Goal: Use online tool/utility: Utilize a website feature to perform a specific function

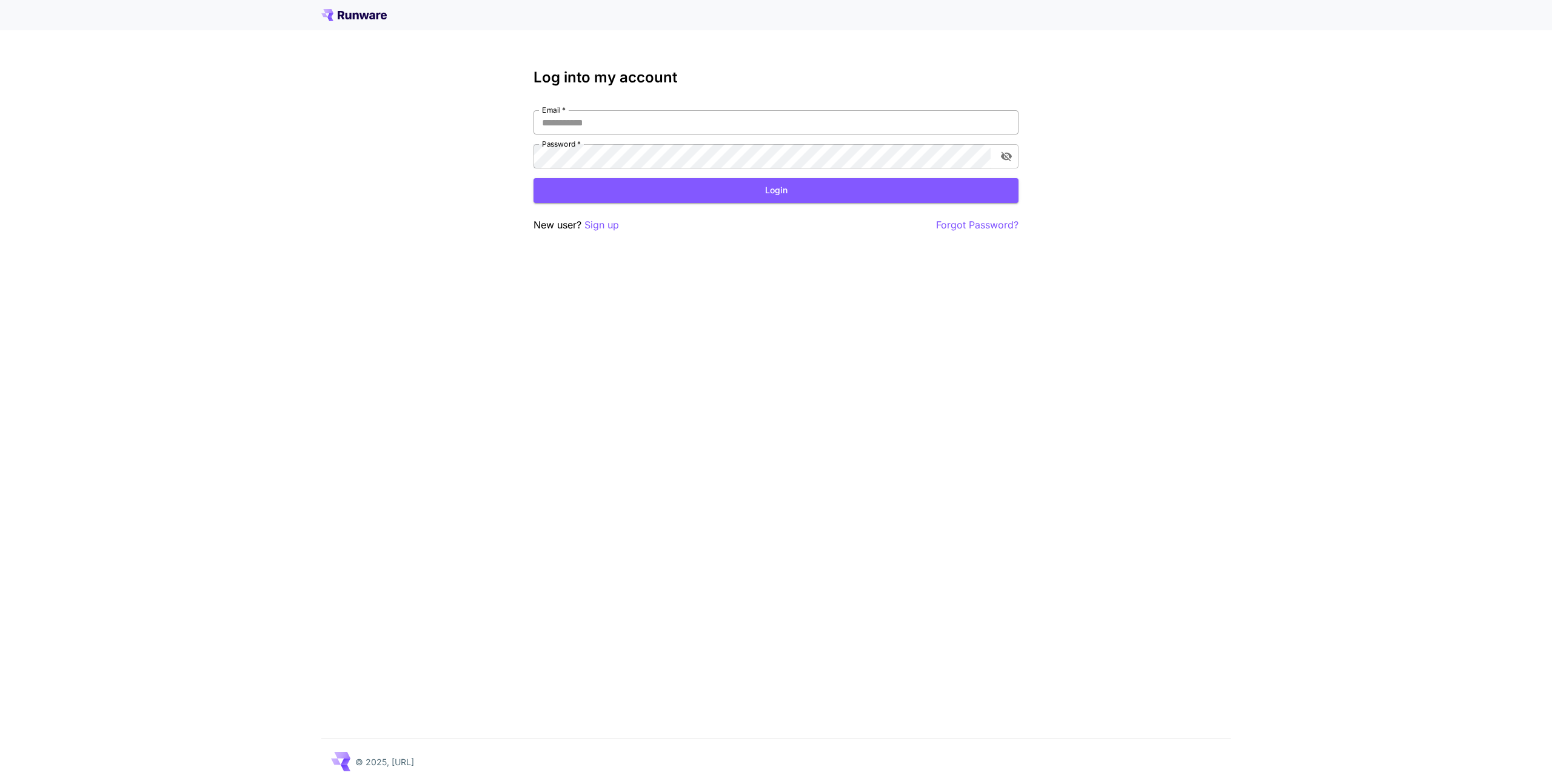
click at [611, 124] on input "Email   *" at bounding box center [775, 122] width 485 height 24
click at [990, 156] on div at bounding box center [990, 156] width 0 height 0
type input "**********"
click at [768, 192] on button "Login" at bounding box center [775, 191] width 485 height 25
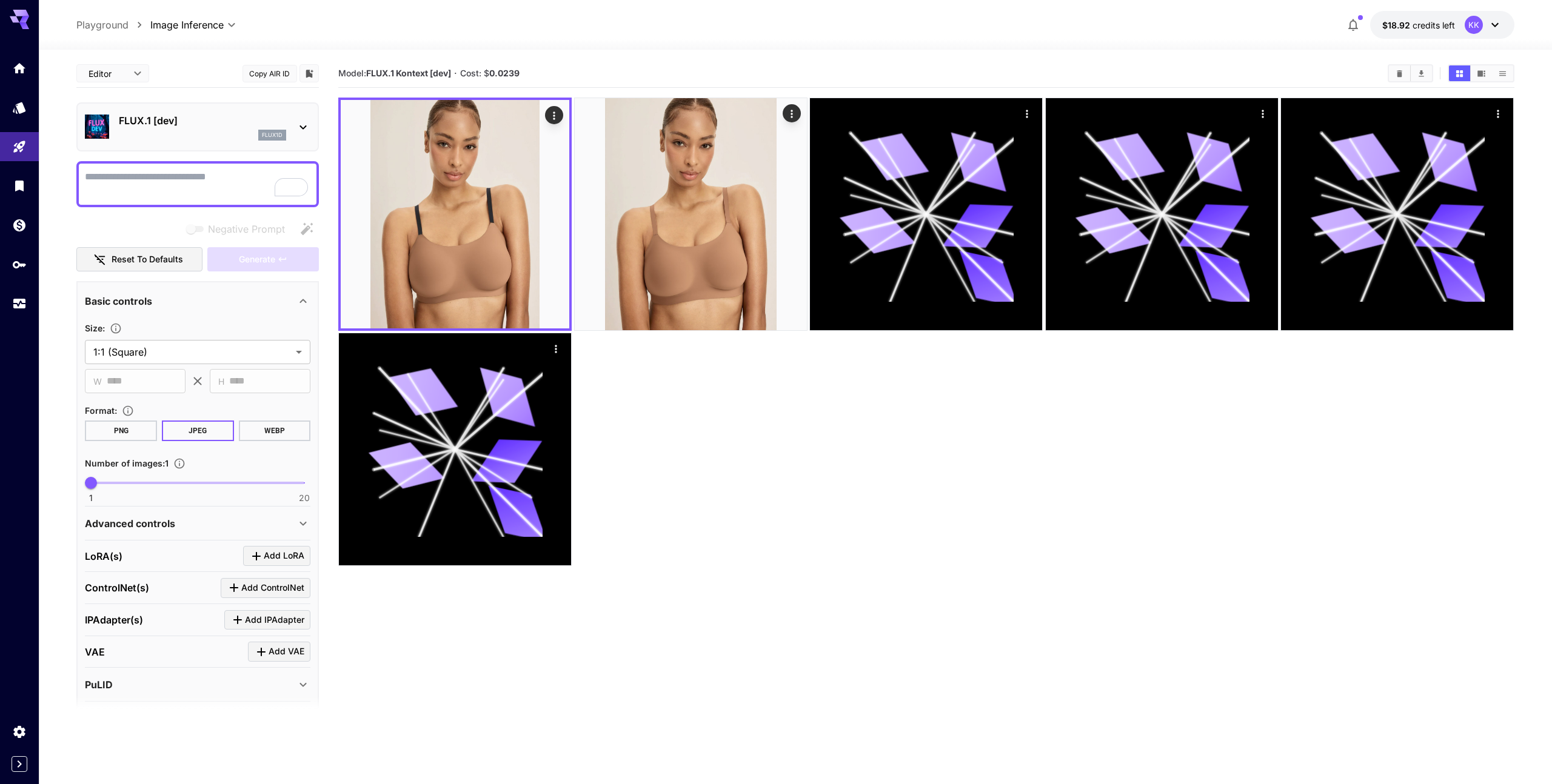
click at [231, 185] on textarea "Negative Prompt" at bounding box center [198, 184] width 225 height 29
click at [281, 557] on span "Add LoRA" at bounding box center [284, 556] width 41 height 15
click at [235, 631] on div "Select model" at bounding box center [187, 631] width 189 height 29
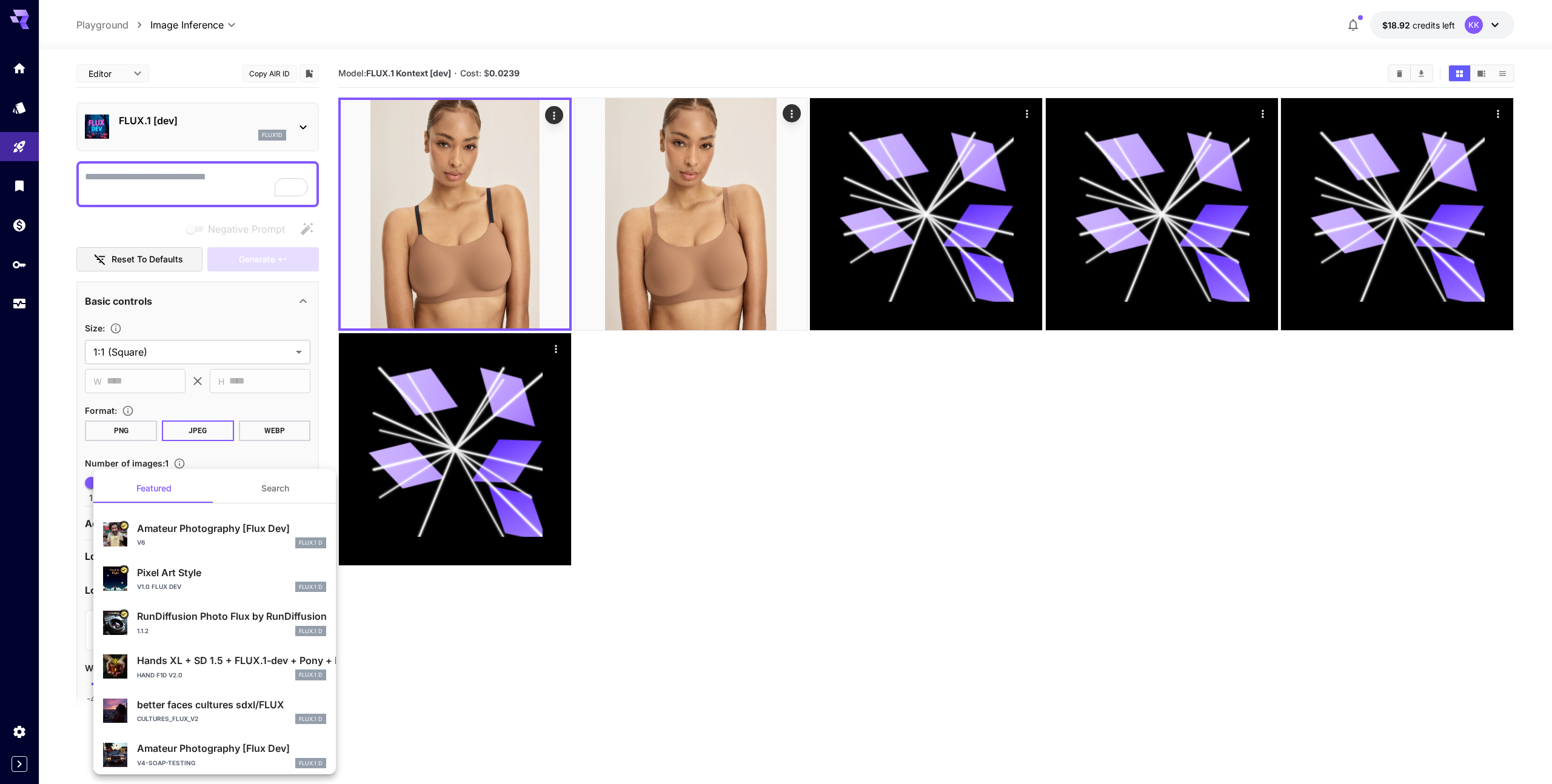
click at [279, 493] on button "Search" at bounding box center [275, 488] width 121 height 29
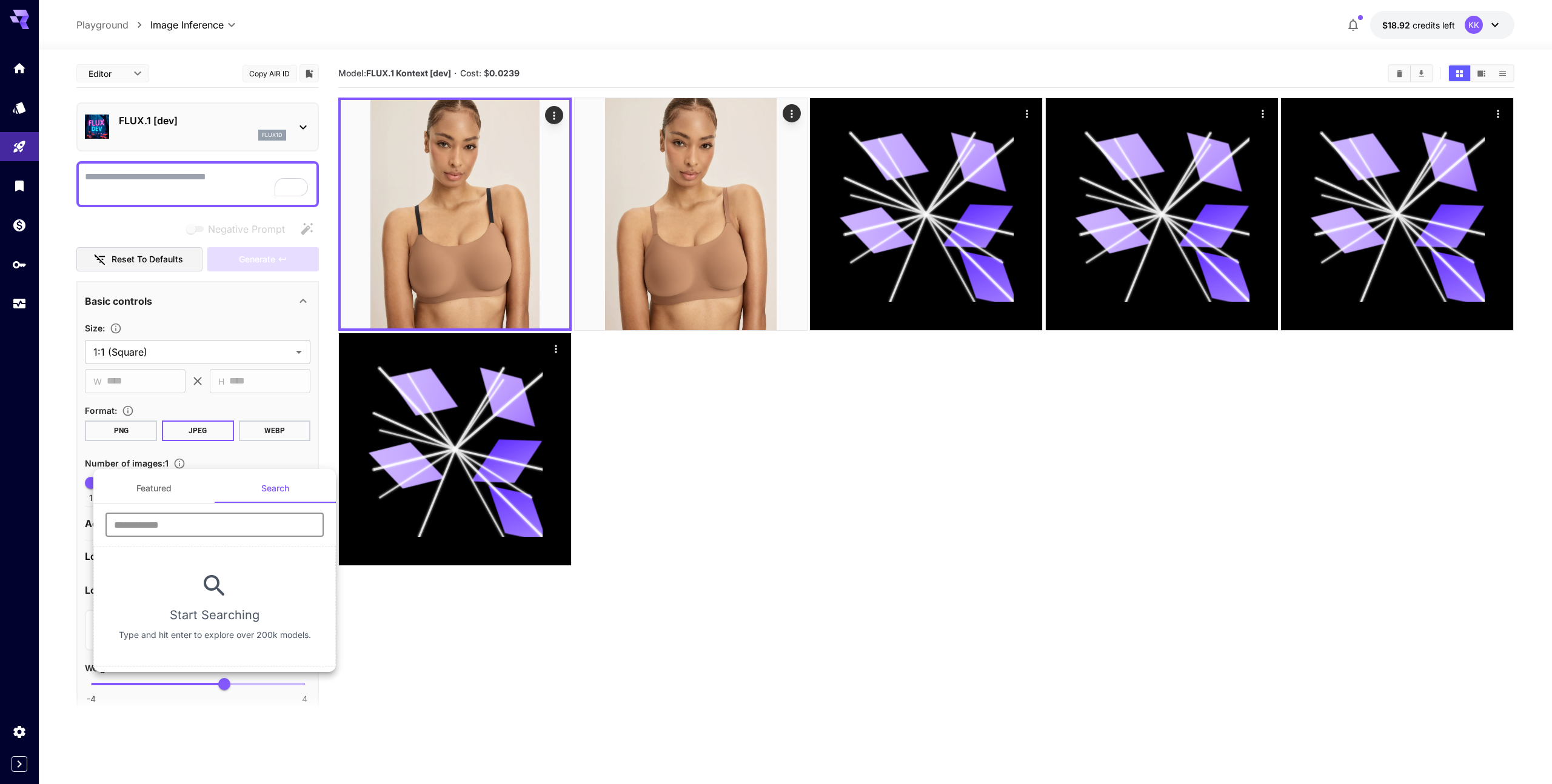
click at [270, 534] on input "text" at bounding box center [215, 525] width 219 height 24
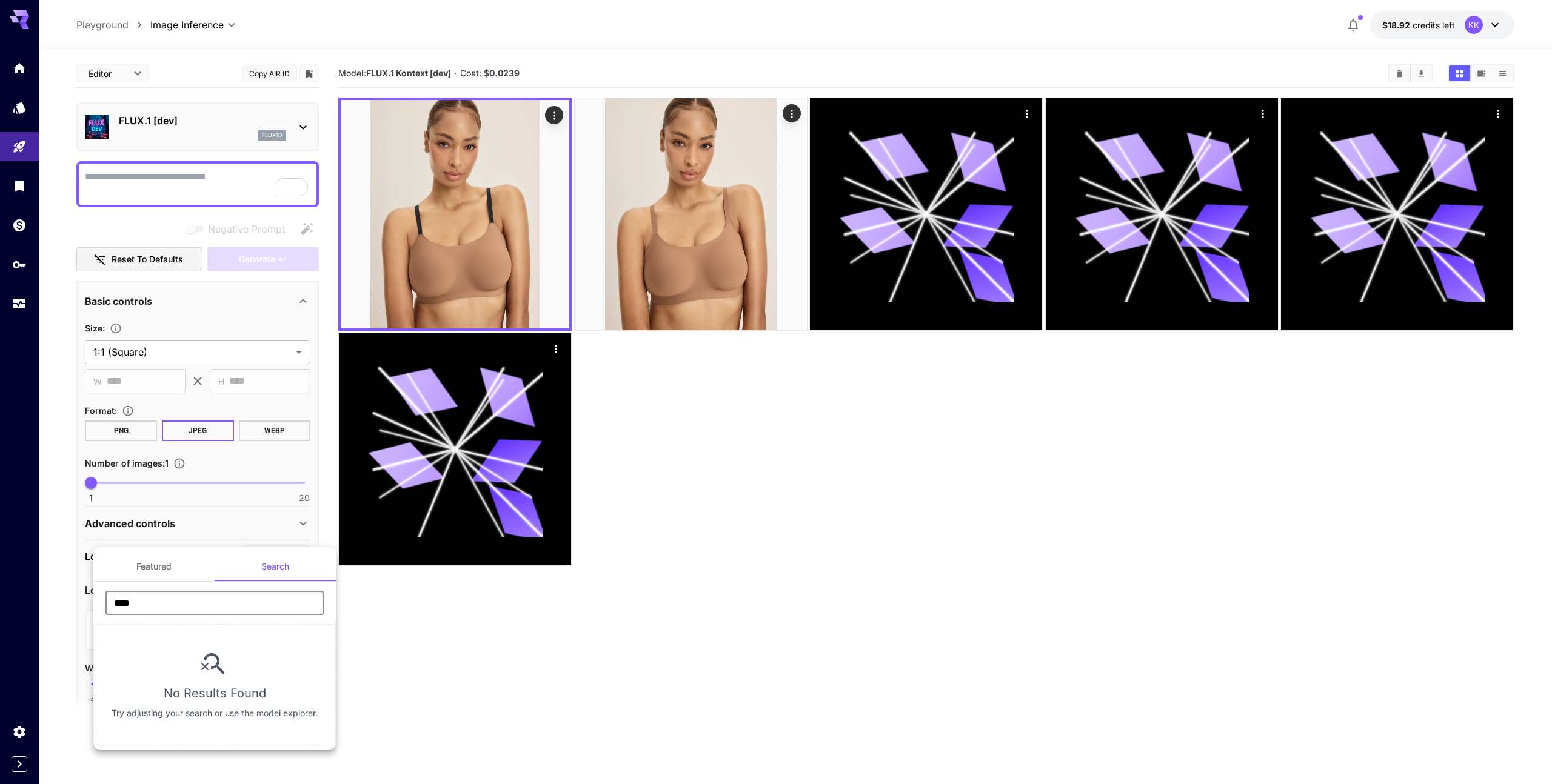
click at [198, 608] on input "****" at bounding box center [215, 603] width 219 height 24
type input "****"
click at [264, 571] on button "Search" at bounding box center [275, 567] width 121 height 29
click at [205, 138] on div at bounding box center [776, 392] width 1552 height 784
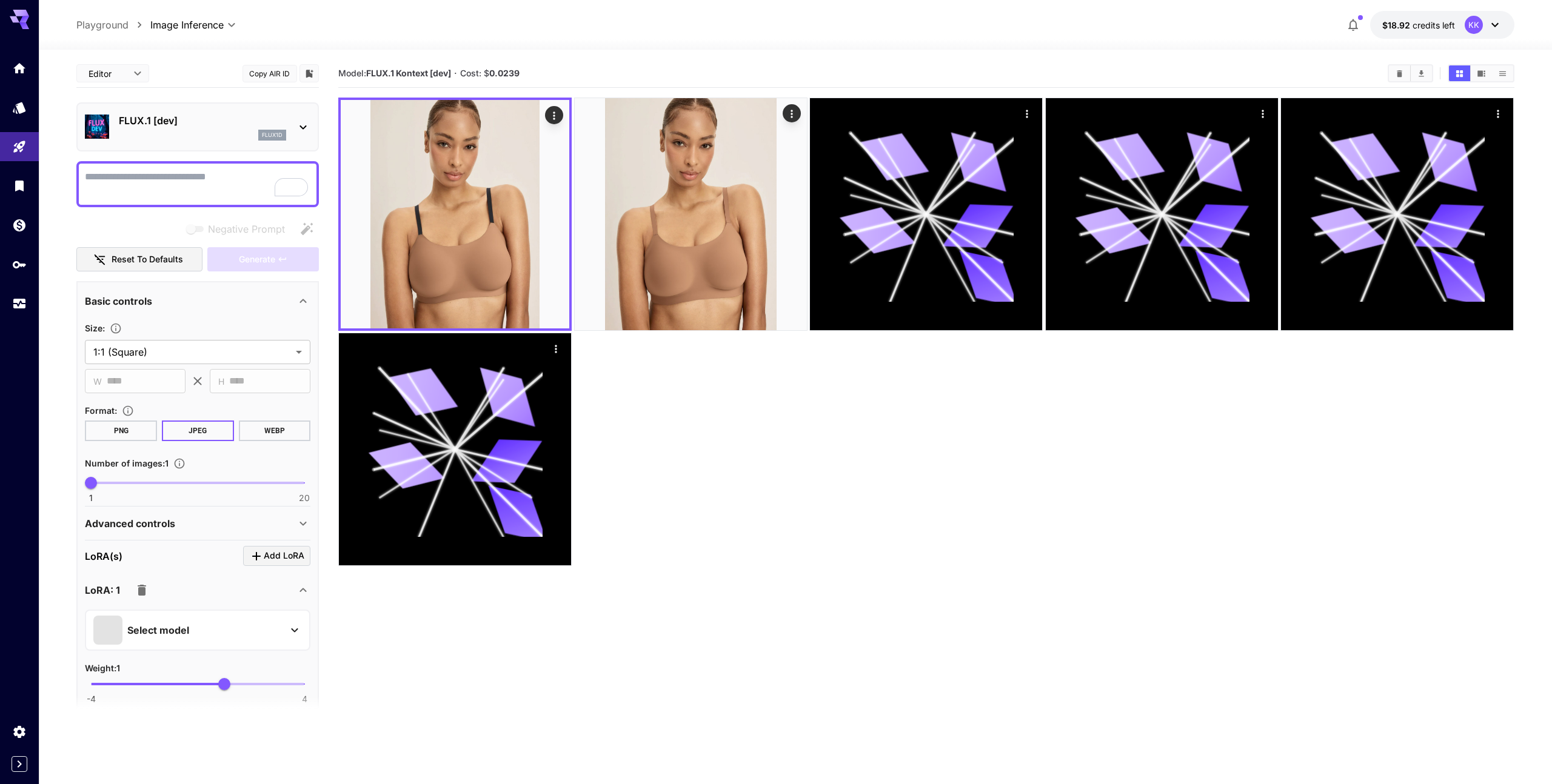
click at [303, 123] on icon at bounding box center [303, 127] width 15 height 15
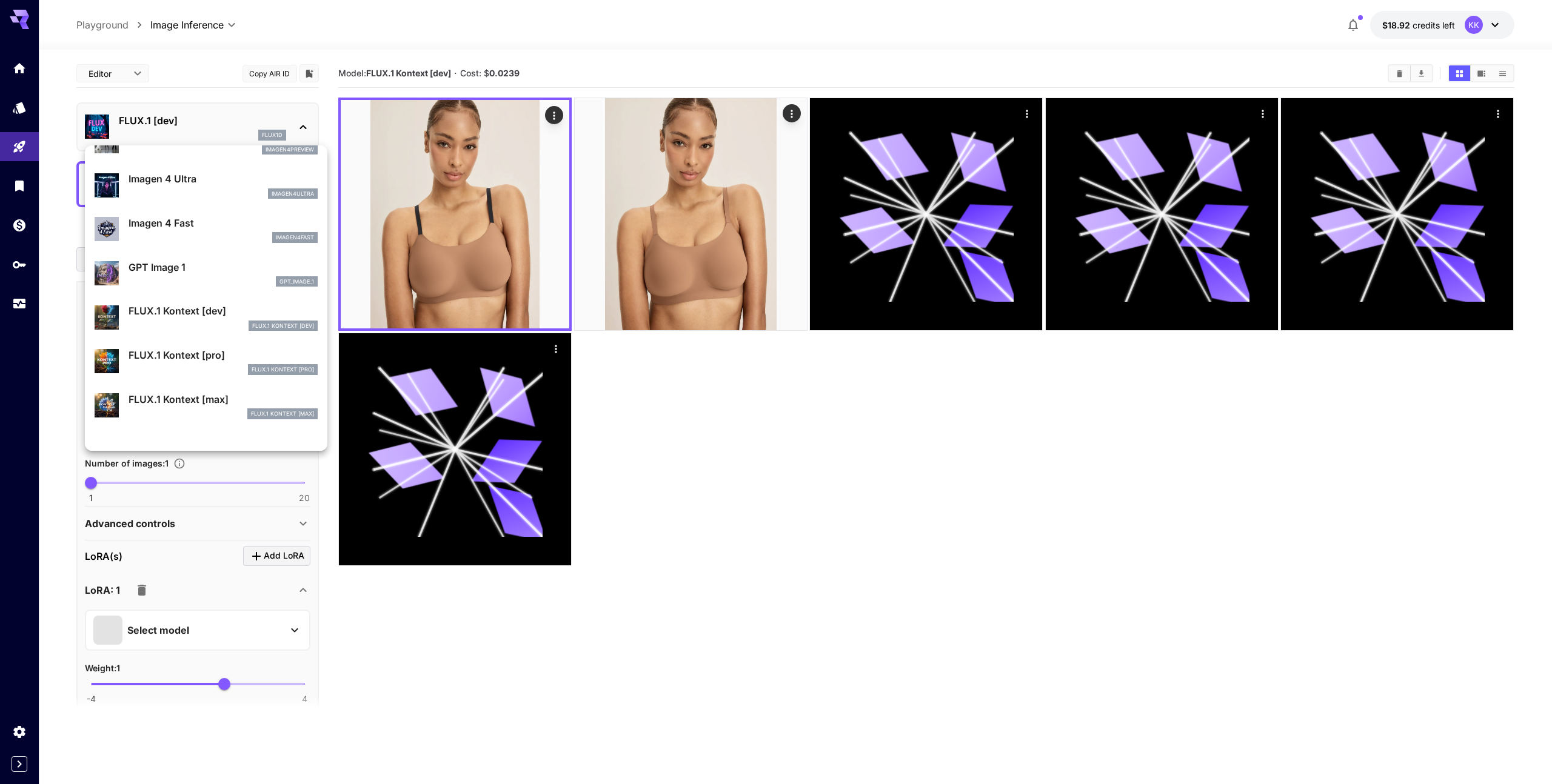
scroll to position [646, 0]
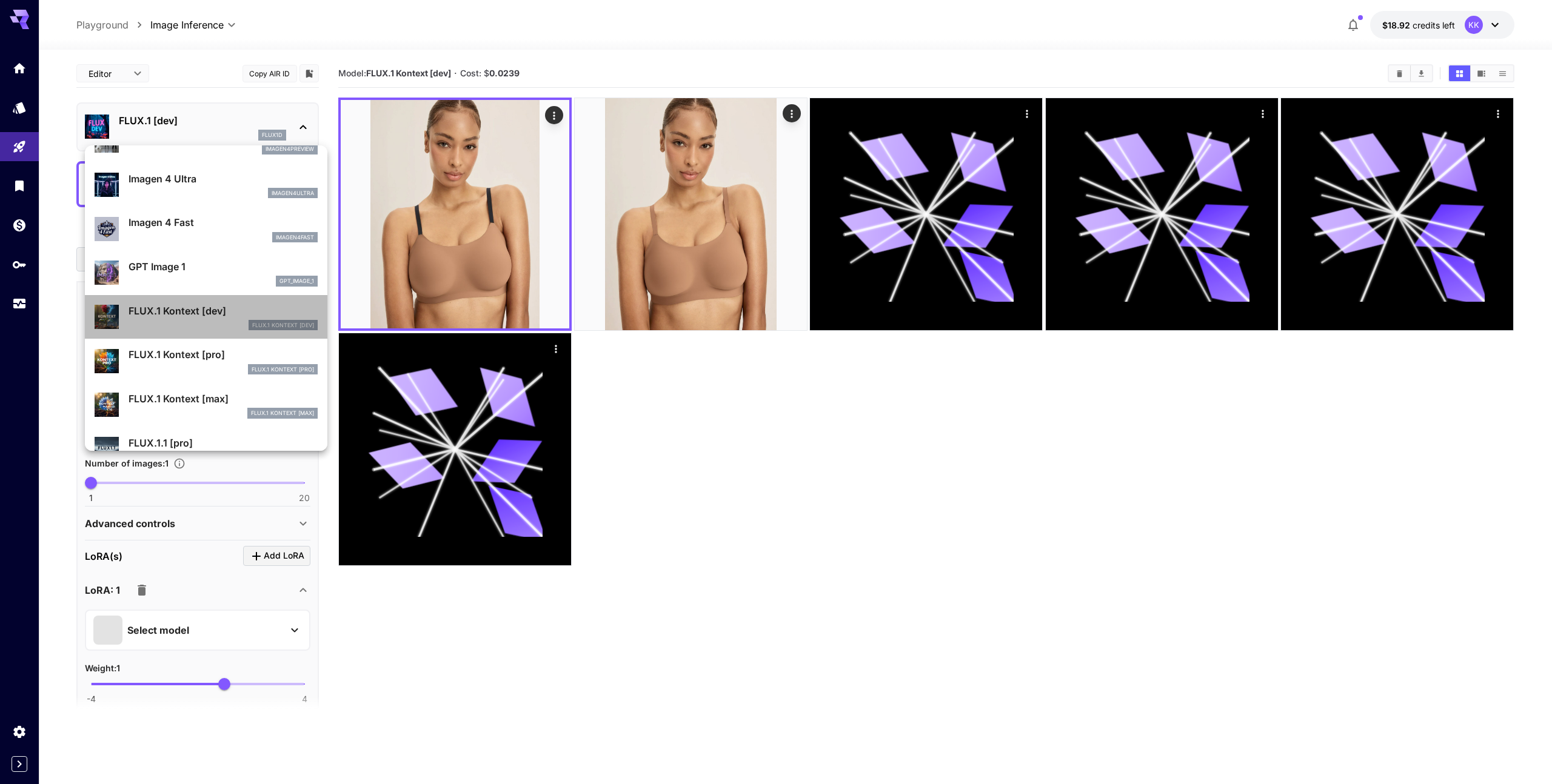
click at [174, 315] on p "FLUX.1 Kontext [dev]" at bounding box center [223, 310] width 189 height 15
type input "****"
type input "***"
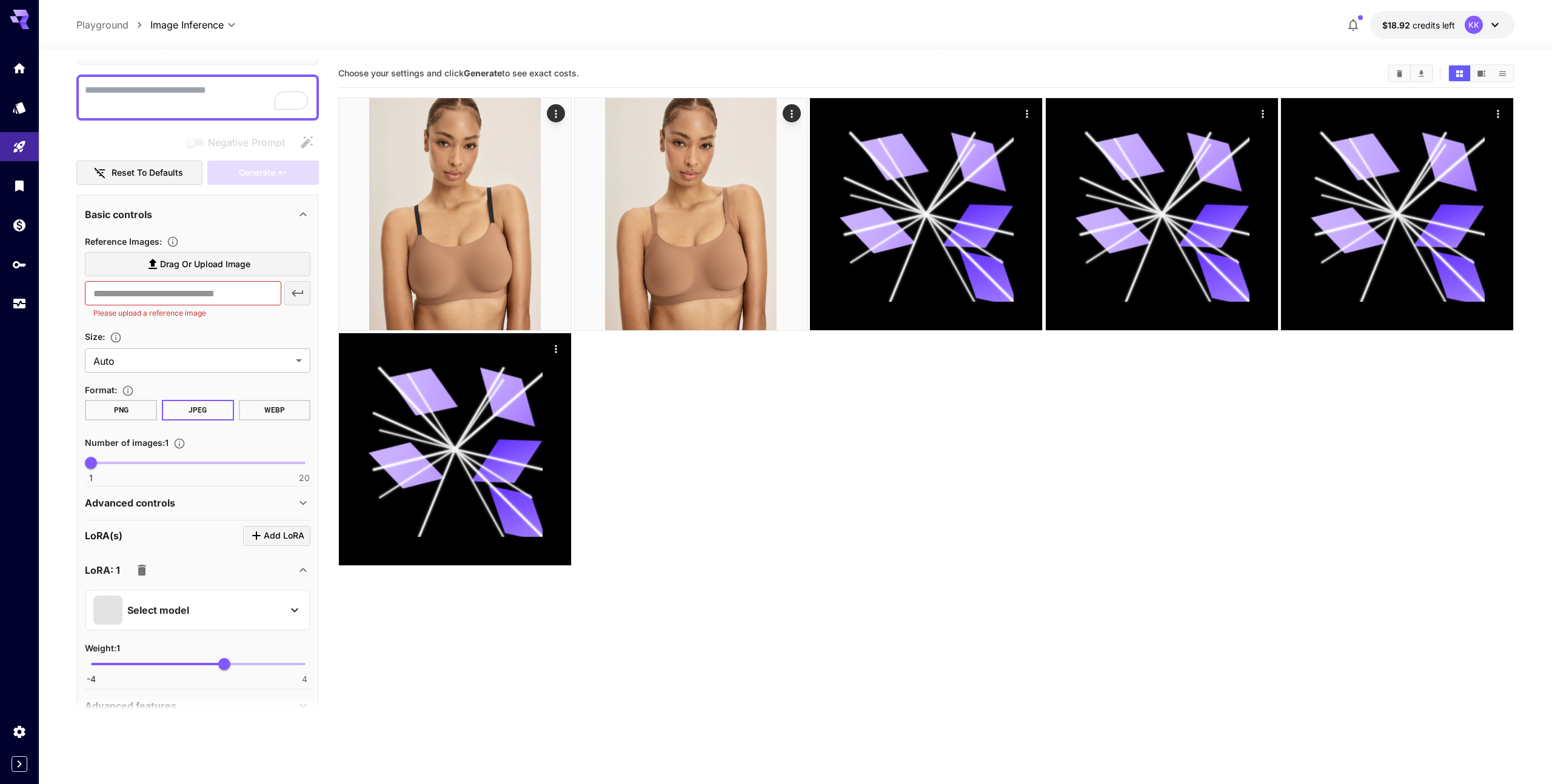
scroll to position [93, 0]
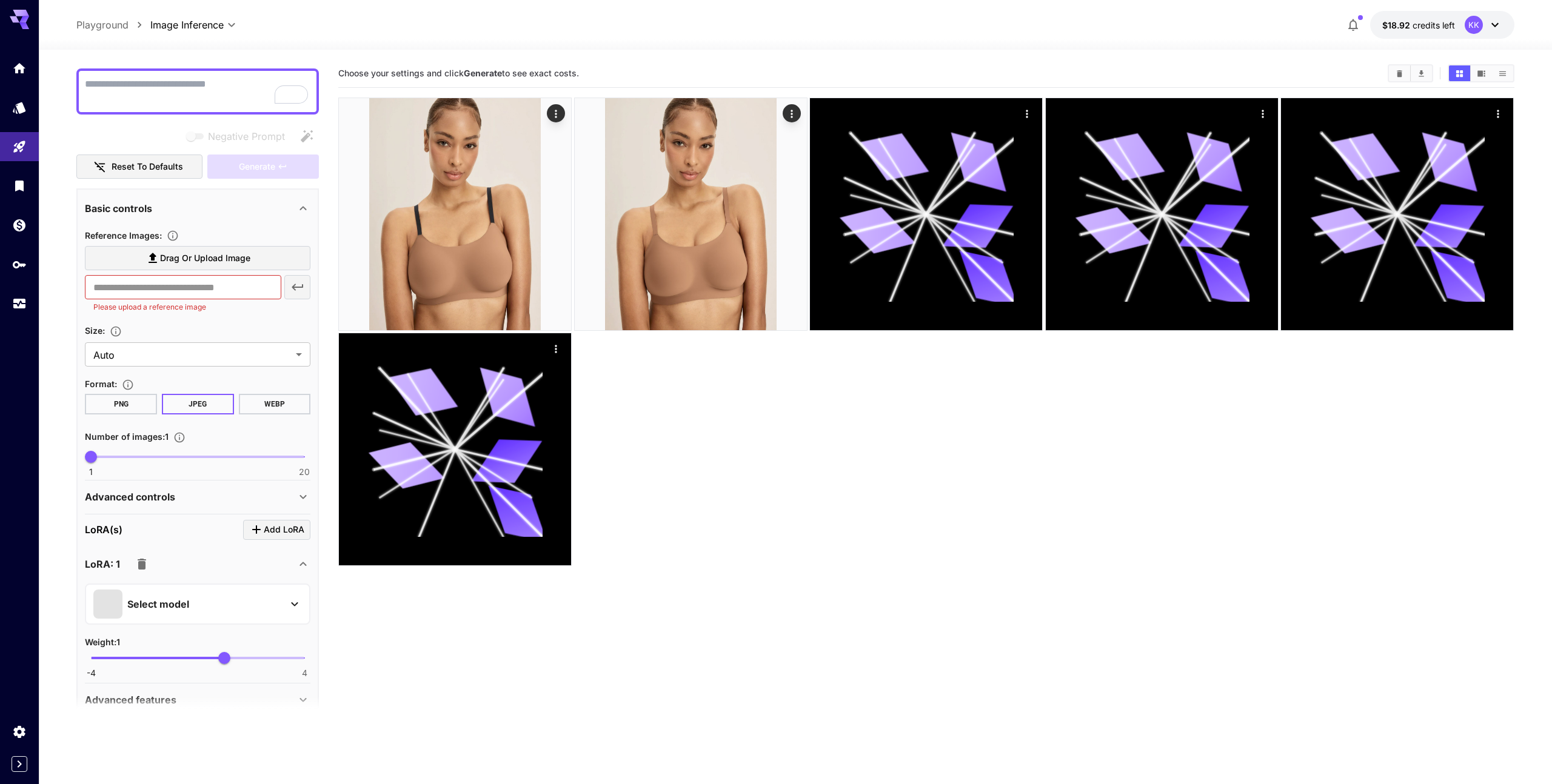
click at [247, 604] on div "Select model" at bounding box center [187, 604] width 189 height 29
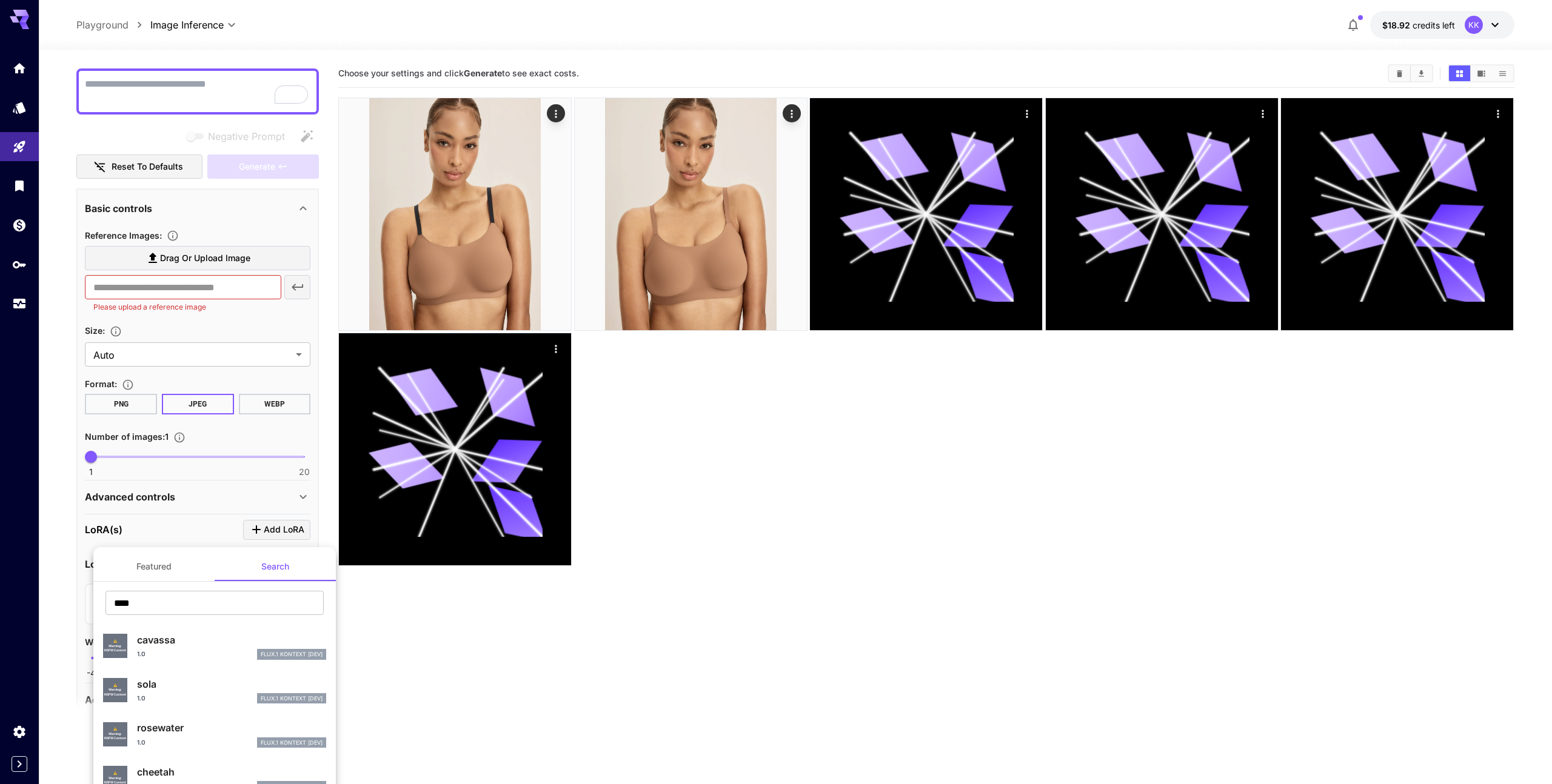
click at [183, 734] on p "rosewater" at bounding box center [231, 727] width 189 height 15
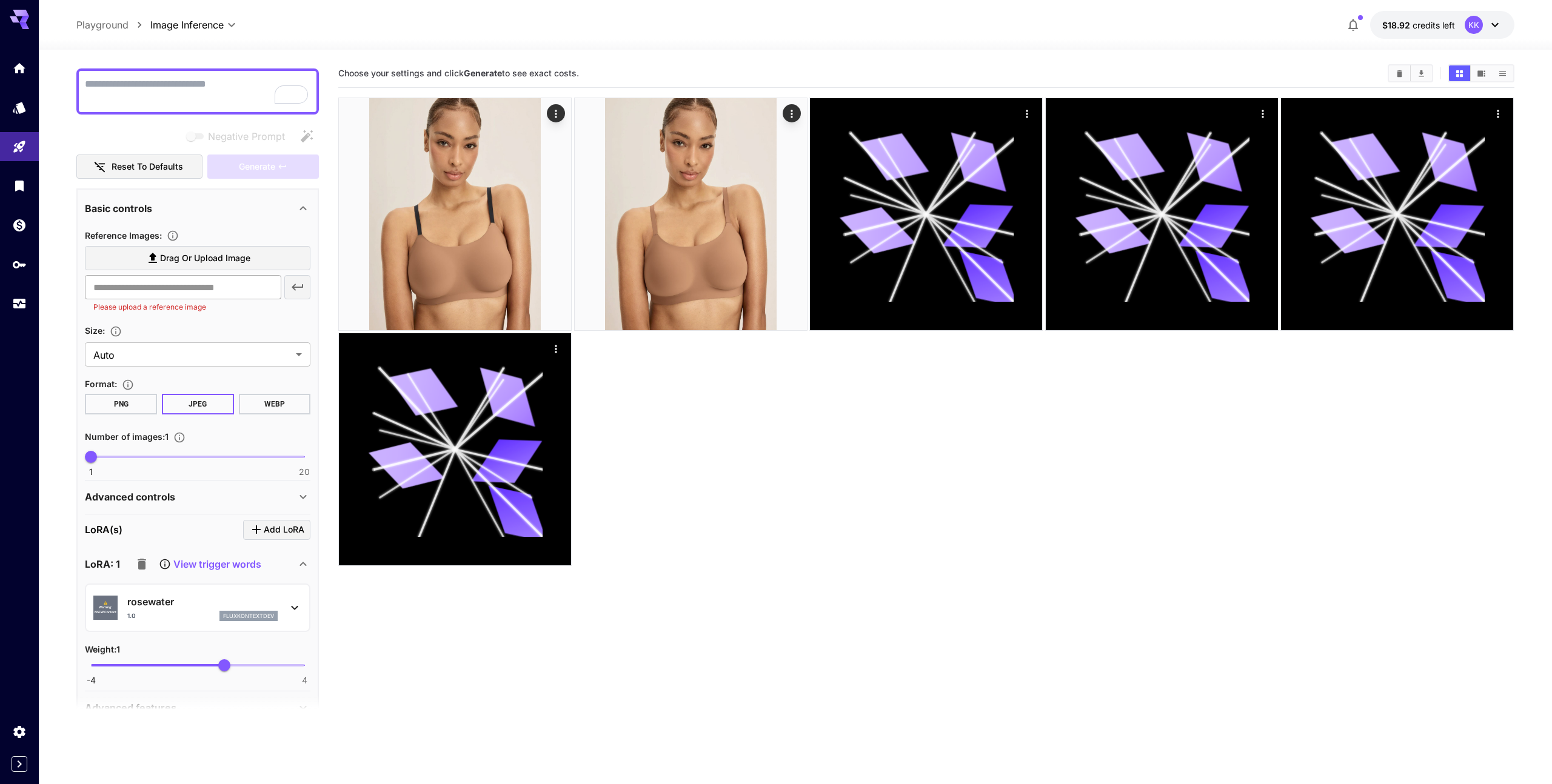
click at [189, 282] on input "text" at bounding box center [183, 287] width 196 height 24
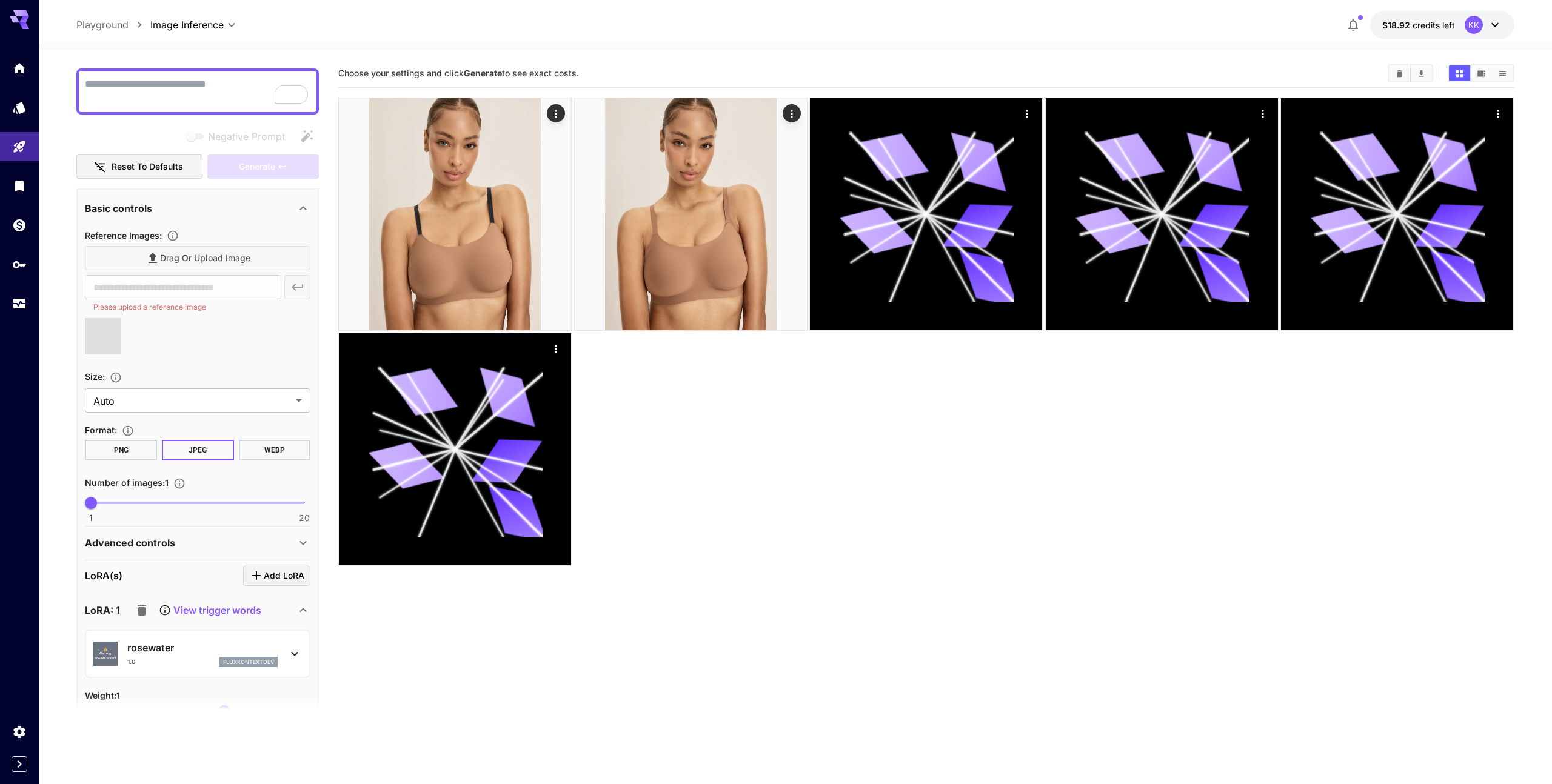
type input "**********"
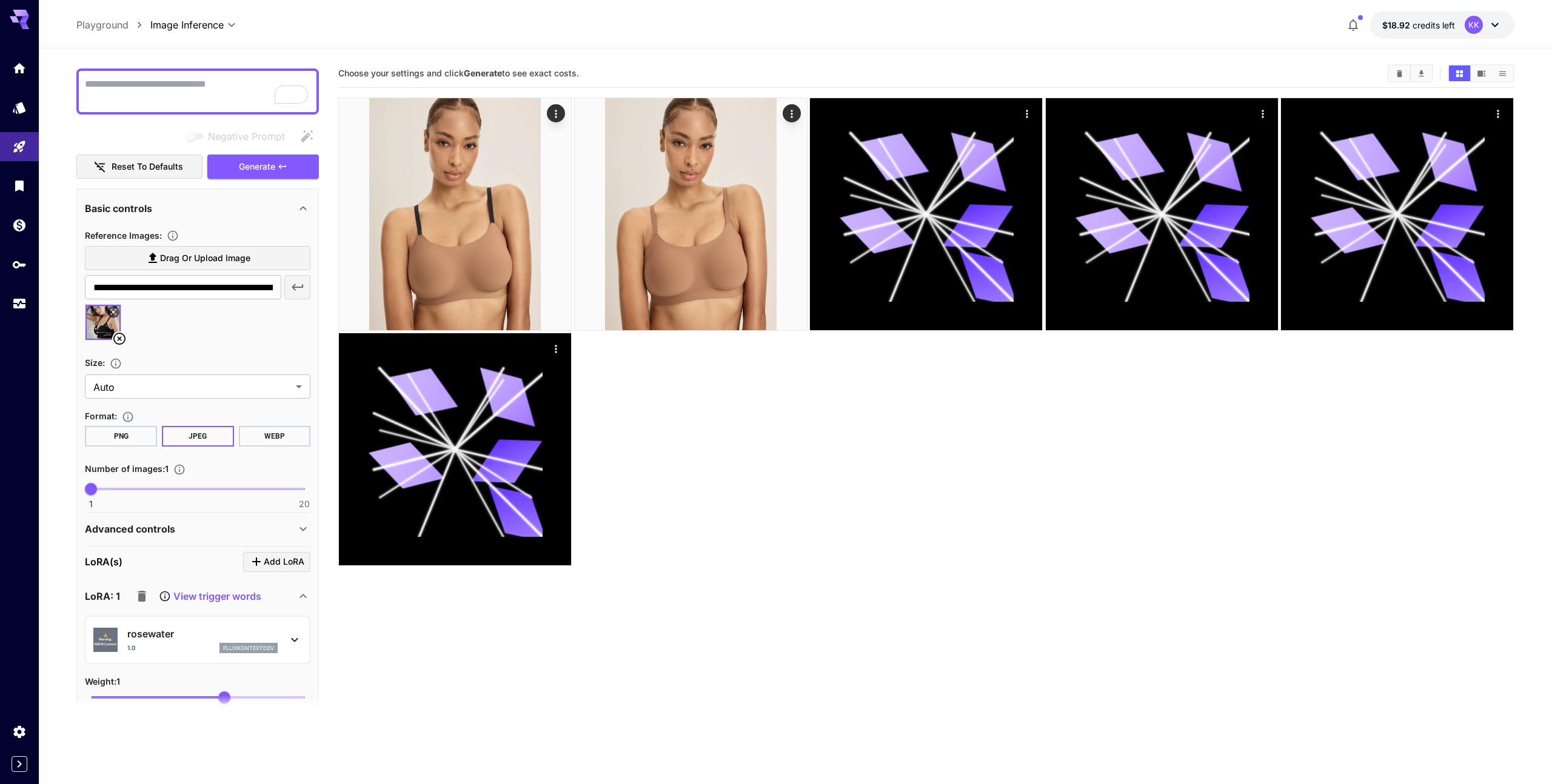
click at [167, 97] on textarea "Negative Prompt" at bounding box center [198, 91] width 225 height 29
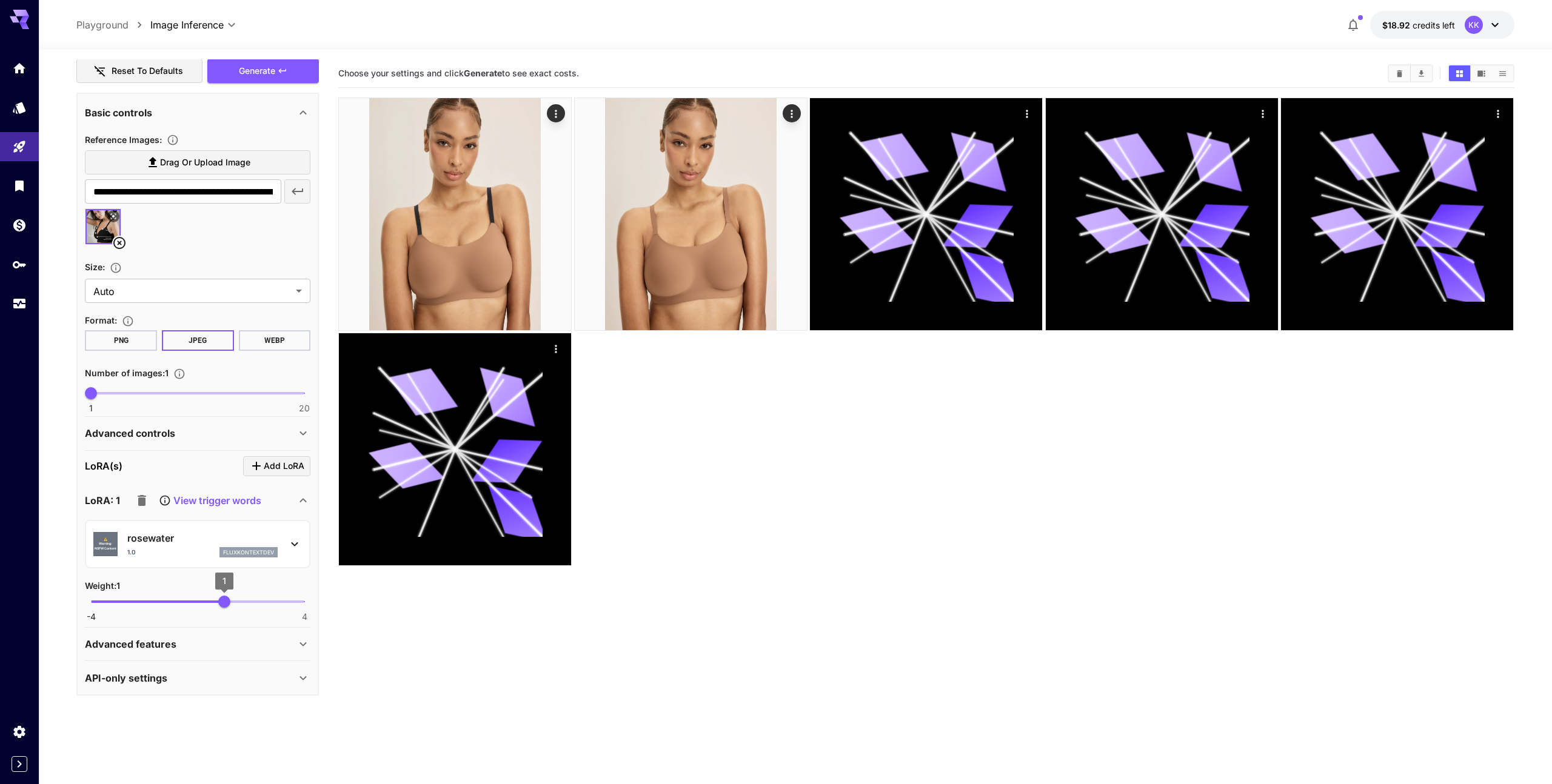
type textarea "**********"
type input "****"
click at [227, 600] on span "1.08" at bounding box center [227, 602] width 12 height 12
click at [244, 55] on div "**********" at bounding box center [795, 465] width 1437 height 830
click at [244, 67] on span "Generate" at bounding box center [257, 71] width 37 height 15
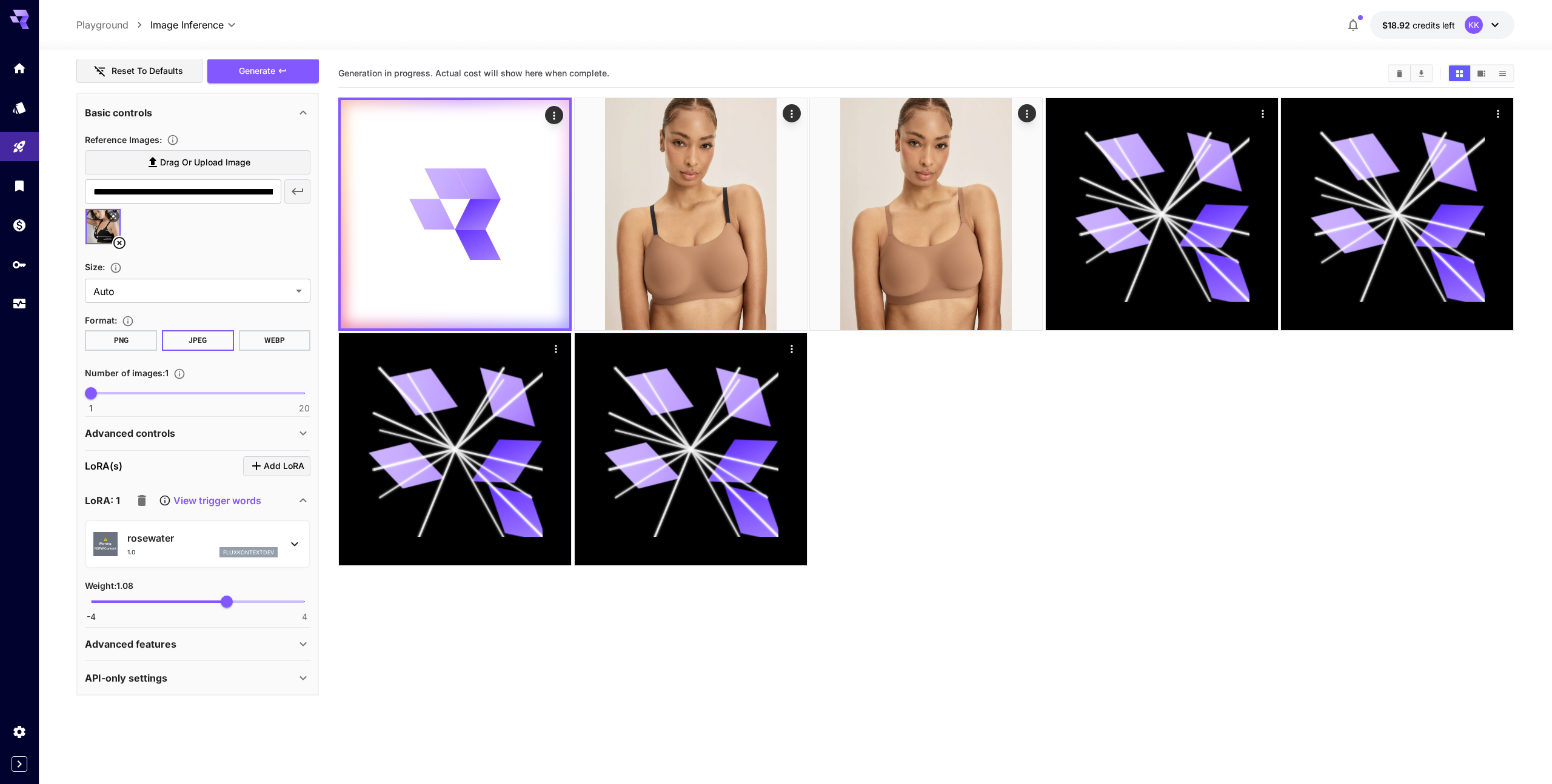
click at [921, 465] on div at bounding box center [926, 332] width 1176 height 469
click at [553, 118] on icon "Actions" at bounding box center [554, 115] width 2 height 8
click at [804, 109] on div at bounding box center [776, 392] width 1552 height 784
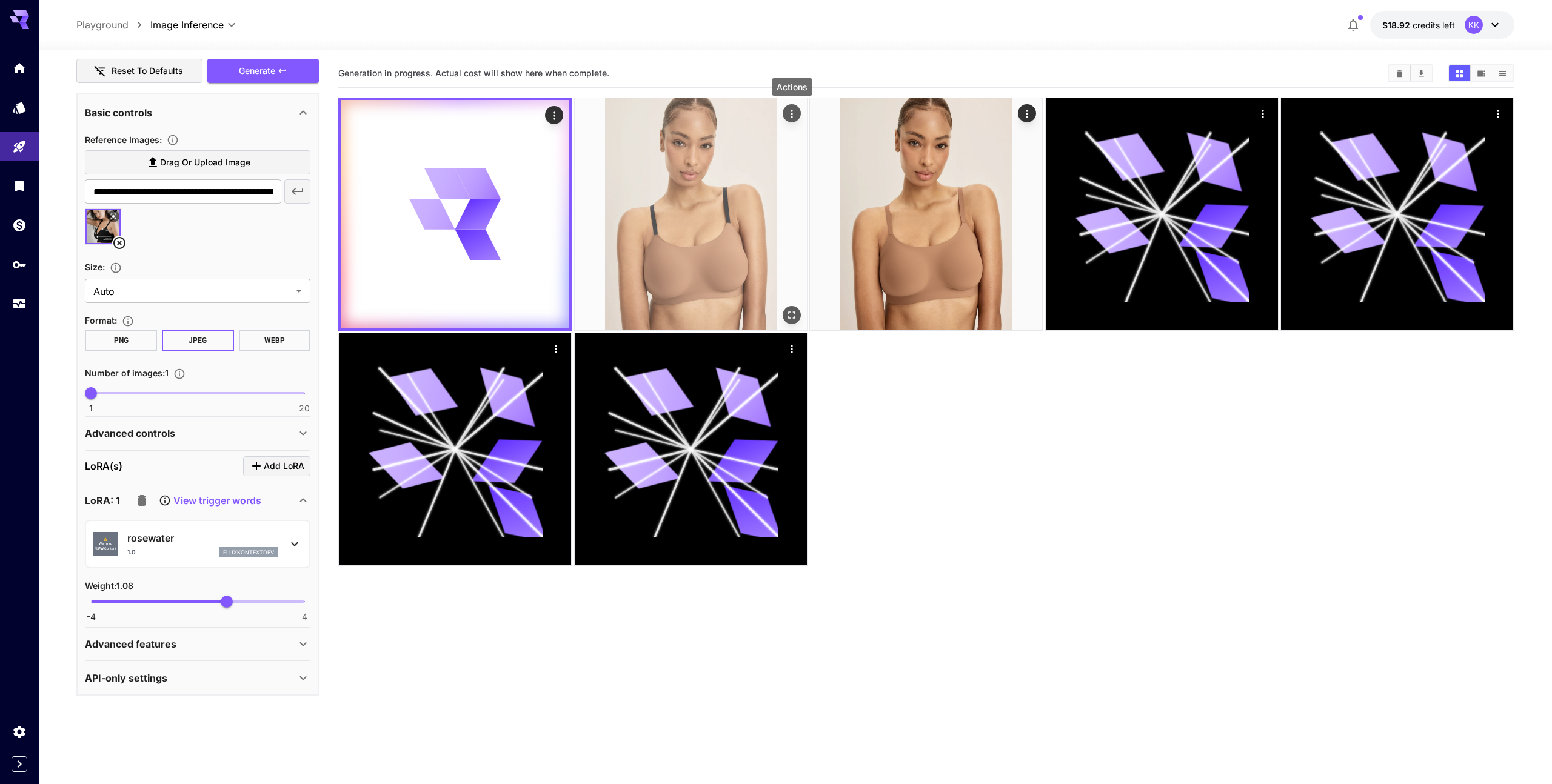
click at [793, 110] on icon "Actions" at bounding box center [792, 114] width 12 height 12
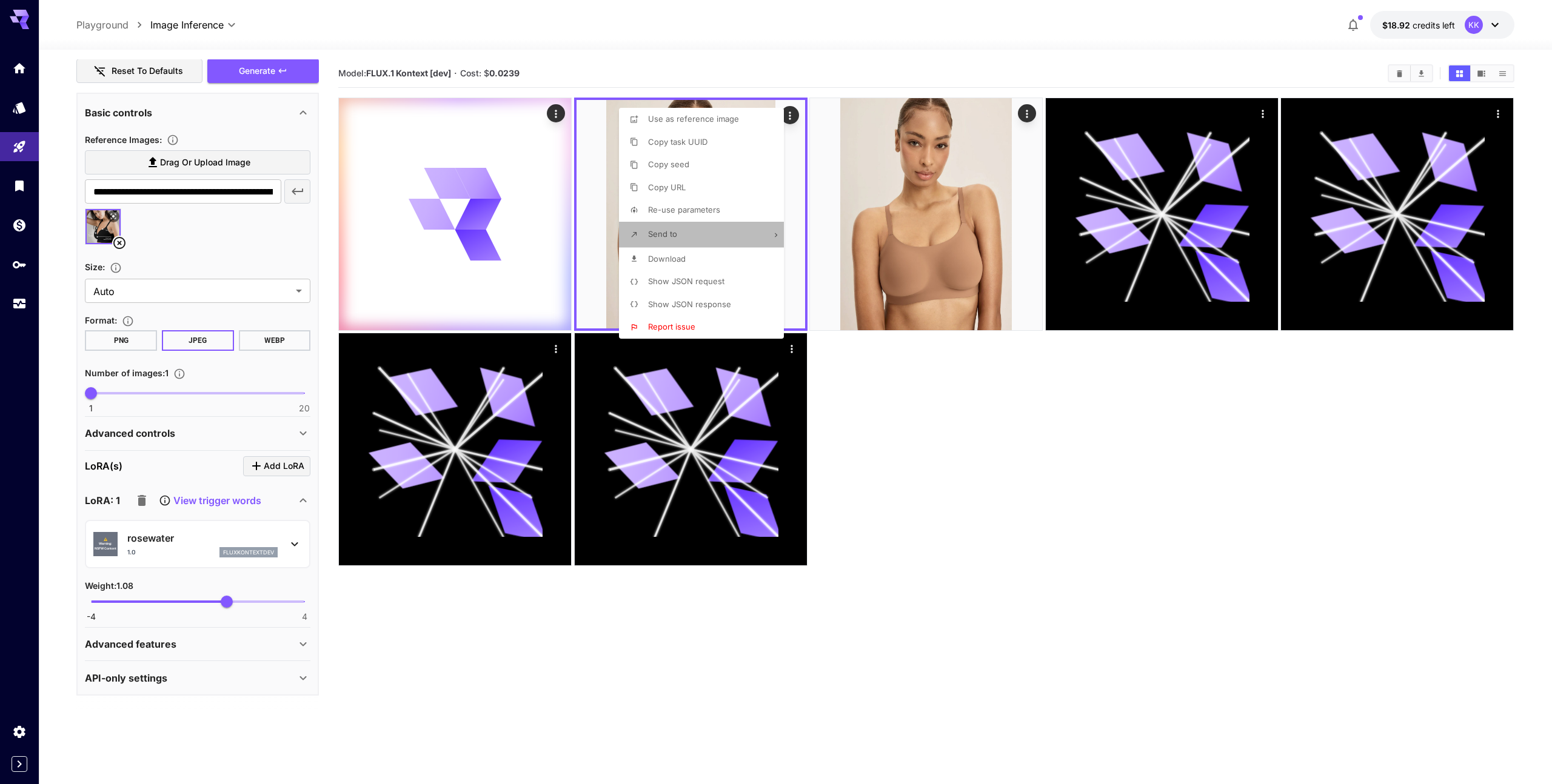
click at [773, 234] on icon at bounding box center [776, 235] width 8 height 8
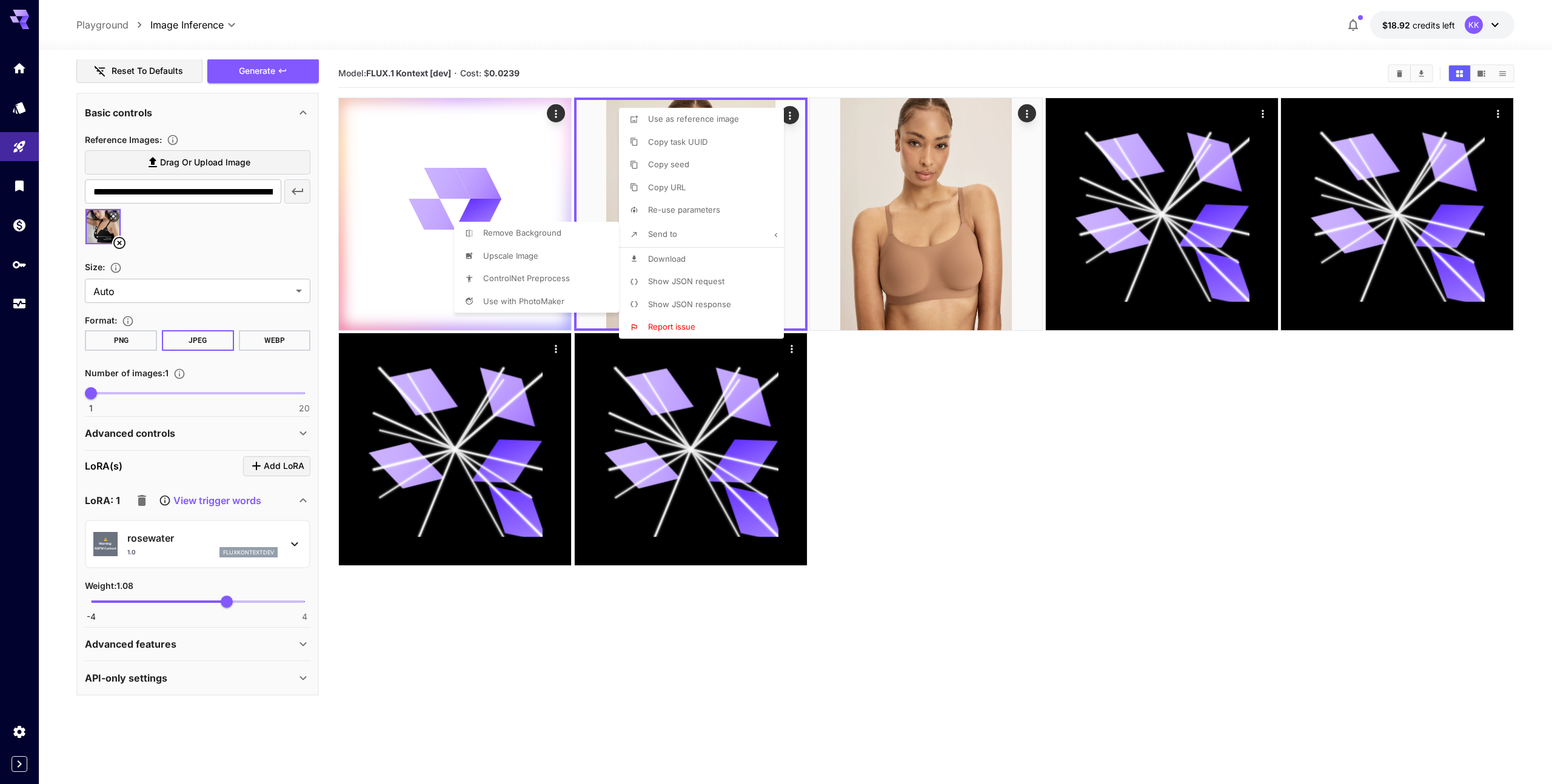
click at [773, 234] on div at bounding box center [776, 392] width 1552 height 784
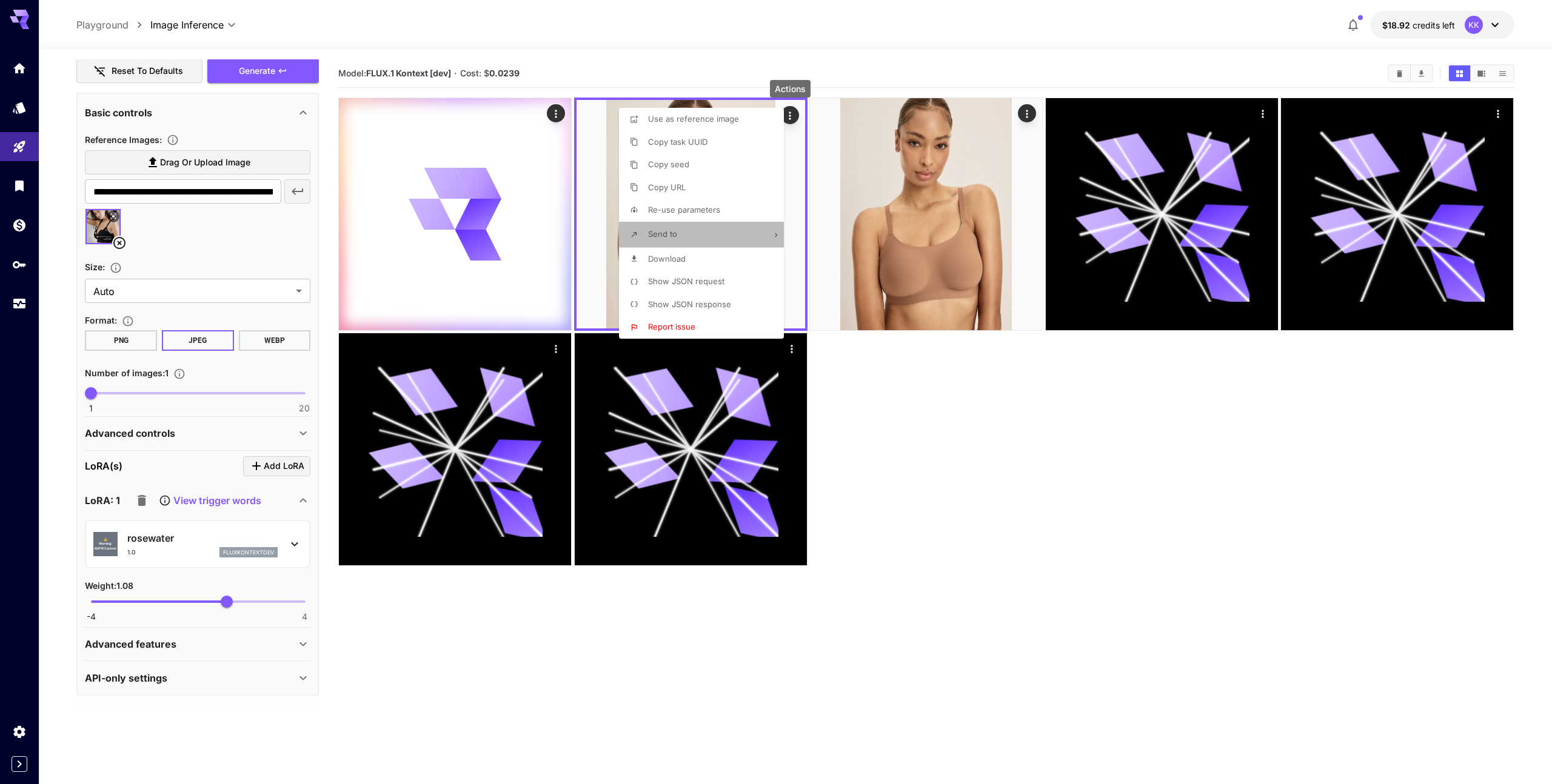
click at [773, 234] on icon at bounding box center [776, 235] width 8 height 8
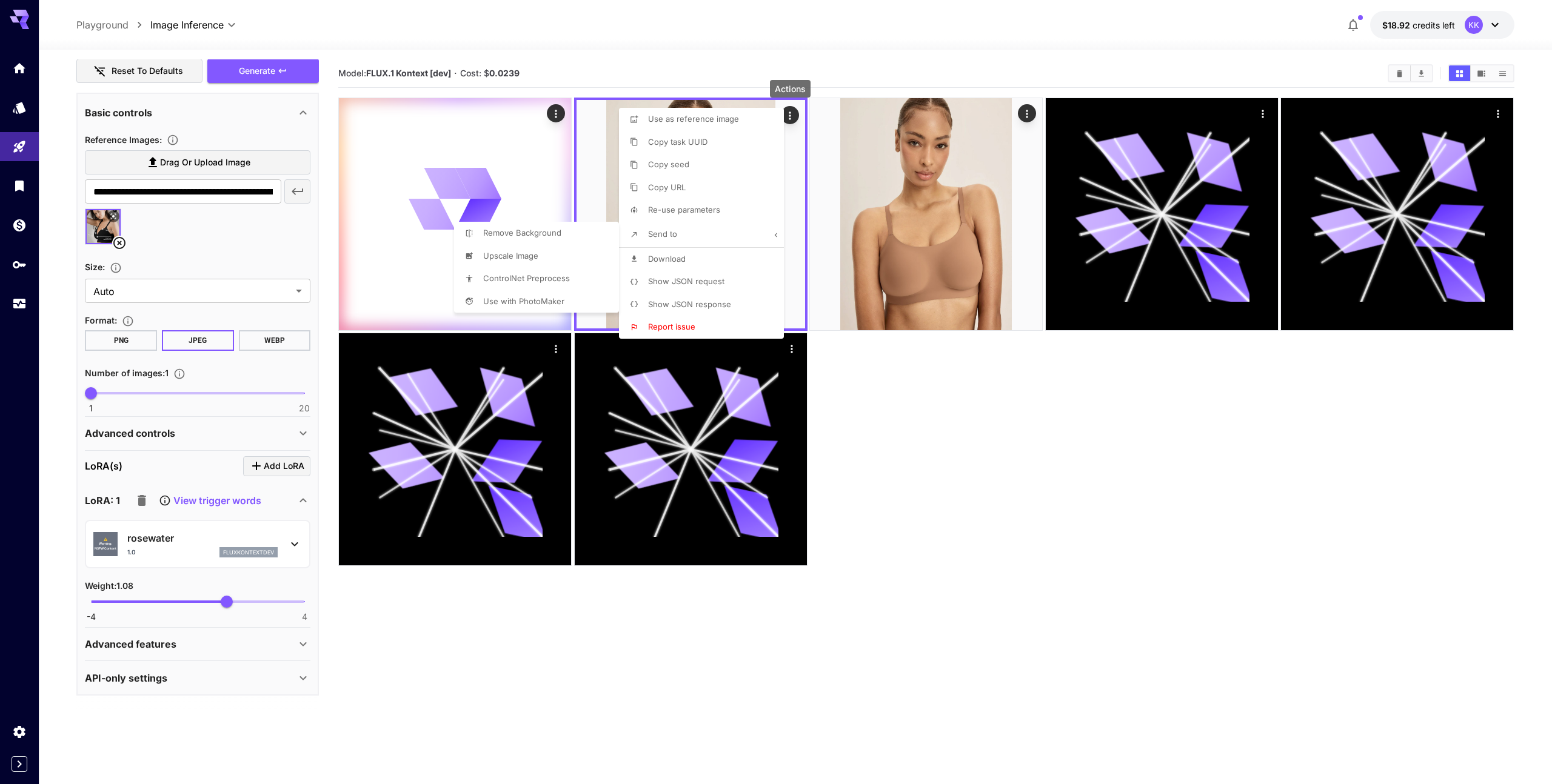
click at [773, 234] on div at bounding box center [776, 392] width 1552 height 784
click at [766, 226] on li "Send to" at bounding box center [705, 234] width 172 height 26
click at [560, 259] on li "Upscale Image" at bounding box center [540, 256] width 172 height 23
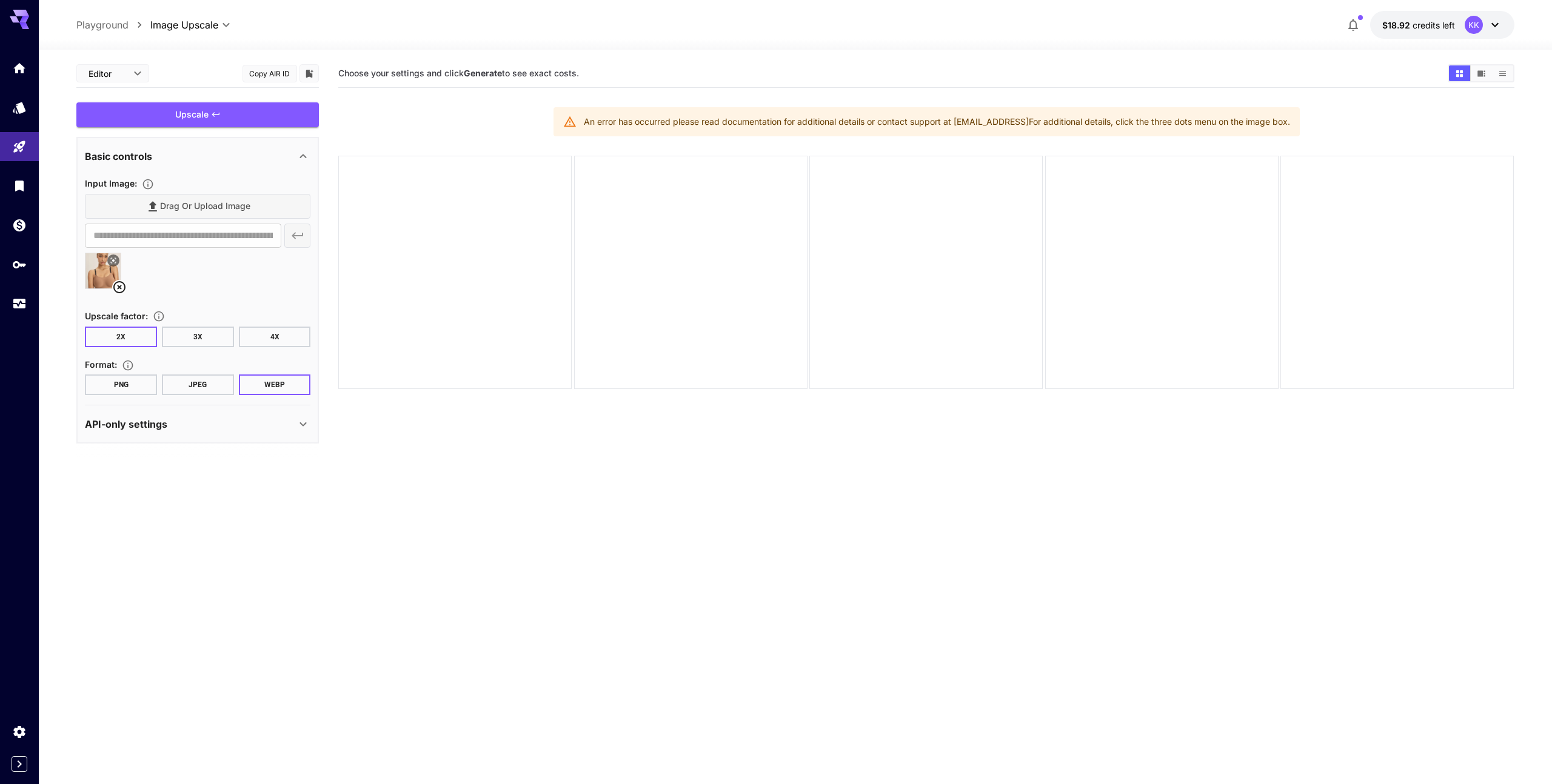
click at [138, 377] on button "PNG" at bounding box center [121, 385] width 72 height 21
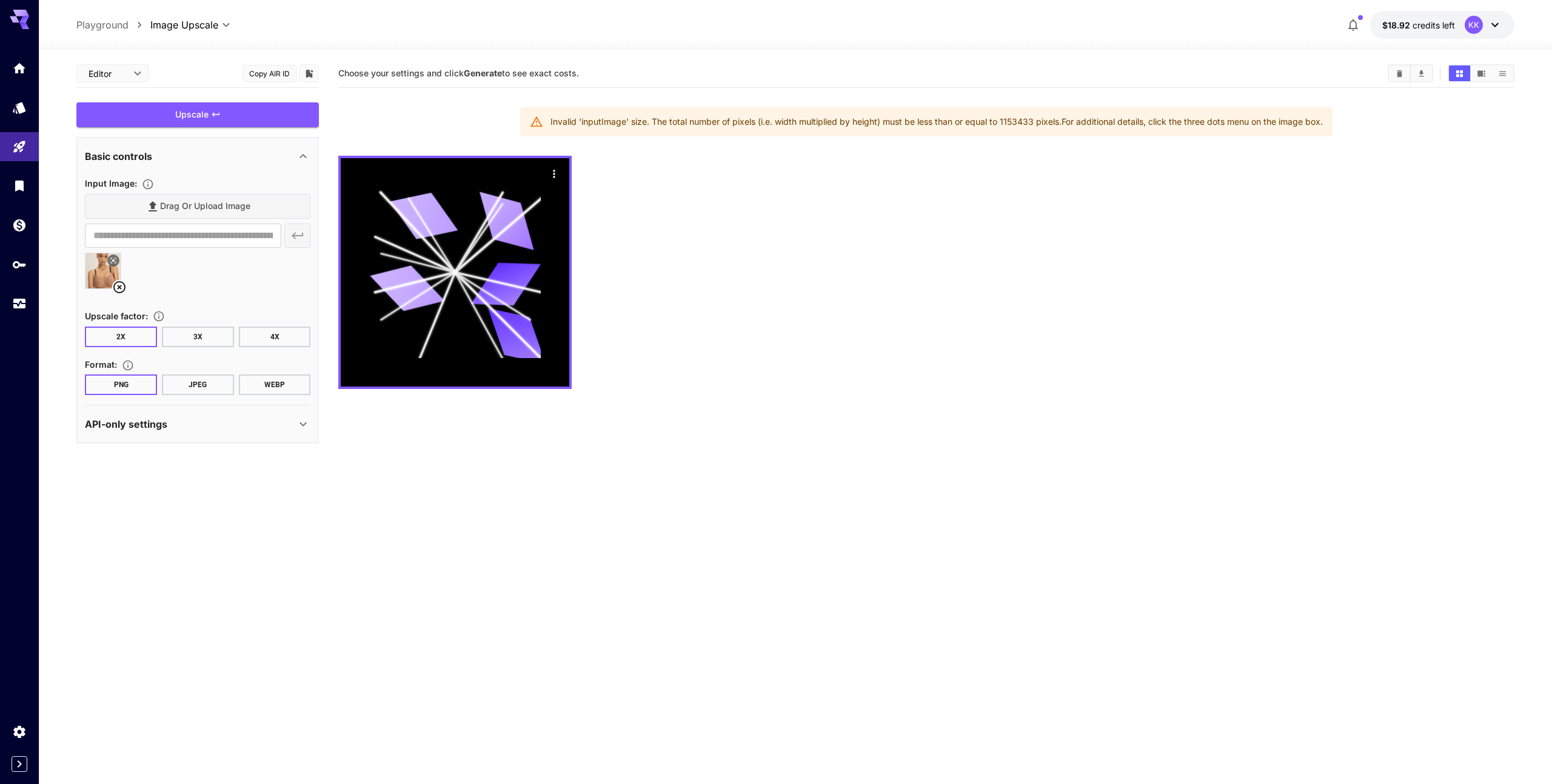
click at [123, 19] on p "Playground" at bounding box center [102, 24] width 52 height 15
type input "**********"
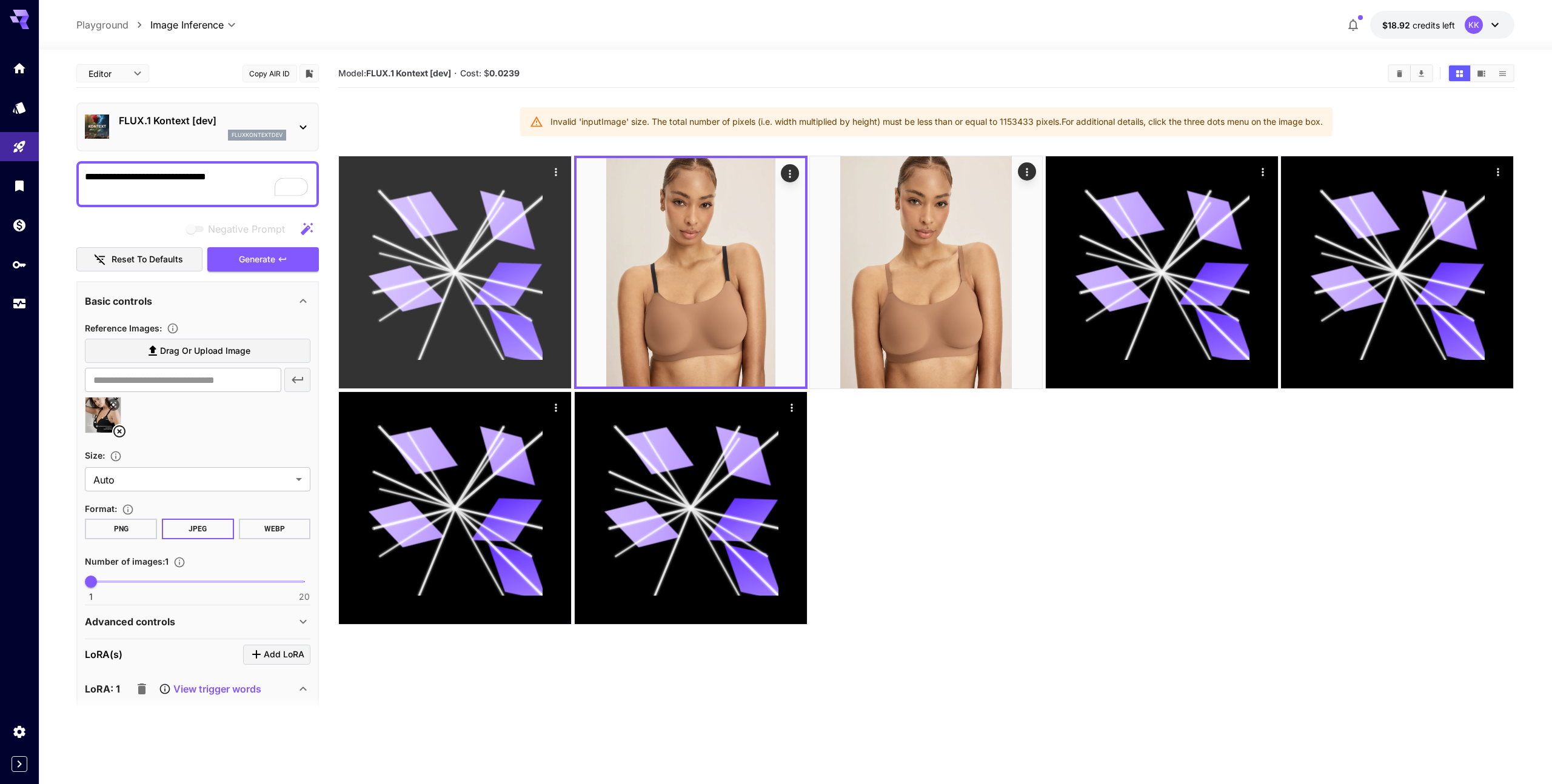
click at [490, 275] on icon at bounding box center [455, 272] width 174 height 174
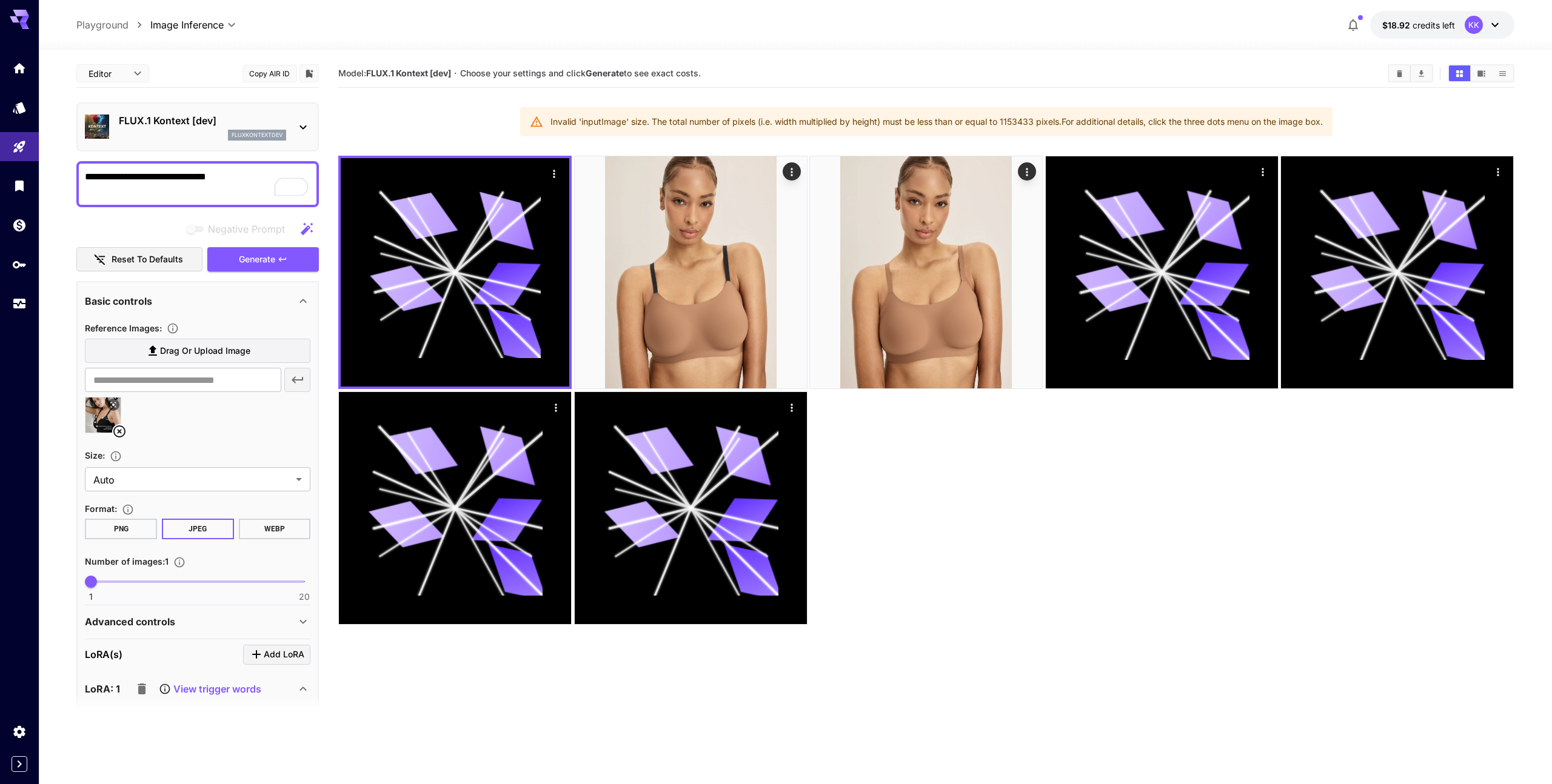
click at [198, 192] on textarea "**********" at bounding box center [198, 184] width 225 height 29
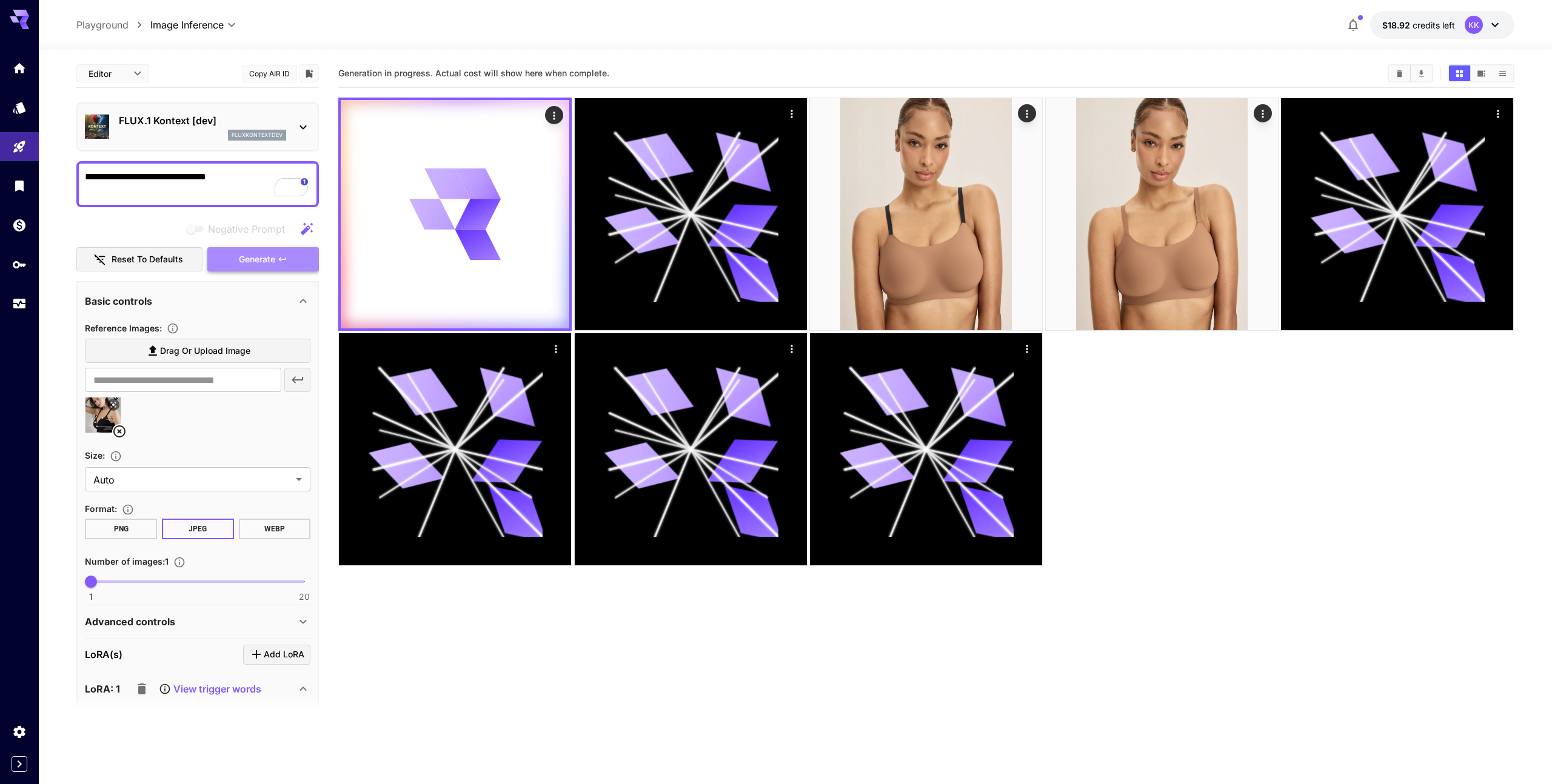
click at [240, 252] on span "Generate" at bounding box center [257, 260] width 37 height 15
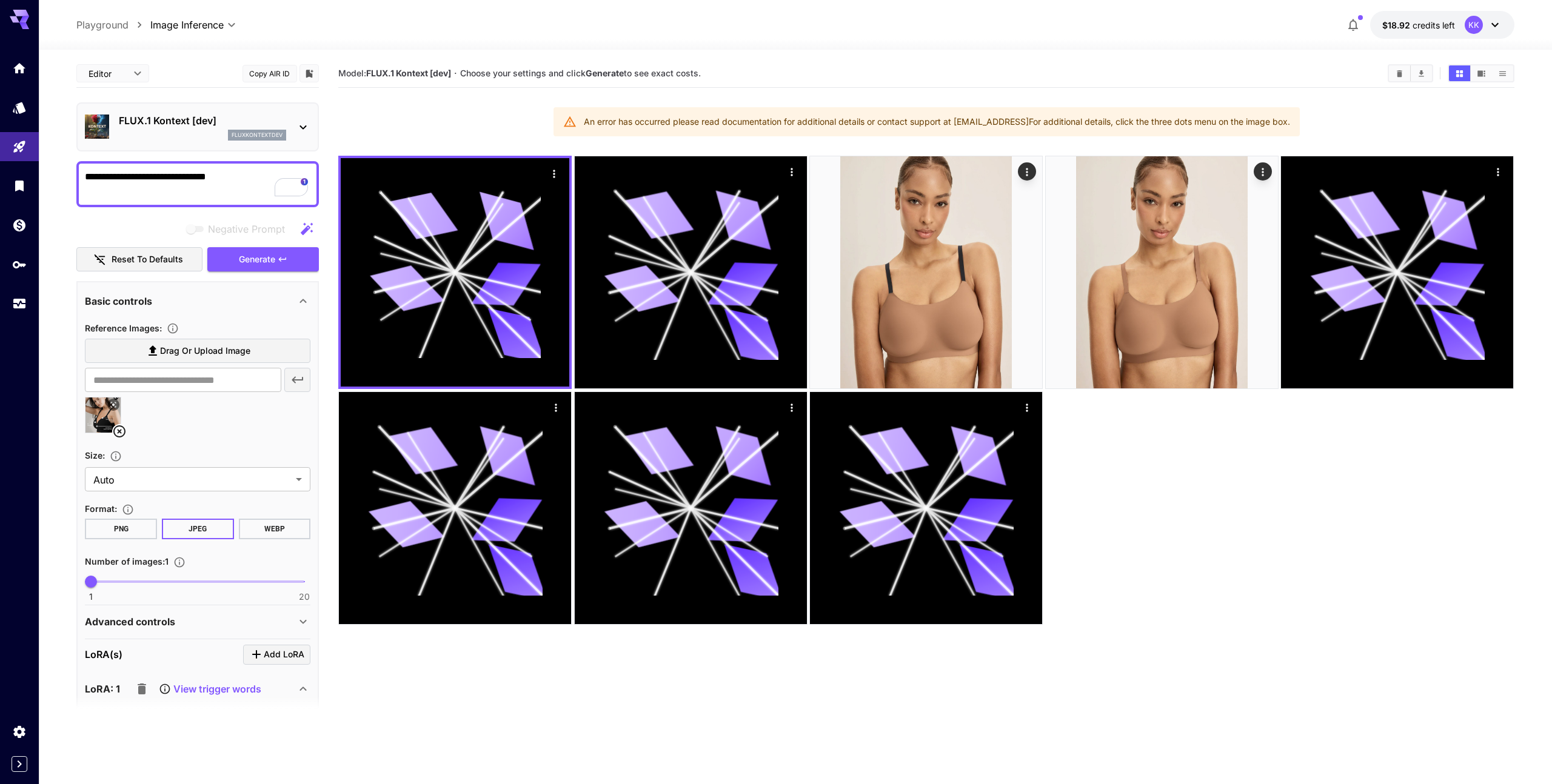
click at [117, 434] on icon at bounding box center [119, 431] width 15 height 15
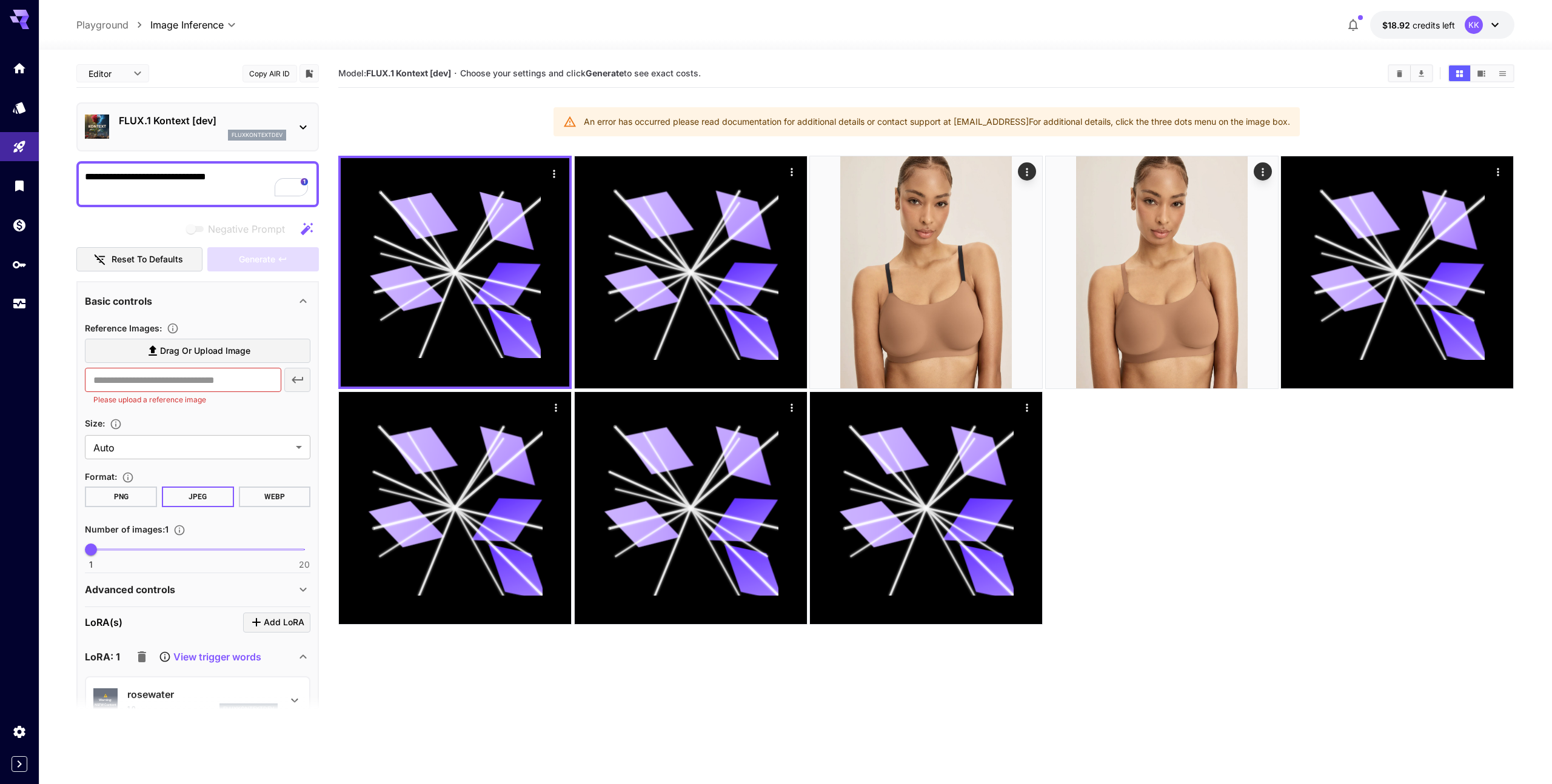
click at [98, 222] on div "Negative Prompt" at bounding box center [197, 229] width 243 height 24
click at [113, 194] on textarea "**********" at bounding box center [198, 184] width 225 height 29
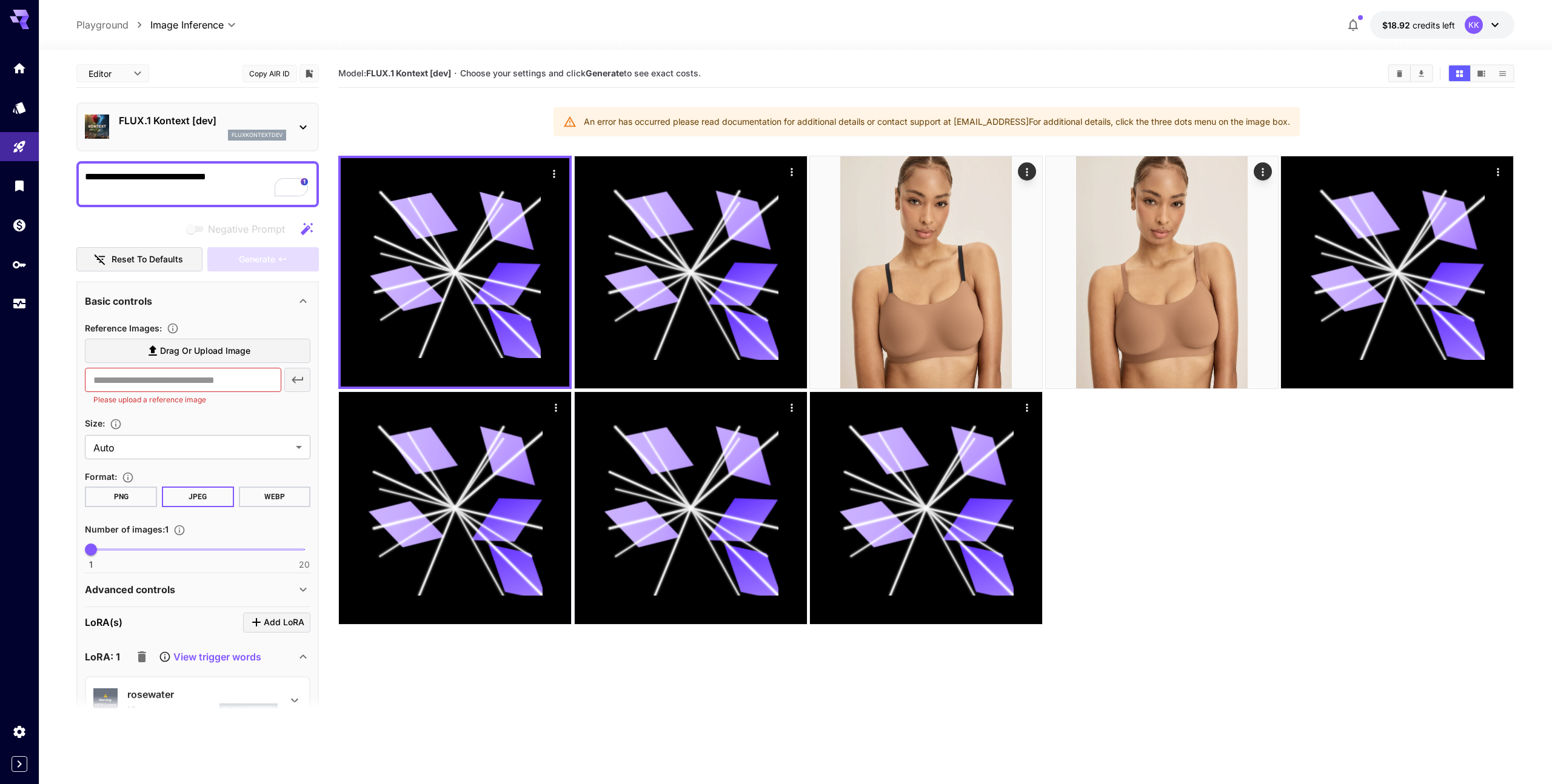
click at [116, 178] on textarea "**********" at bounding box center [198, 184] width 225 height 29
click at [176, 133] on div "fluxkontextdev" at bounding box center [203, 136] width 167 height 11
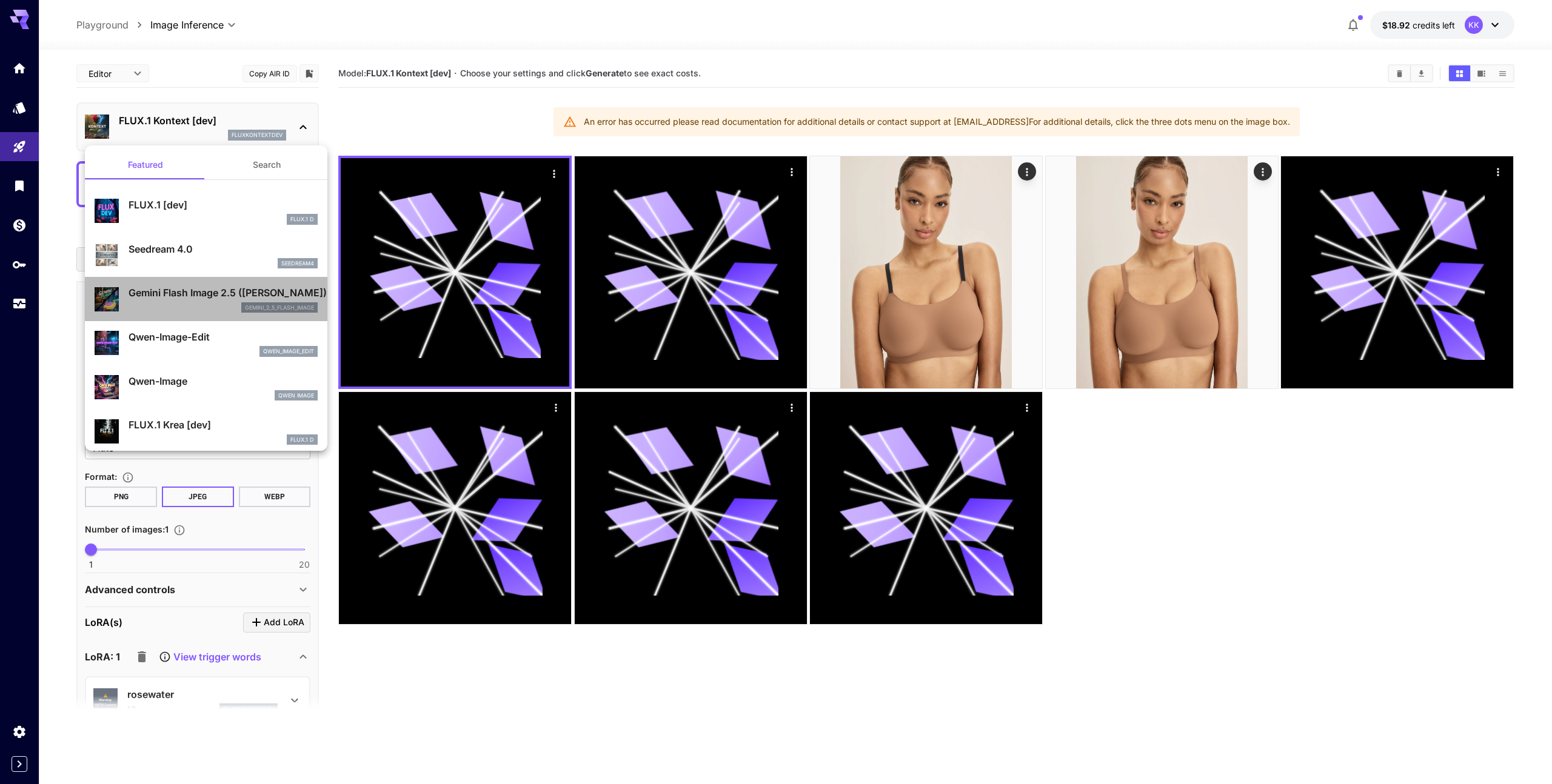
click at [193, 312] on div "gemini_2_5_flash_image" at bounding box center [223, 308] width 189 height 11
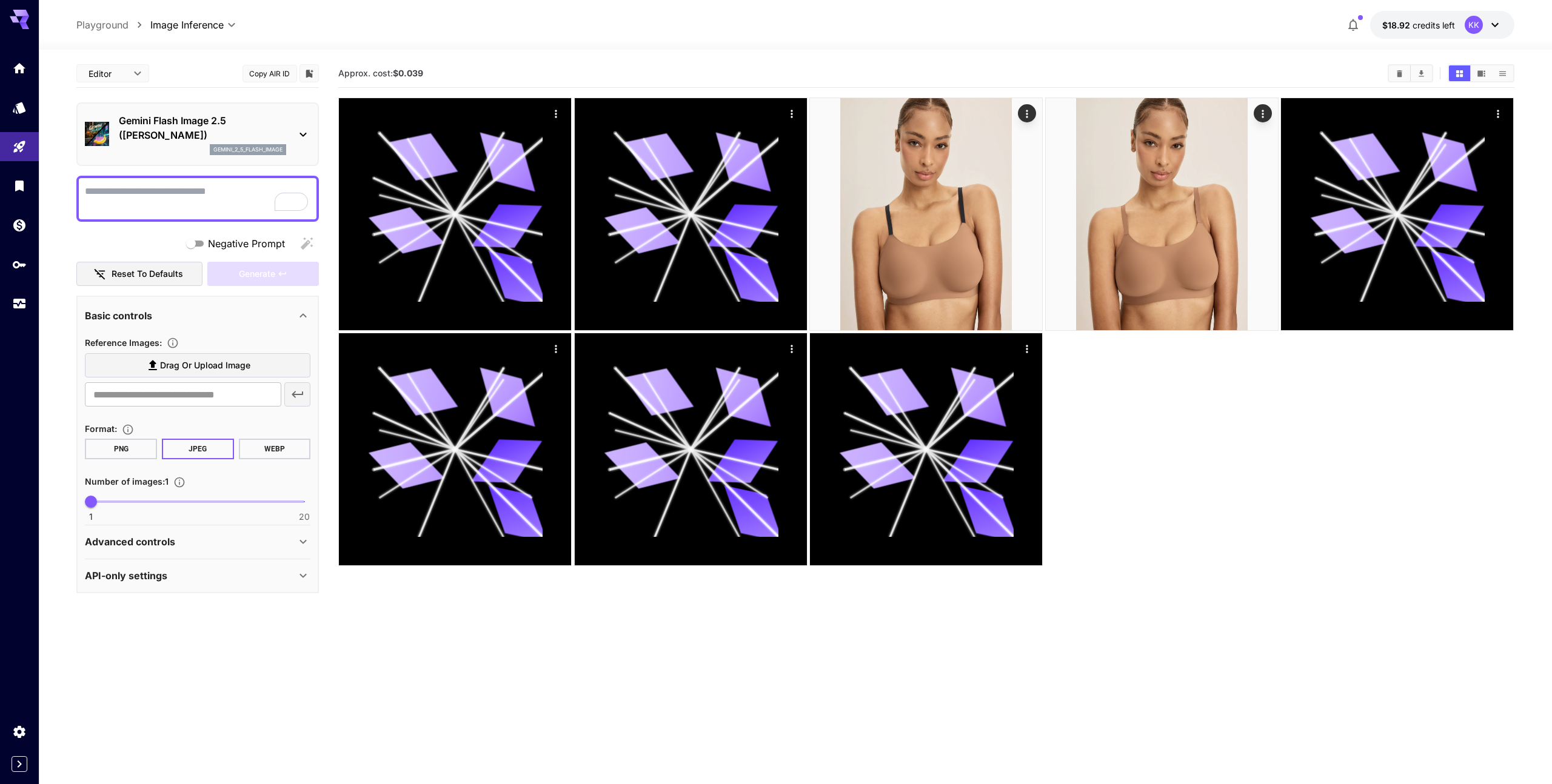
click at [181, 193] on textarea "Negative Prompt" at bounding box center [198, 198] width 225 height 29
click at [170, 375] on label "Drag or upload image" at bounding box center [198, 366] width 225 height 25
click at [0, 0] on input "Drag or upload image" at bounding box center [0, 0] width 0 height 0
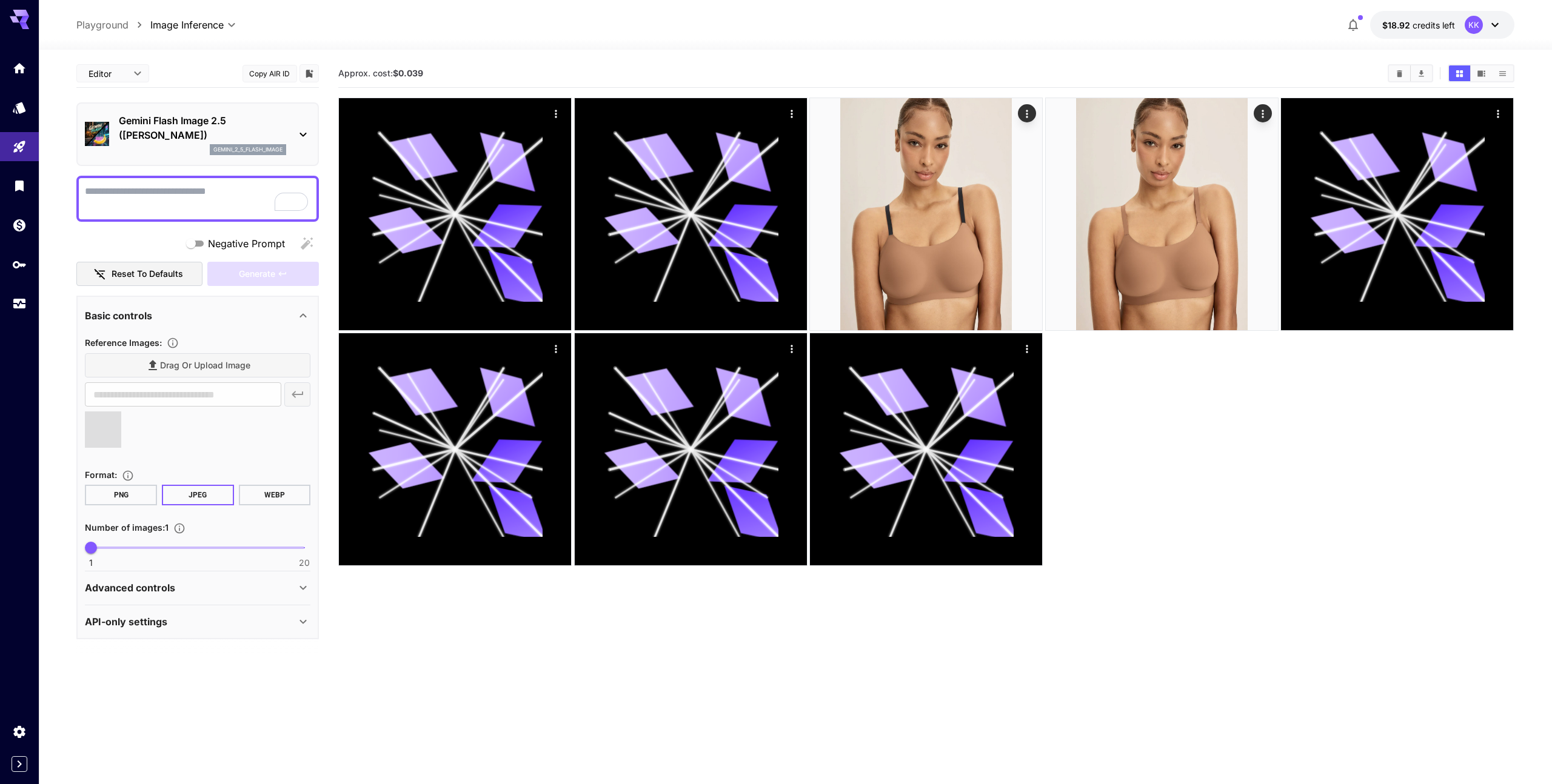
type input "**********"
click at [178, 212] on textarea "Negative Prompt" at bounding box center [198, 198] width 225 height 29
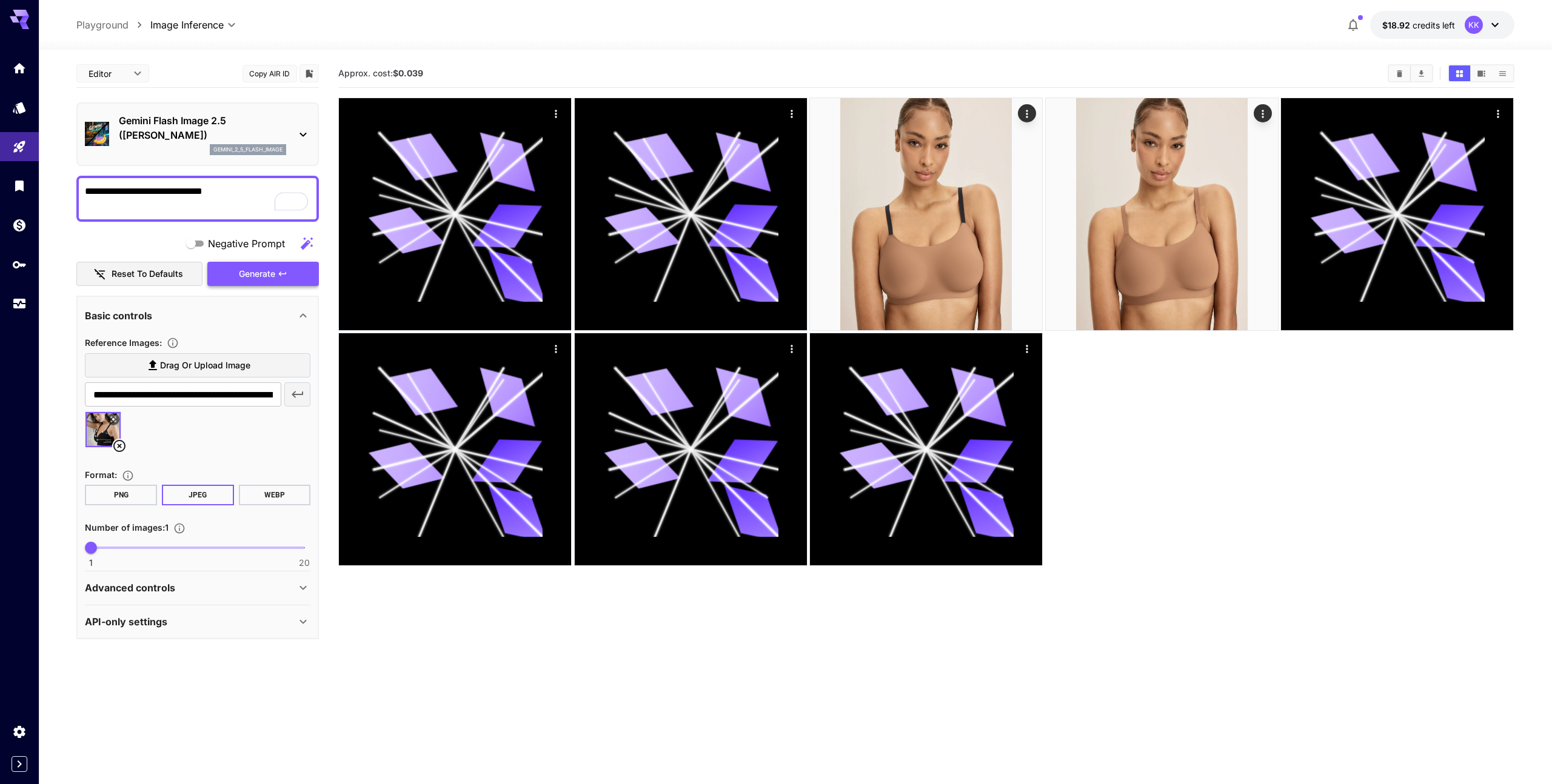
click at [288, 277] on button "Generate" at bounding box center [263, 274] width 111 height 25
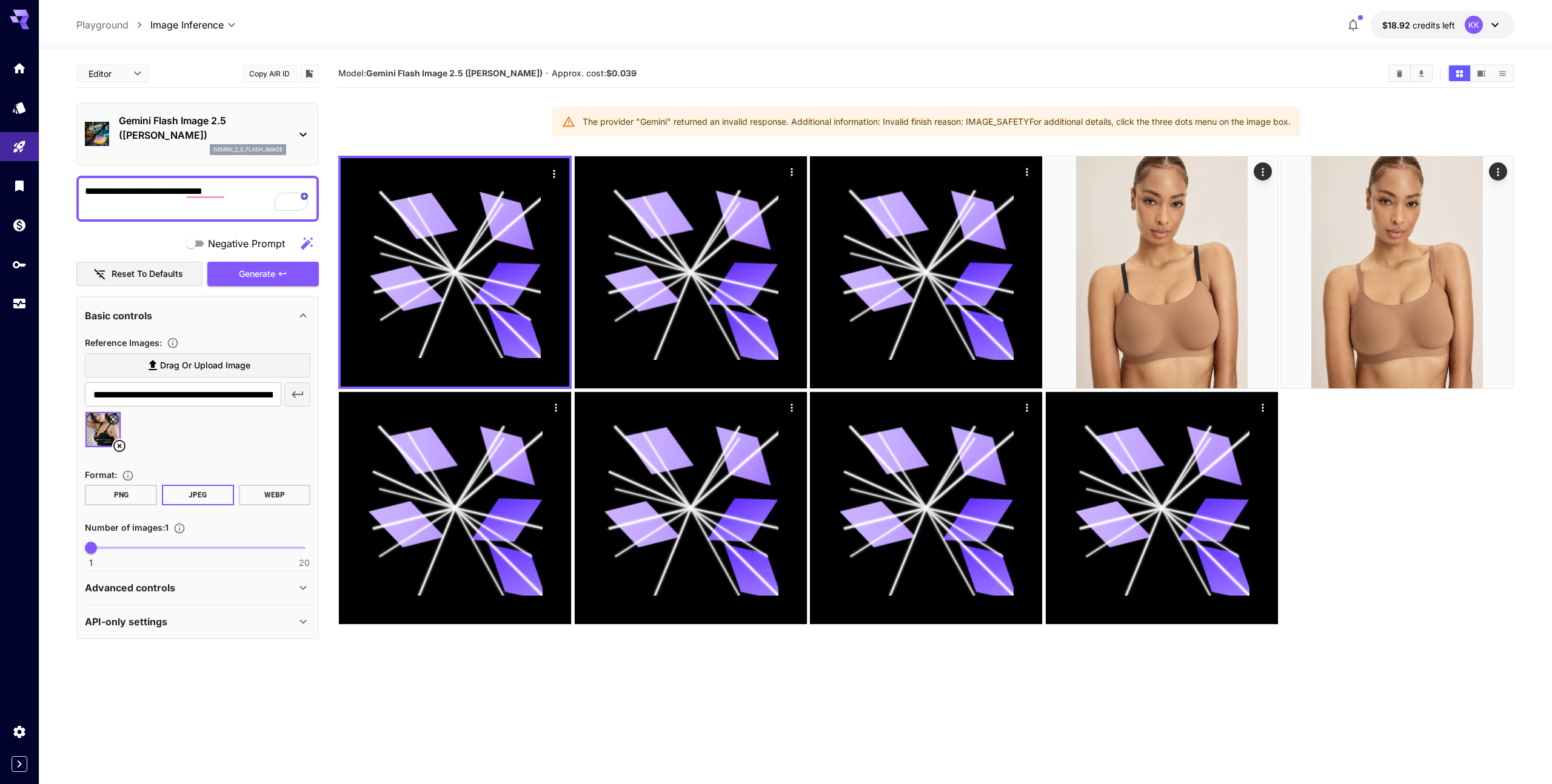
click at [152, 146] on div "gemini_2_5_flash_image" at bounding box center [203, 150] width 167 height 11
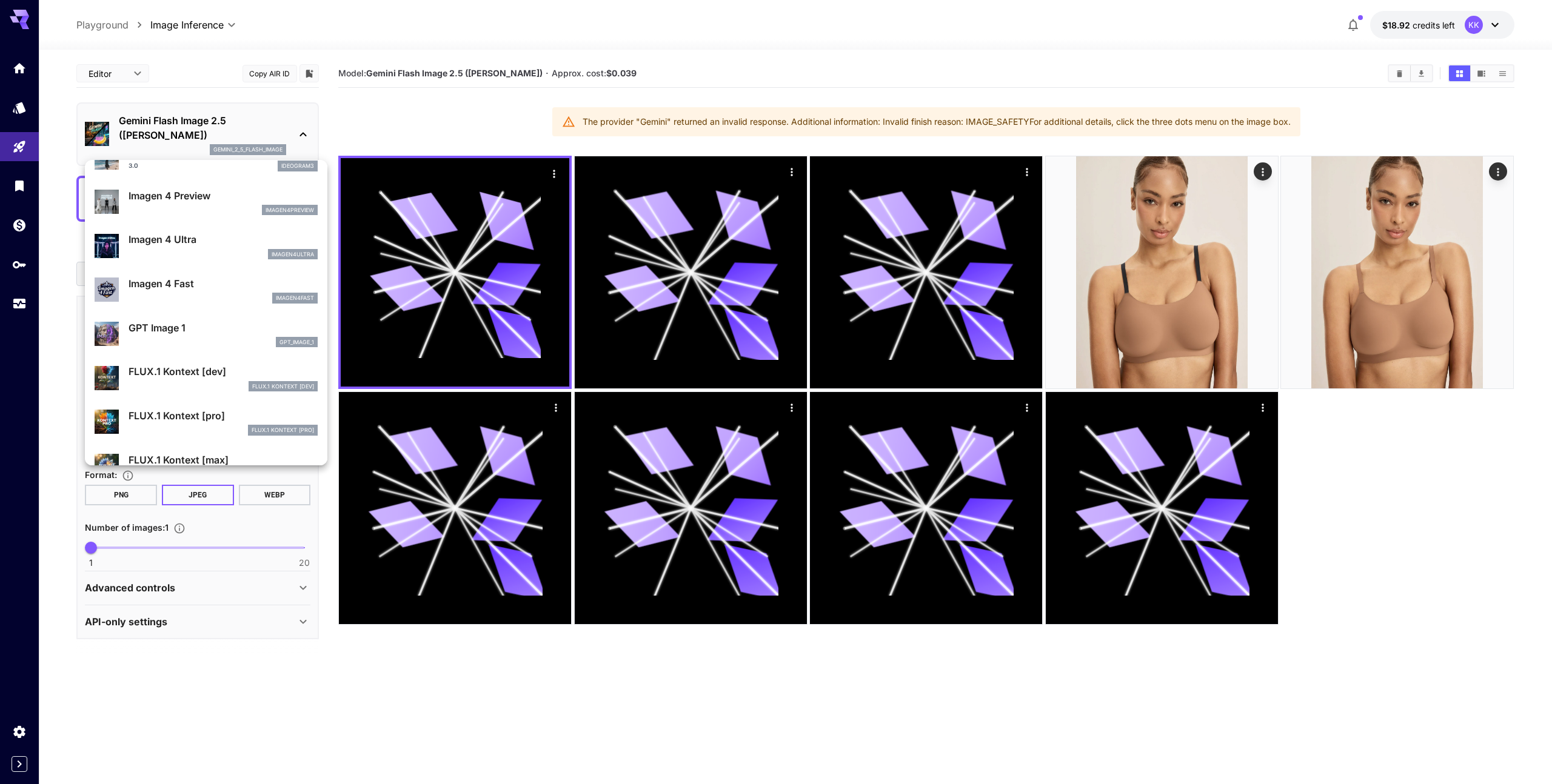
scroll to position [599, 0]
click at [187, 382] on div "FLUX.1 Kontext [dev]" at bounding box center [223, 386] width 189 height 11
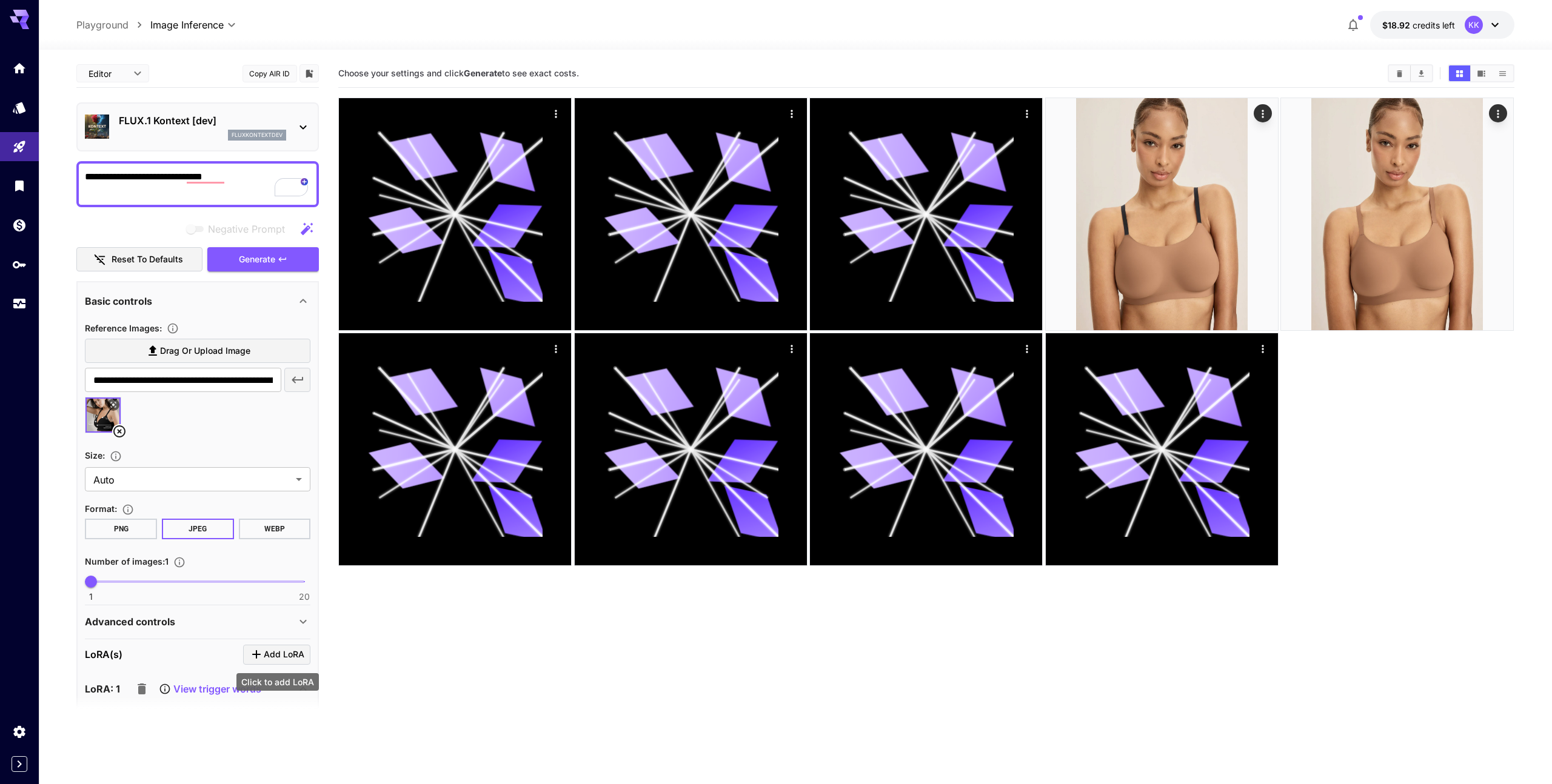
click at [272, 653] on span "Add LoRA" at bounding box center [284, 655] width 41 height 15
click at [285, 661] on span "Add LoRA" at bounding box center [284, 655] width 41 height 15
click at [201, 174] on textarea "**********" at bounding box center [198, 184] width 225 height 29
type textarea "**********"
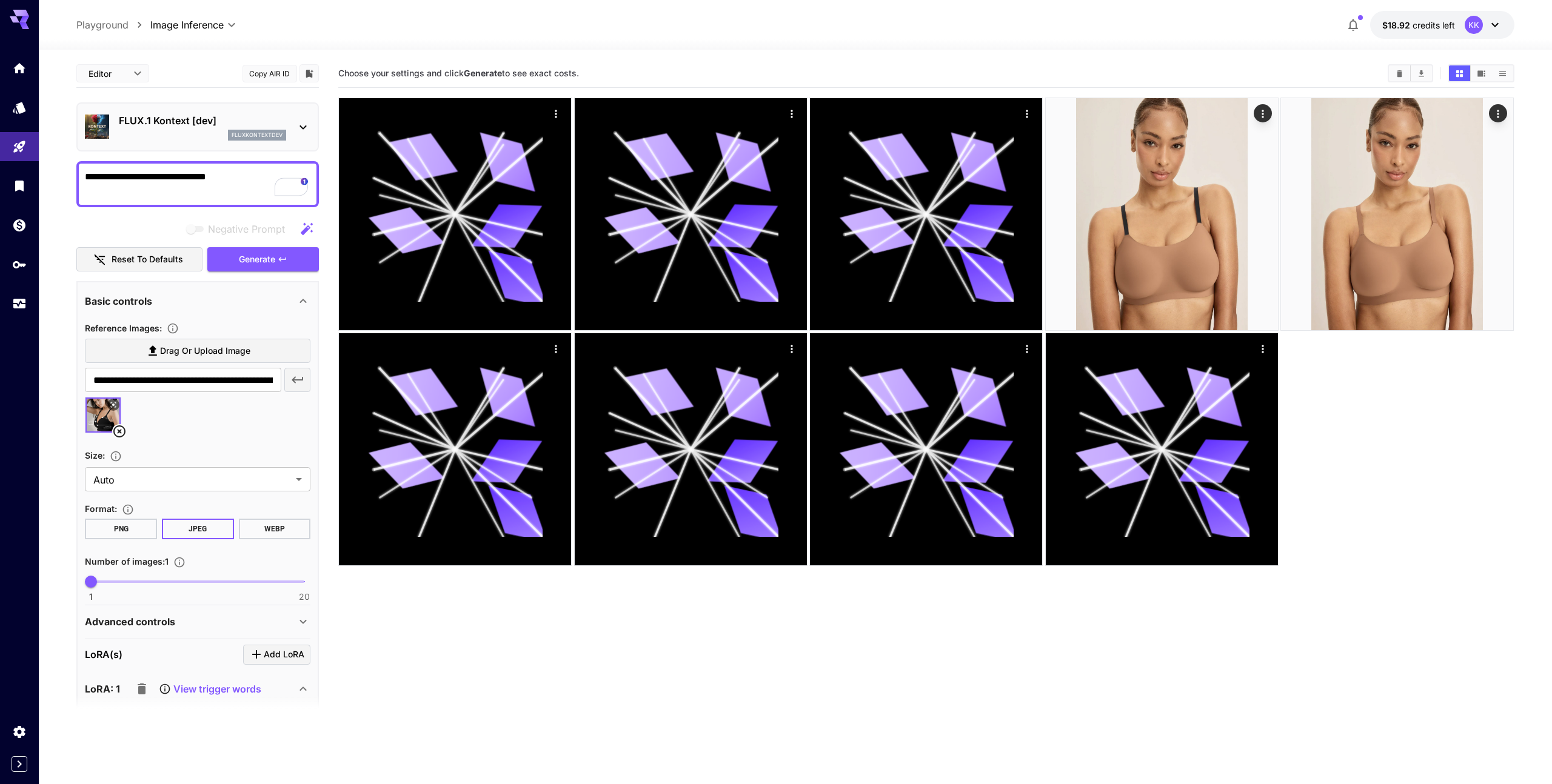
click at [105, 409] on img at bounding box center [103, 415] width 35 height 35
click at [112, 401] on icon at bounding box center [113, 404] width 8 height 8
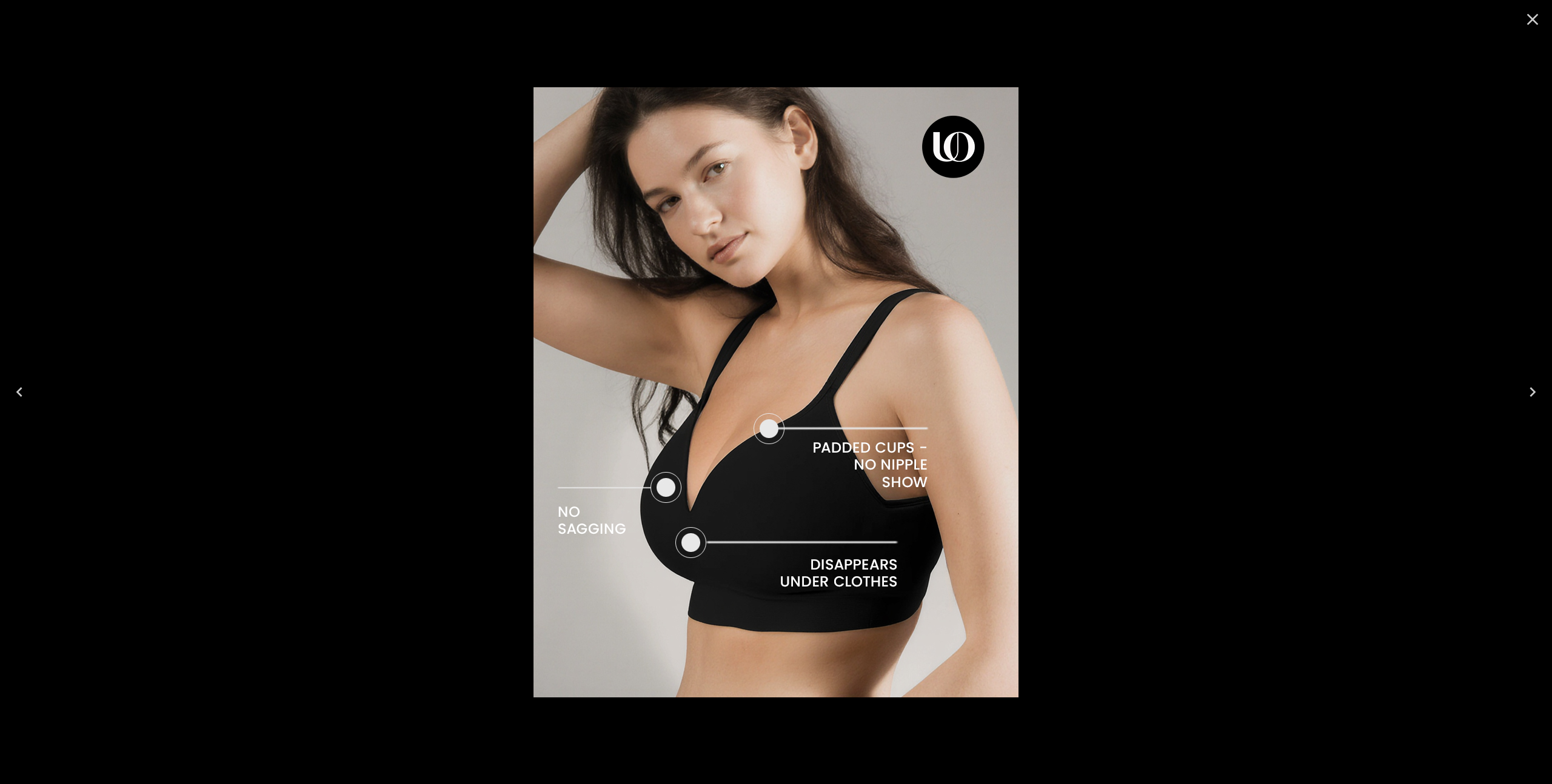
click at [308, 453] on div at bounding box center [776, 392] width 1552 height 784
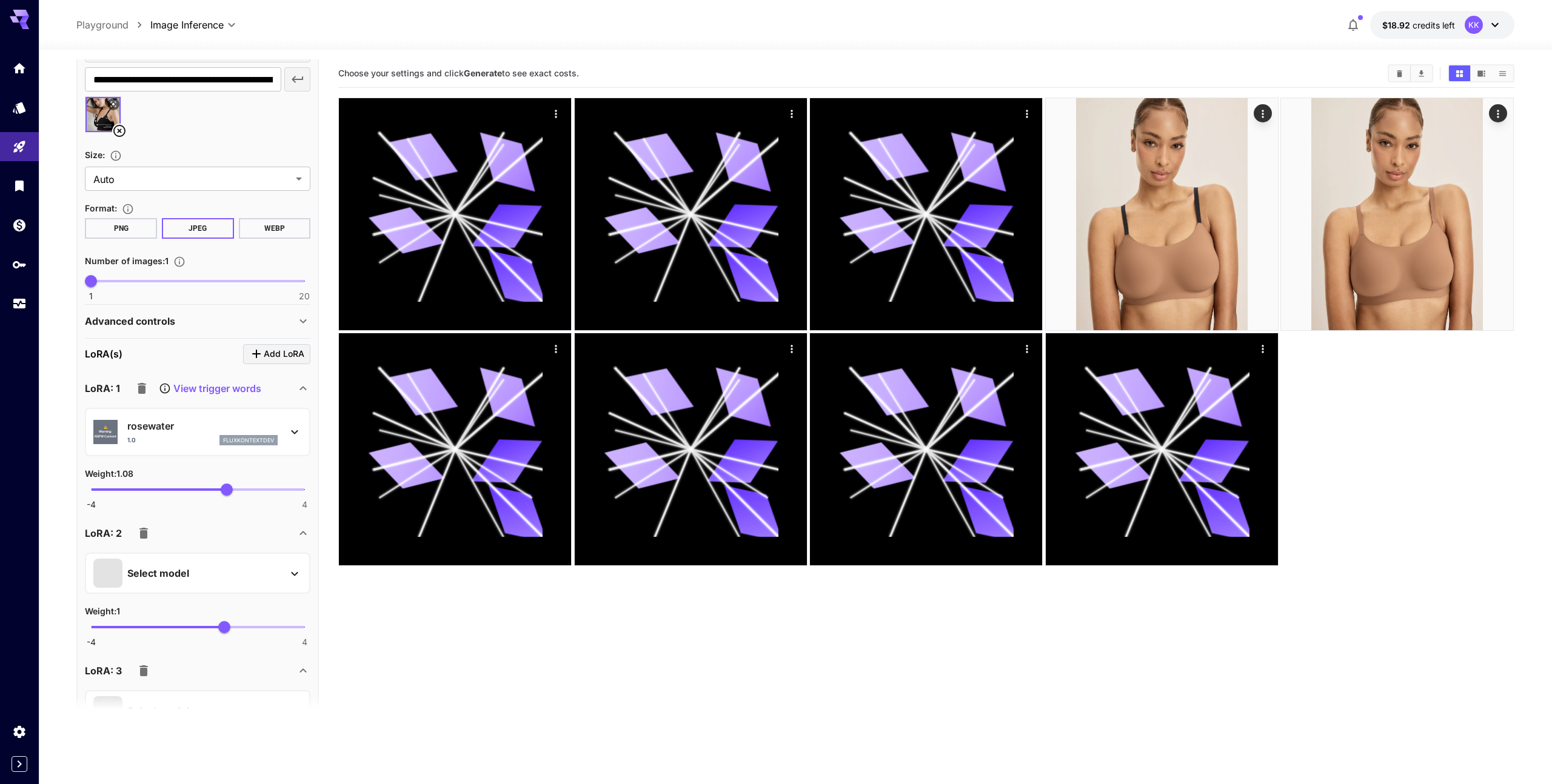
scroll to position [298, 0]
type input "****"
click at [225, 496] on span "1.04" at bounding box center [225, 492] width 12 height 12
click at [143, 533] on icon "button" at bounding box center [144, 536] width 8 height 11
click at [145, 535] on icon "button" at bounding box center [144, 536] width 8 height 11
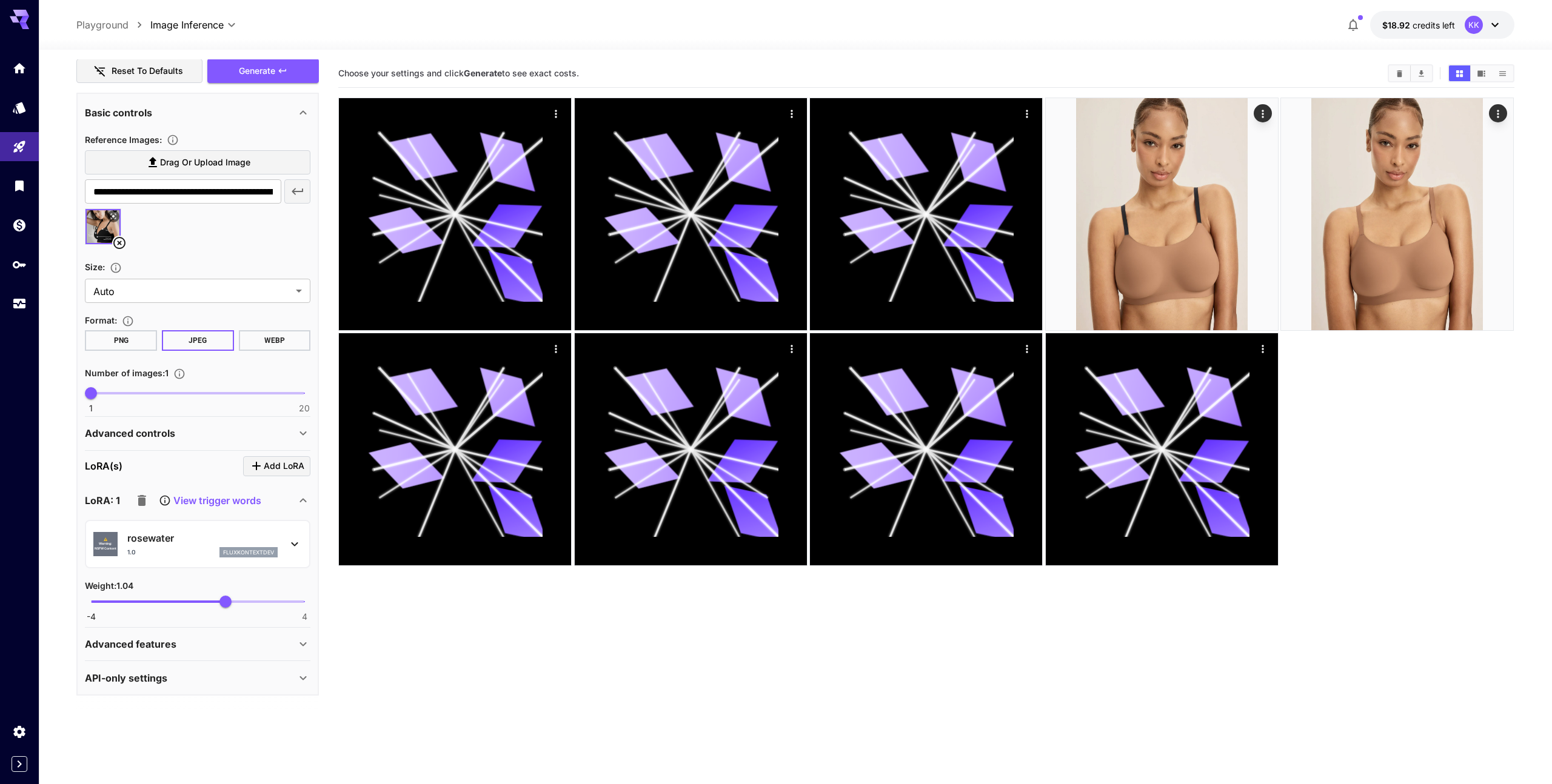
scroll to position [0, 0]
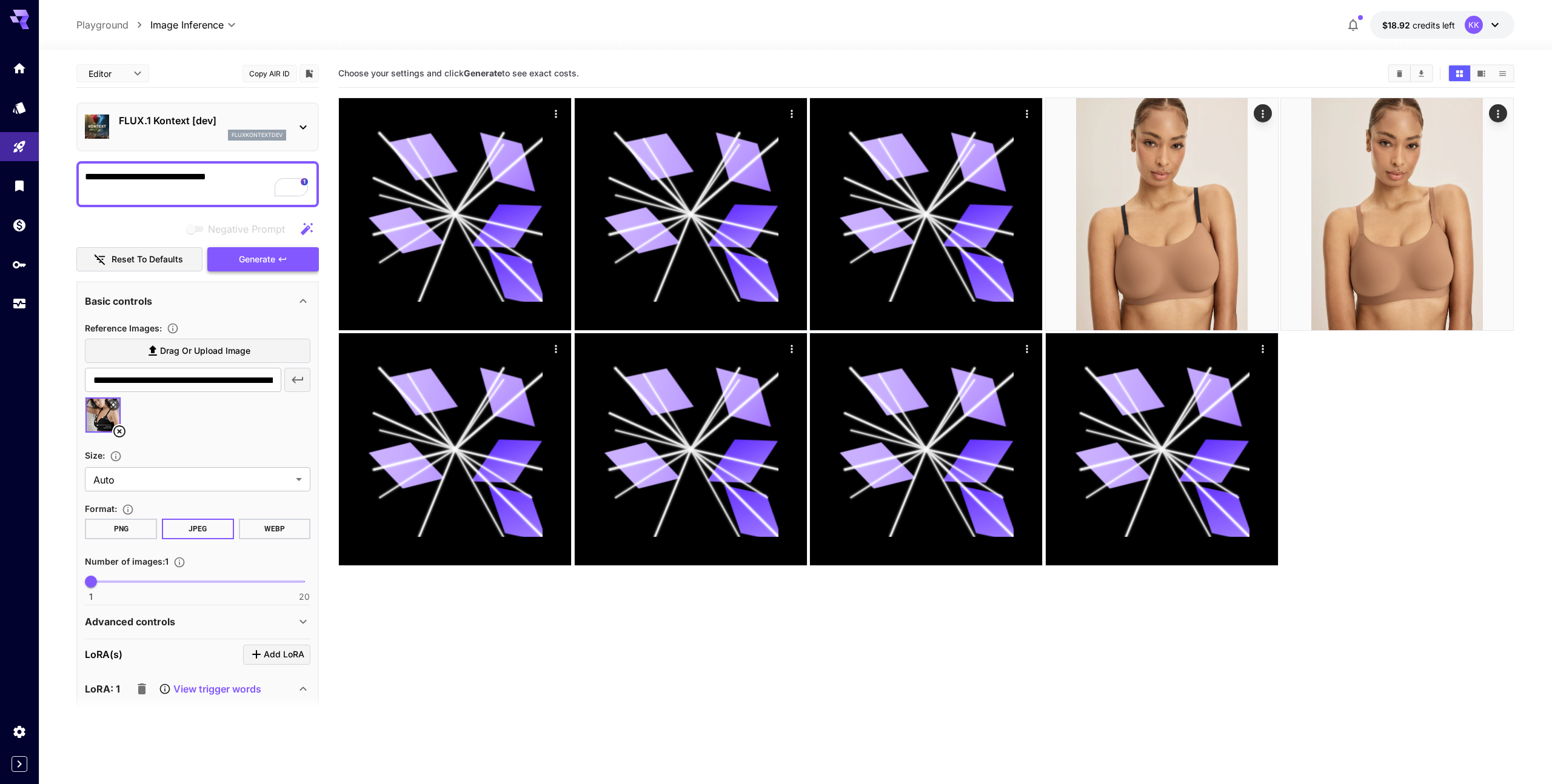
click at [275, 263] on span "Generate" at bounding box center [257, 260] width 37 height 15
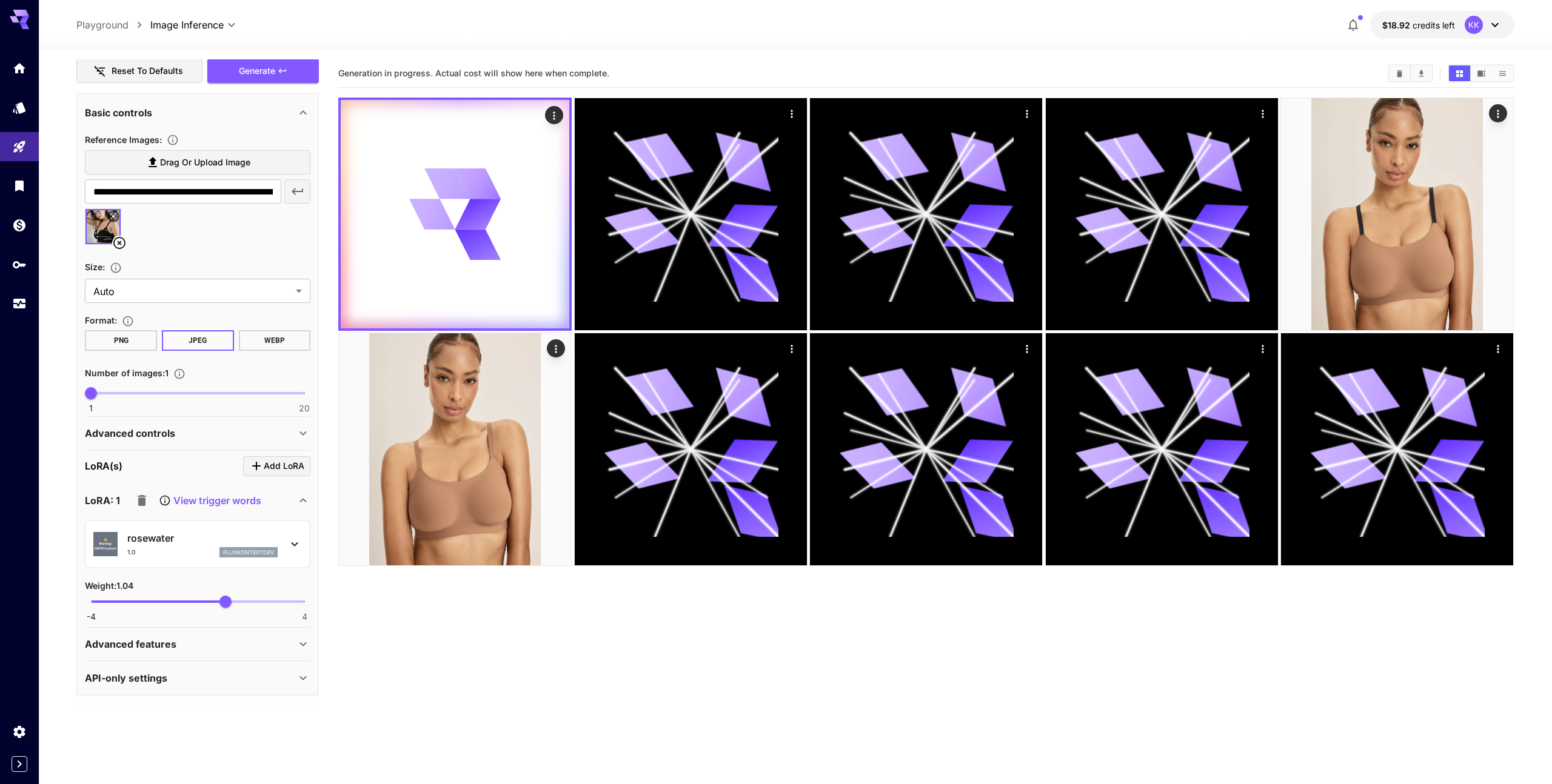
scroll to position [184, 0]
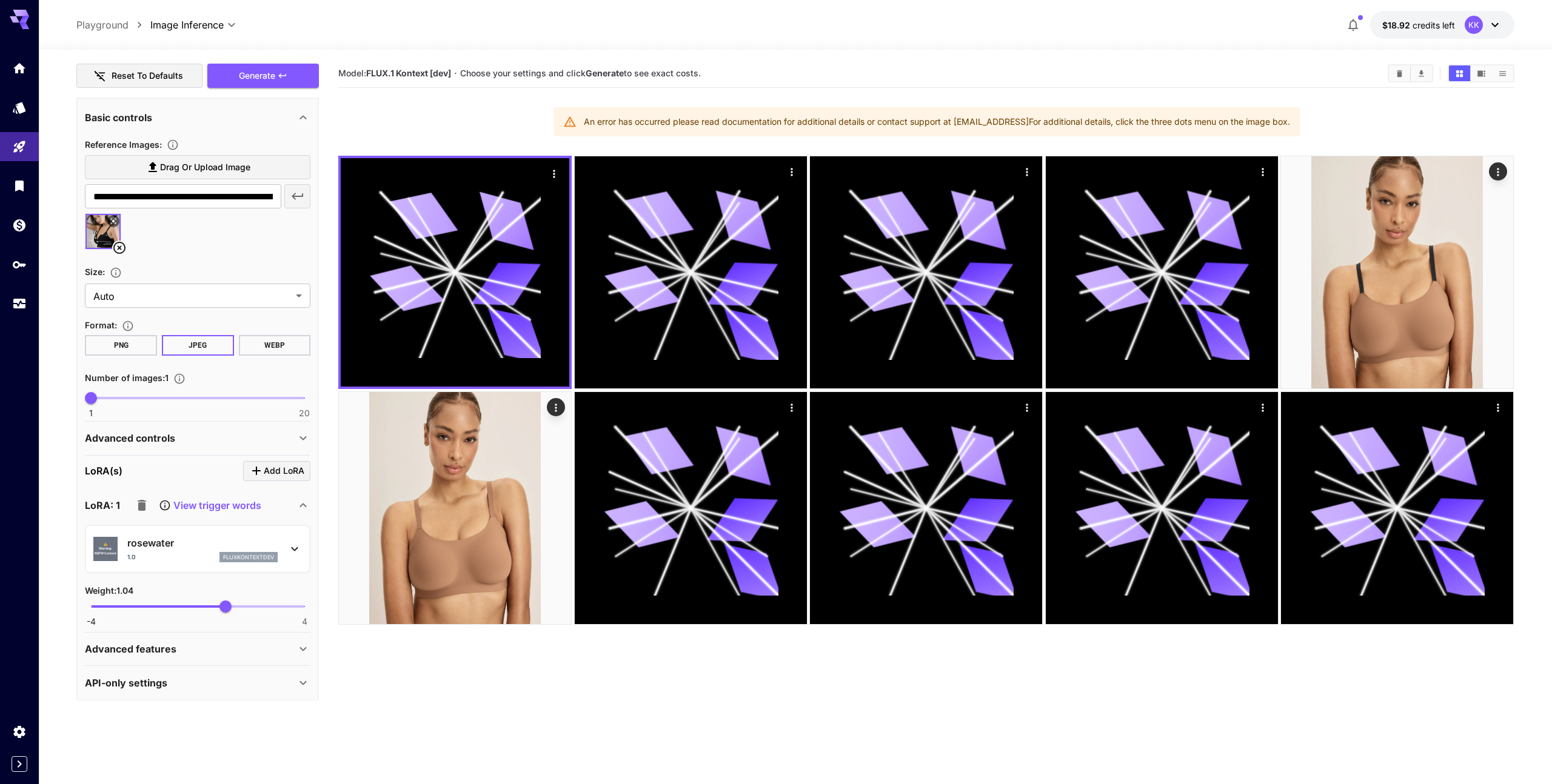
click at [620, 651] on section "Model: FLUX.1 Kontext [dev] · Choose your settings and click Generate to see ex…" at bounding box center [926, 451] width 1176 height 784
drag, startPoint x: 640, startPoint y: 126, endPoint x: 806, endPoint y: 133, distance: 166.1
click at [795, 133] on div "An error has occurred please read documentation for additional details or conta…" at bounding box center [926, 122] width 746 height 29
click at [806, 133] on div "An error has occurred please read documentation for additional details or conta…" at bounding box center [926, 122] width 746 height 29
drag, startPoint x: 813, startPoint y: 131, endPoint x: 945, endPoint y: 129, distance: 132.0
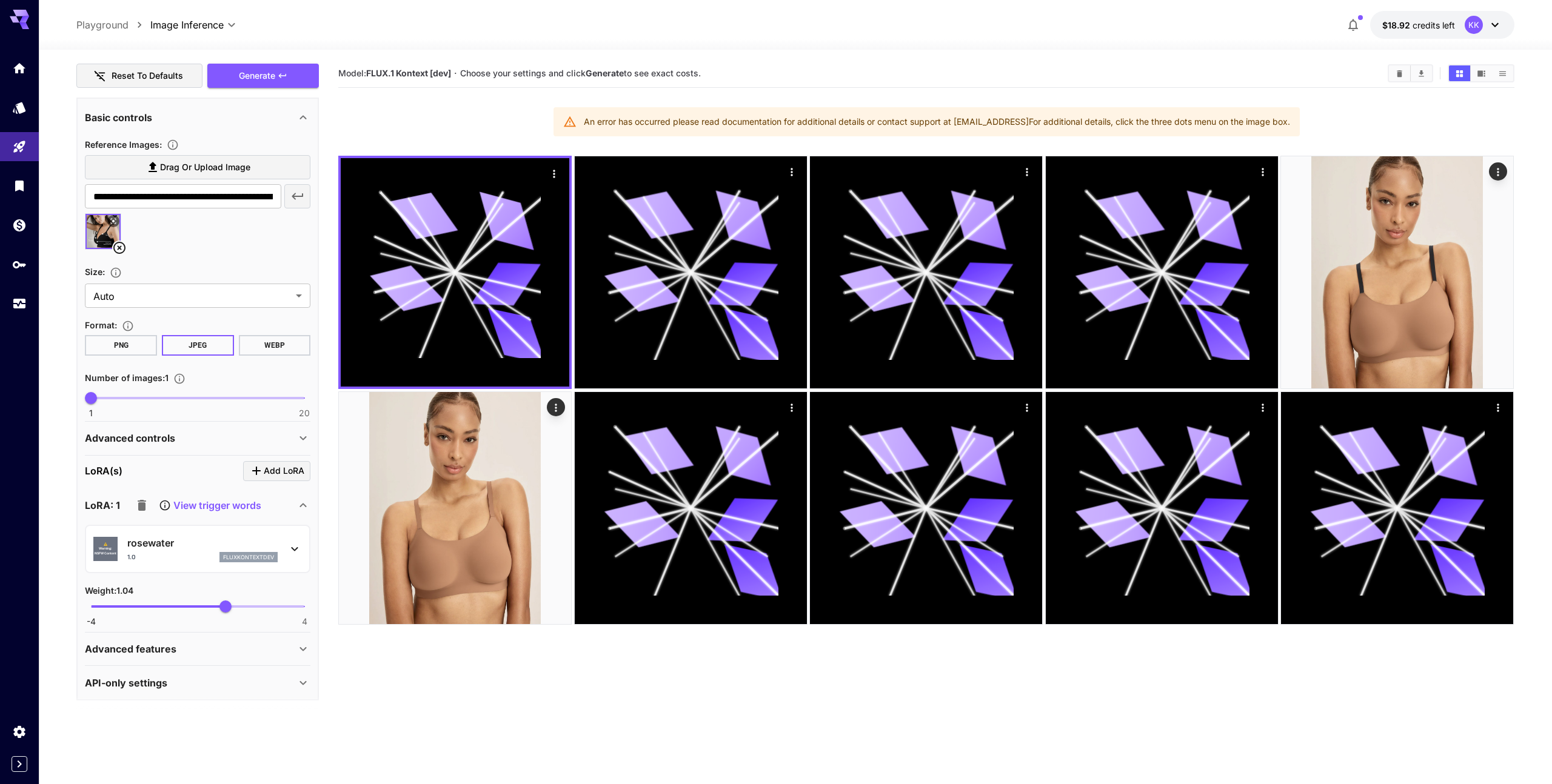
click at [928, 129] on div "An error has occurred please read documentation for additional details or conta…" at bounding box center [936, 122] width 706 height 22
click at [945, 129] on div "An error has occurred please read documentation for additional details or conta…" at bounding box center [936, 122] width 706 height 22
drag, startPoint x: 954, startPoint y: 125, endPoint x: 1081, endPoint y: 131, distance: 127.1
click at [1081, 131] on div "An error has occurred please read documentation for additional details or conta…" at bounding box center [936, 122] width 706 height 22
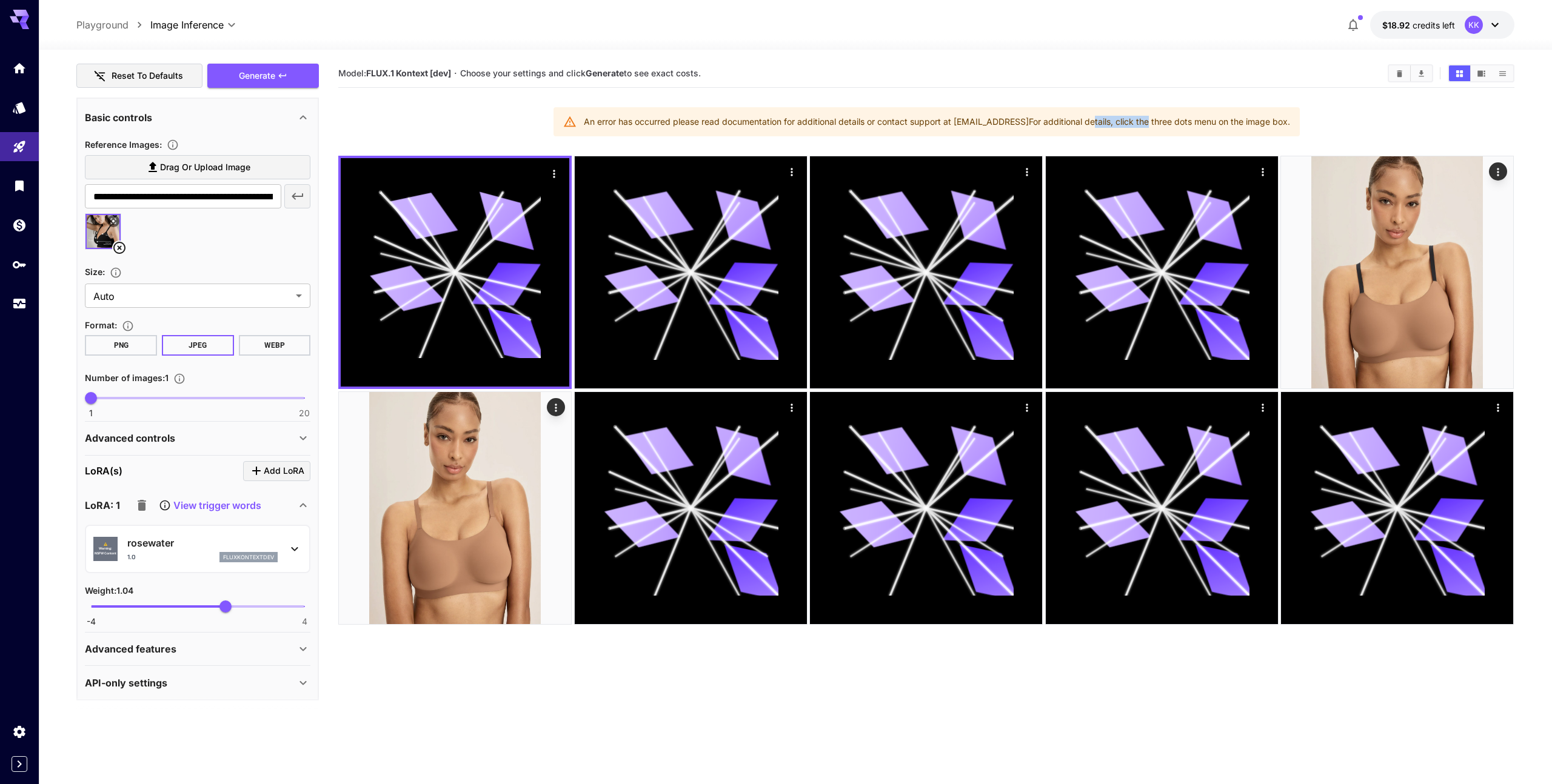
drag, startPoint x: 1097, startPoint y: 124, endPoint x: 1188, endPoint y: 124, distance: 91.0
click at [1172, 124] on div "An error has occurred please read documentation for additional details or conta…" at bounding box center [936, 122] width 706 height 22
click at [1186, 124] on div "An error has occurred please read documentation for additional details or conta…" at bounding box center [936, 122] width 706 height 22
drag, startPoint x: 1136, startPoint y: 118, endPoint x: 1255, endPoint y: 118, distance: 119.0
click at [1241, 118] on div "An error has occurred please read documentation for additional details or conta…" at bounding box center [936, 122] width 706 height 22
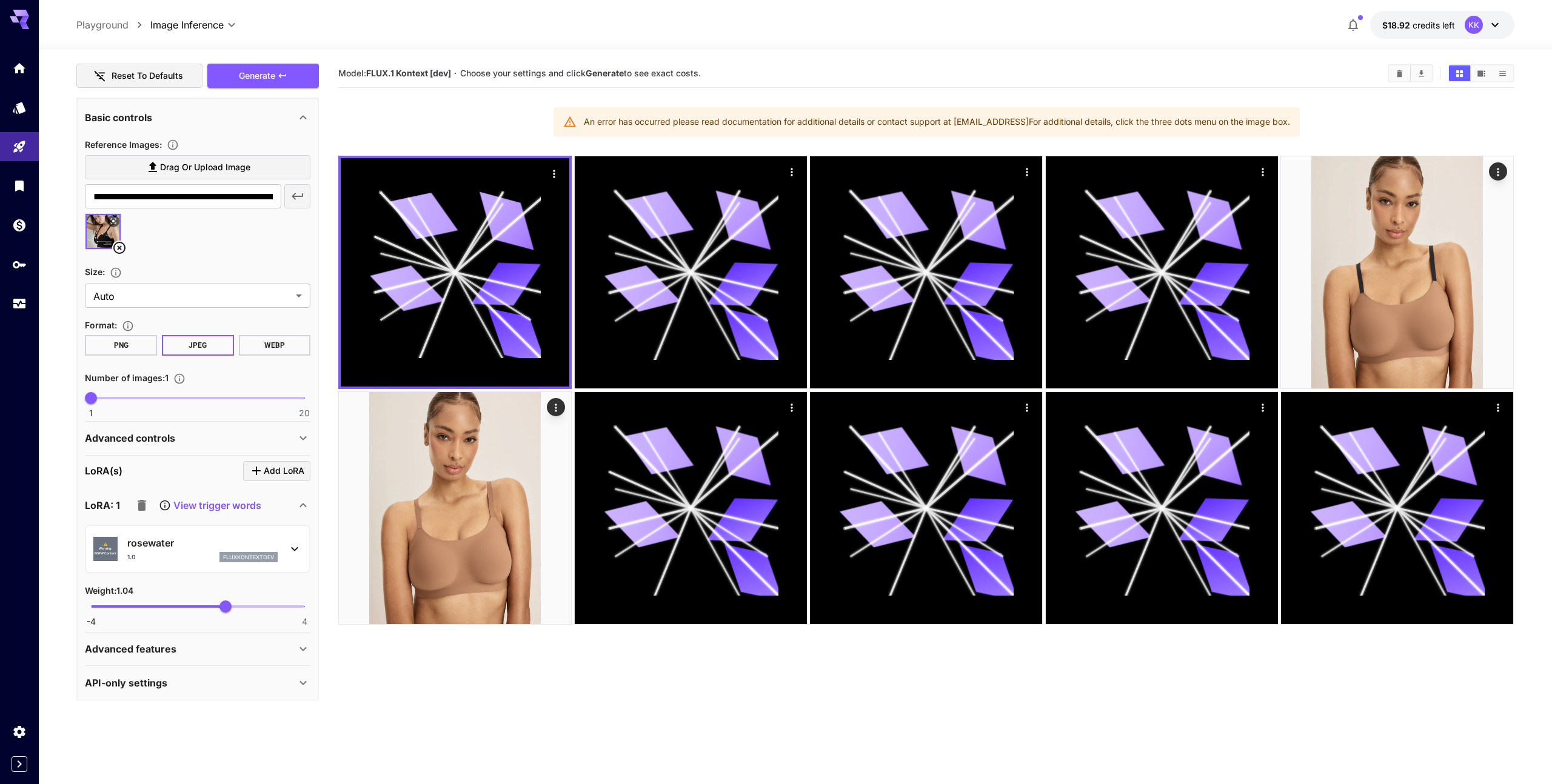
click at [1257, 117] on div "An error has occurred please read documentation for additional details or conta…" at bounding box center [936, 122] width 706 height 22
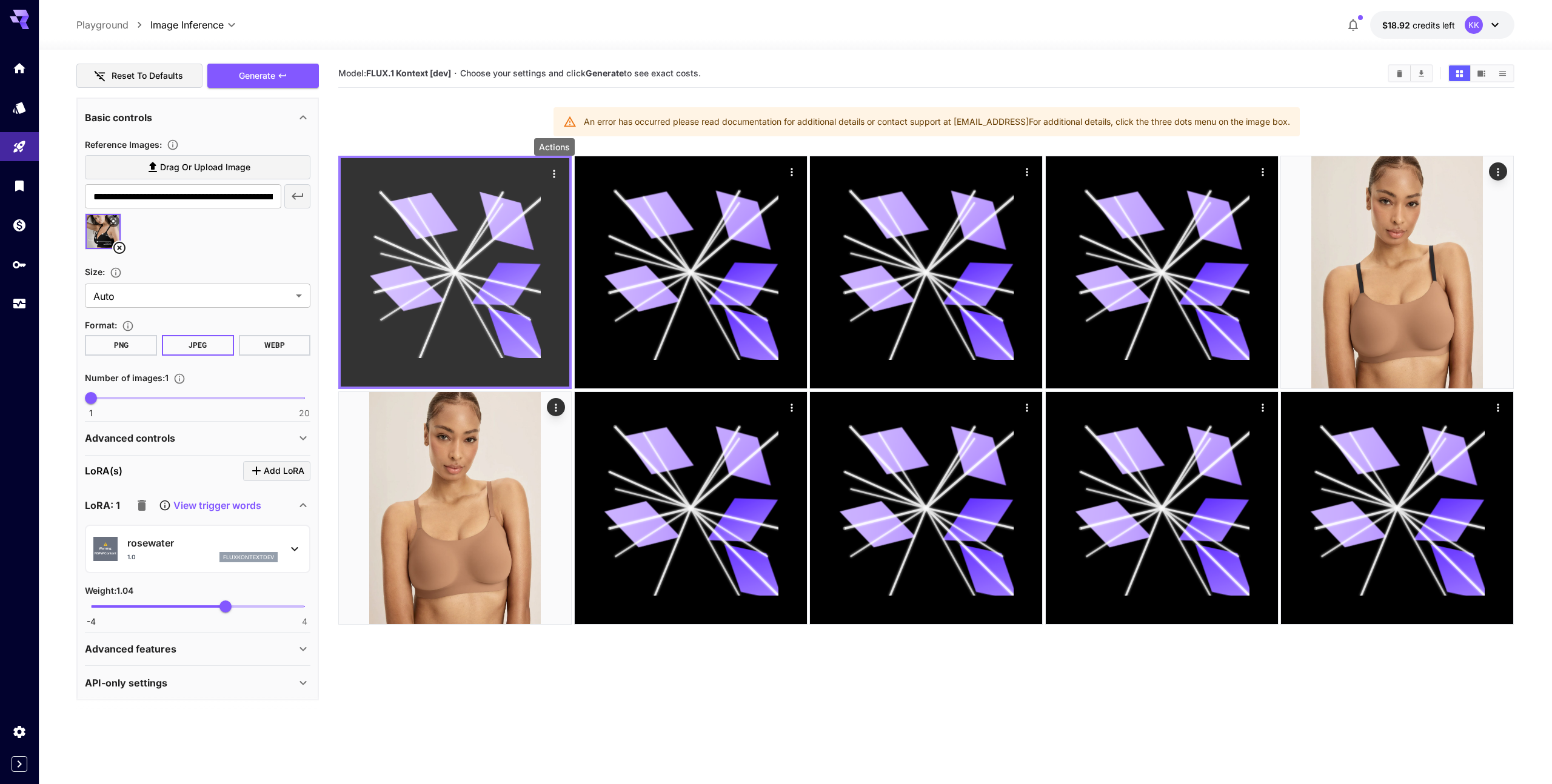
click at [555, 169] on icon "Actions" at bounding box center [555, 174] width 12 height 12
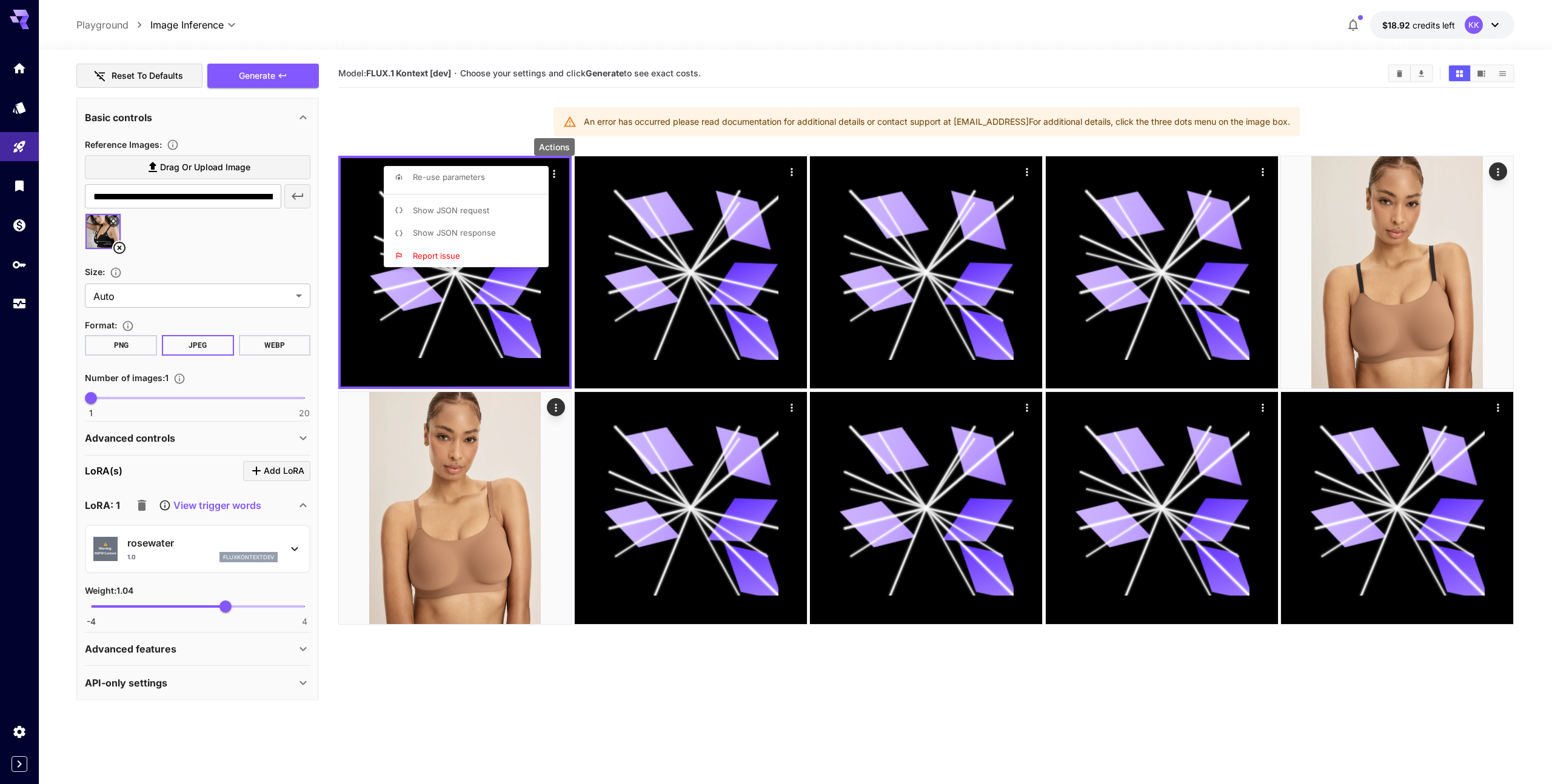
click at [472, 122] on div at bounding box center [776, 392] width 1552 height 784
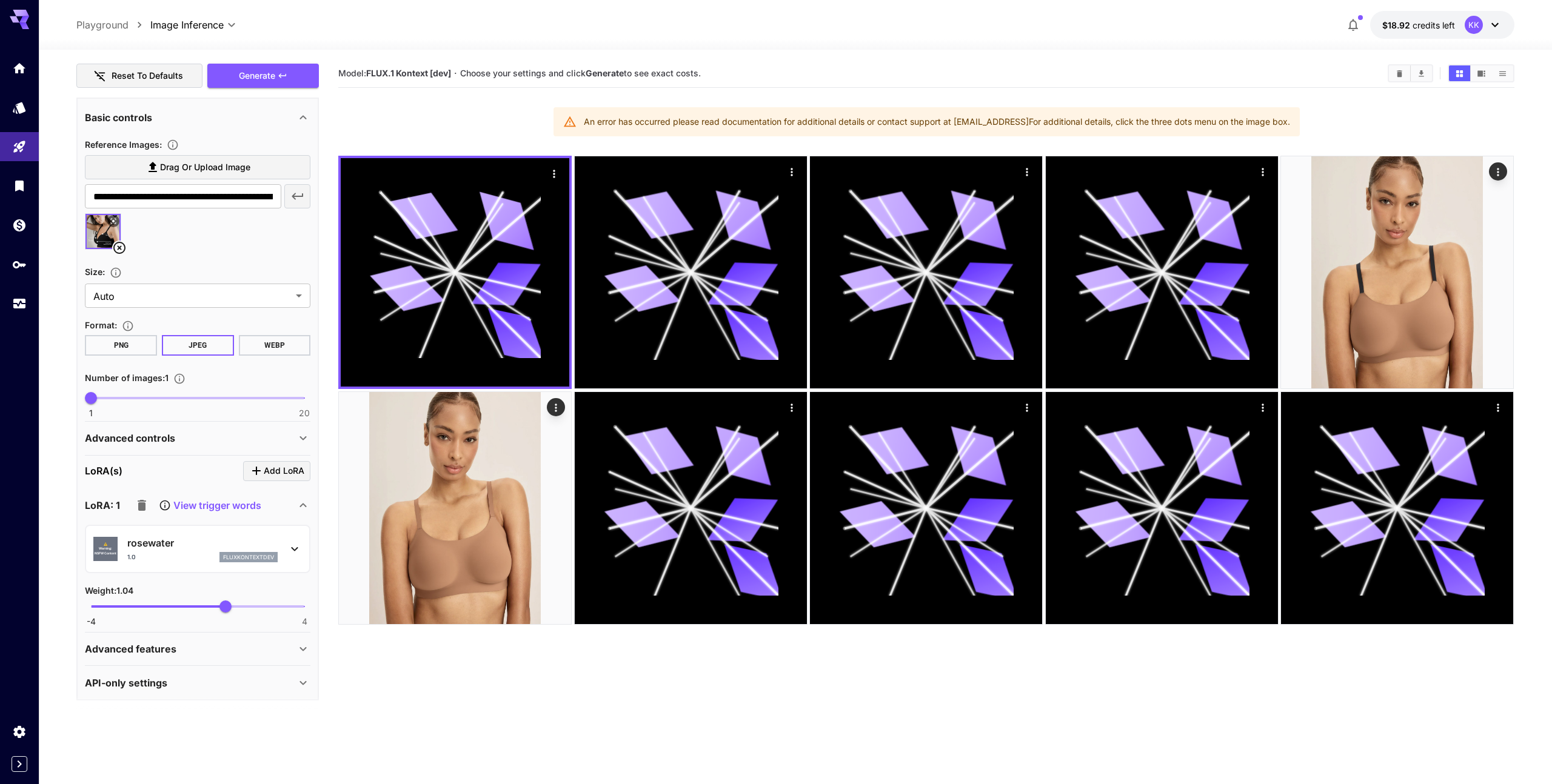
scroll to position [189, 0]
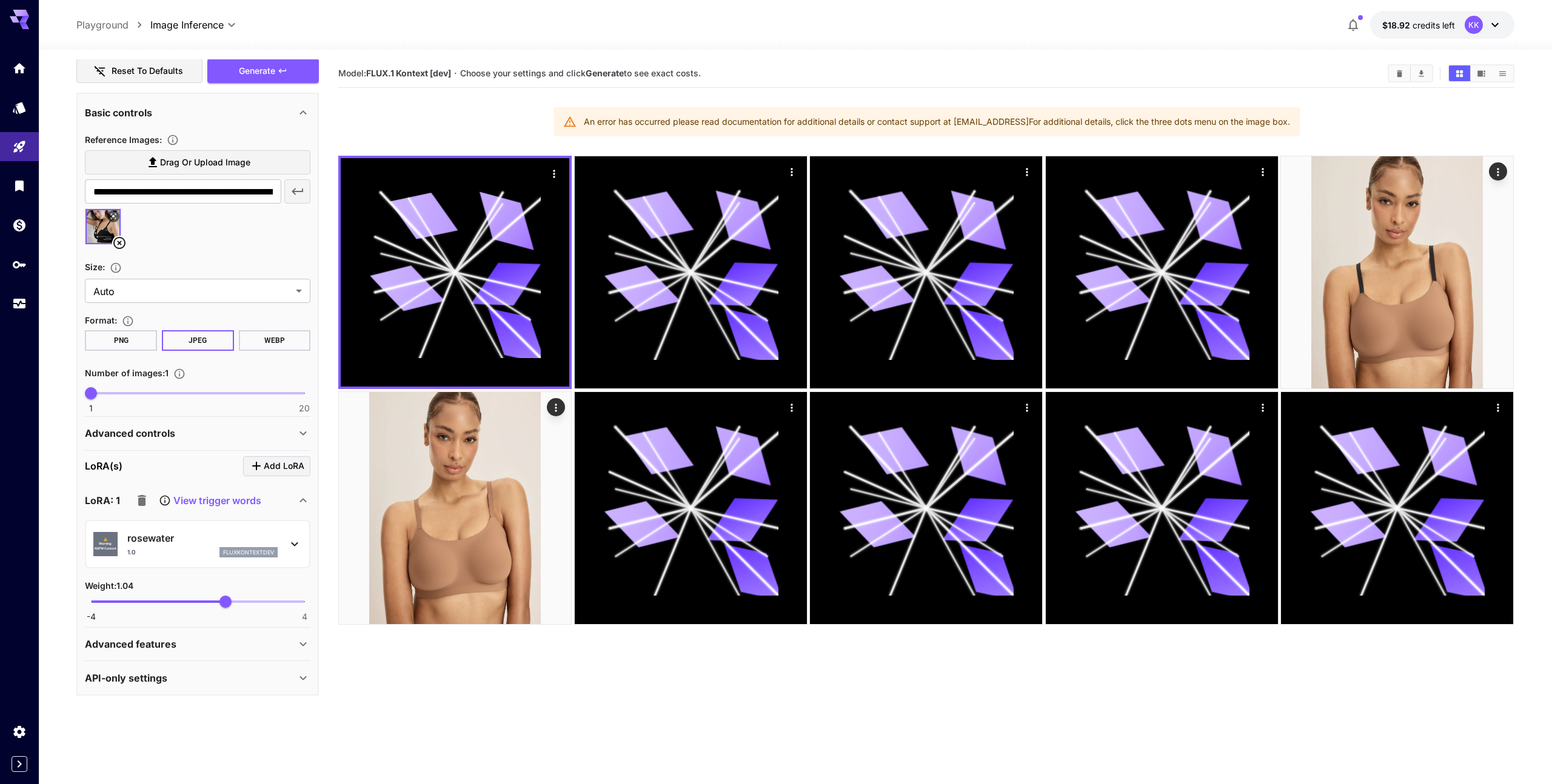
click at [255, 646] on div "Advanced features" at bounding box center [190, 644] width 211 height 15
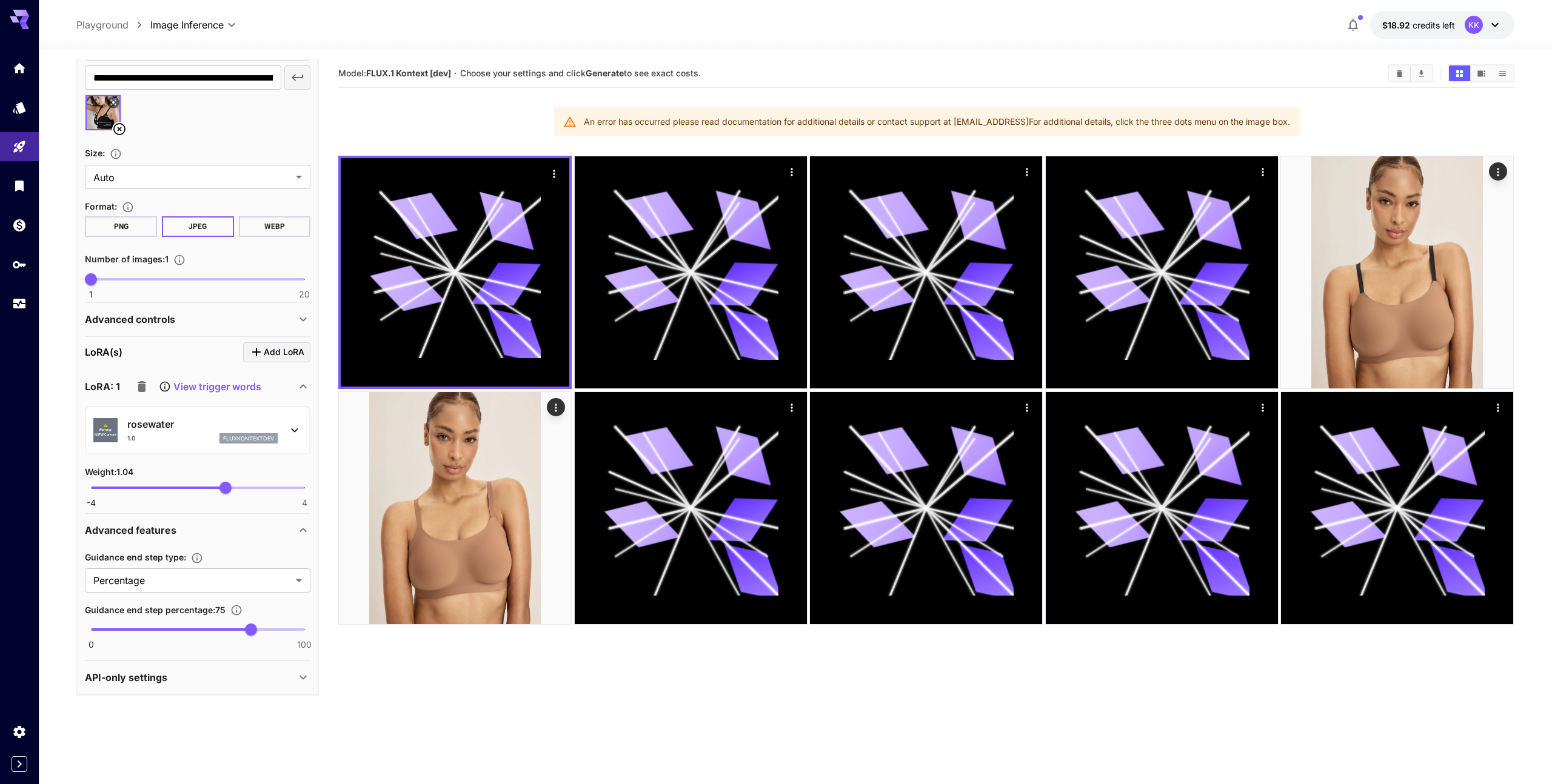
click at [268, 680] on div "API-only settings" at bounding box center [190, 677] width 211 height 15
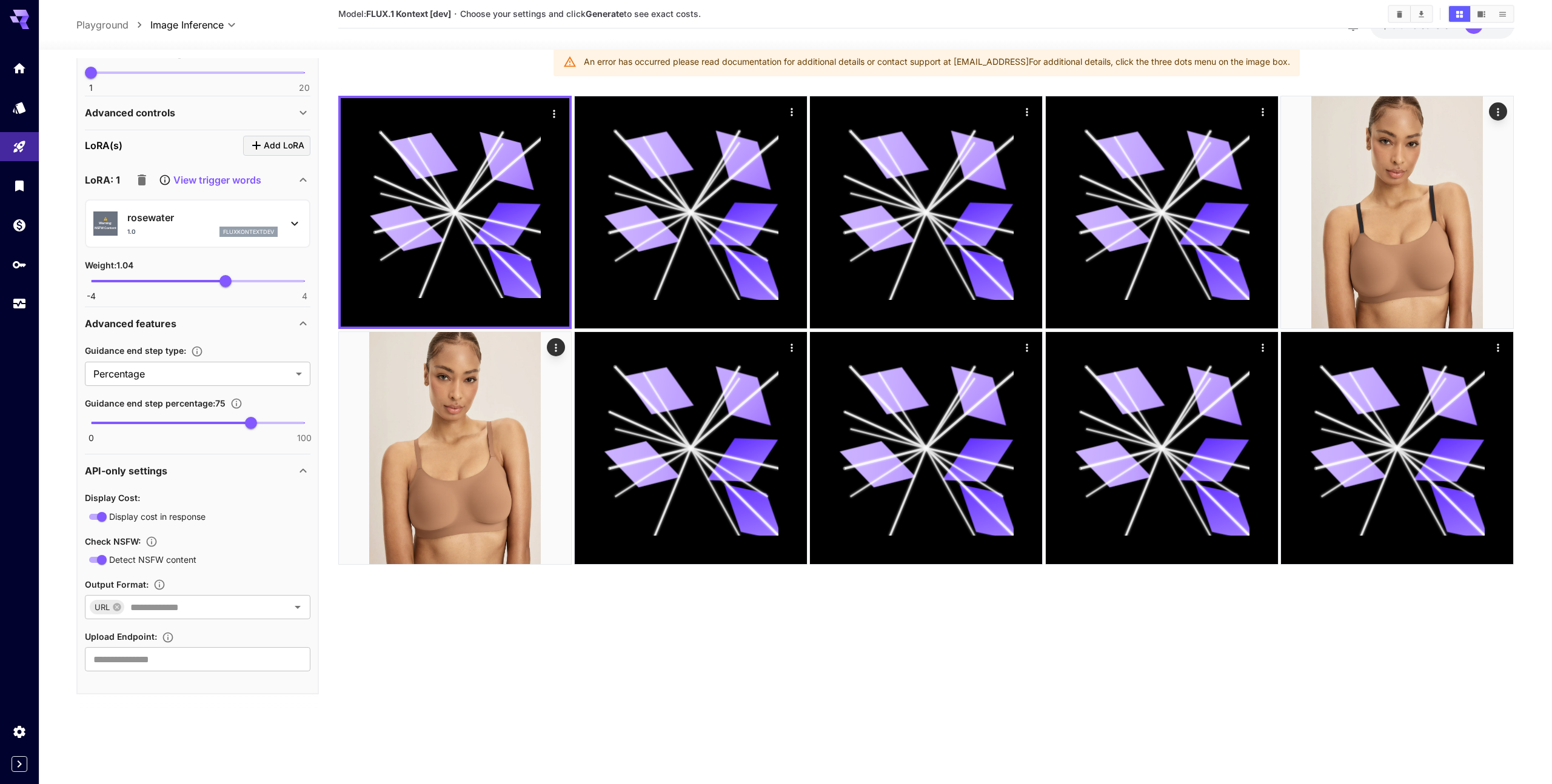
scroll to position [95, 0]
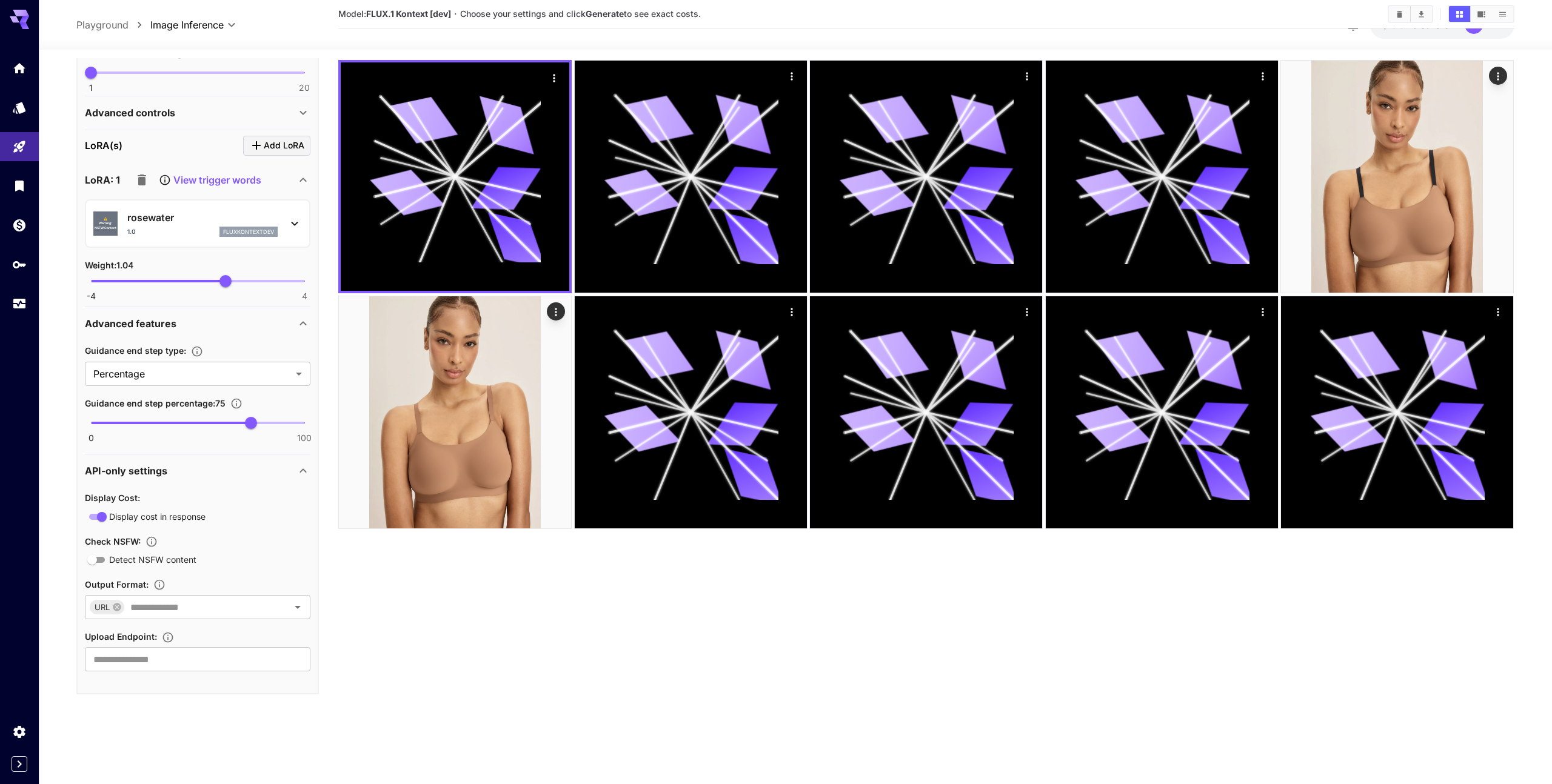
click at [377, 623] on section "Model: FLUX.1 Kontext [dev] · Choose your settings and click Generate to see ex…" at bounding box center [926, 355] width 1176 height 784
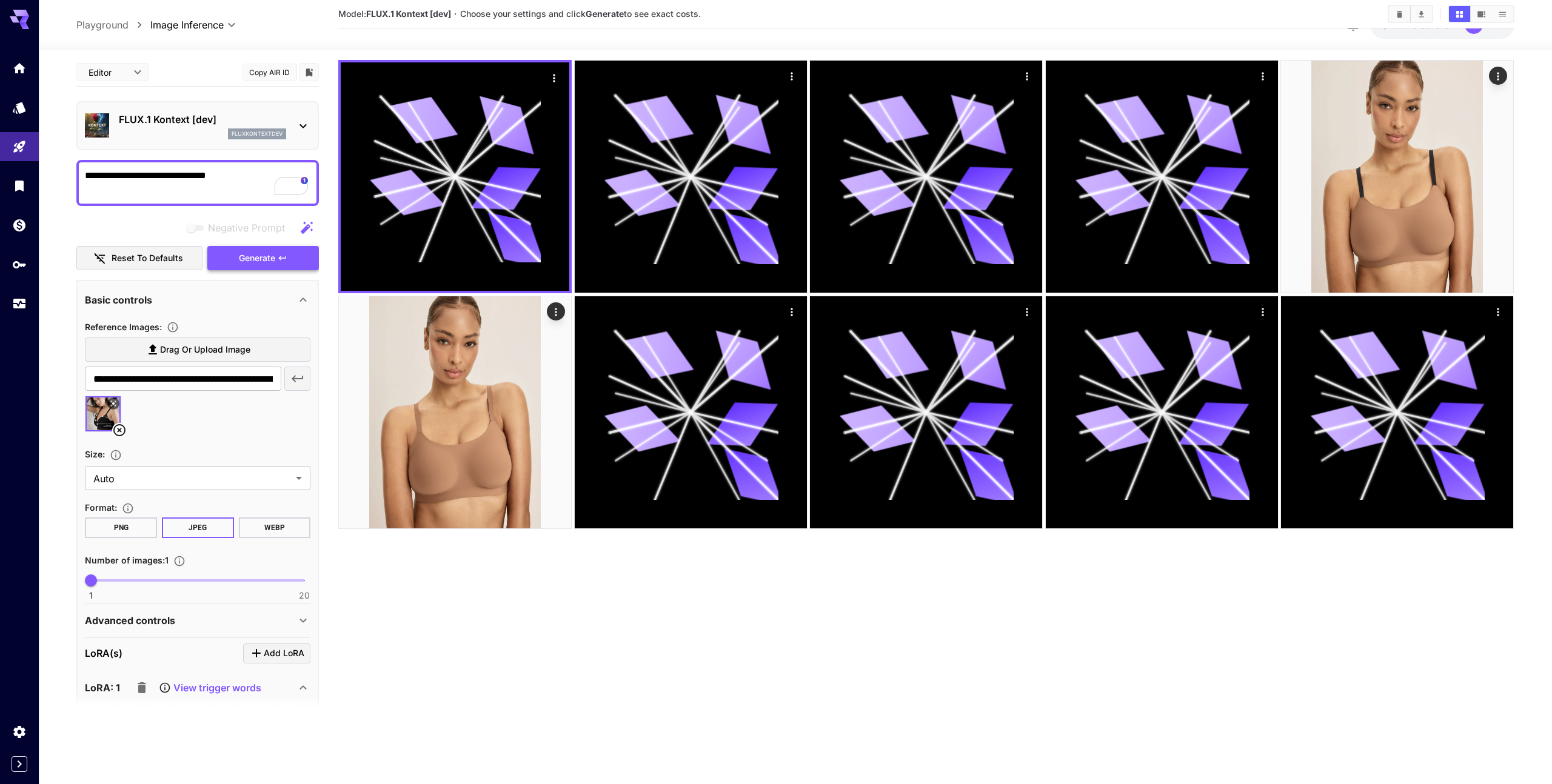
click at [287, 259] on icon "button" at bounding box center [282, 258] width 10 height 10
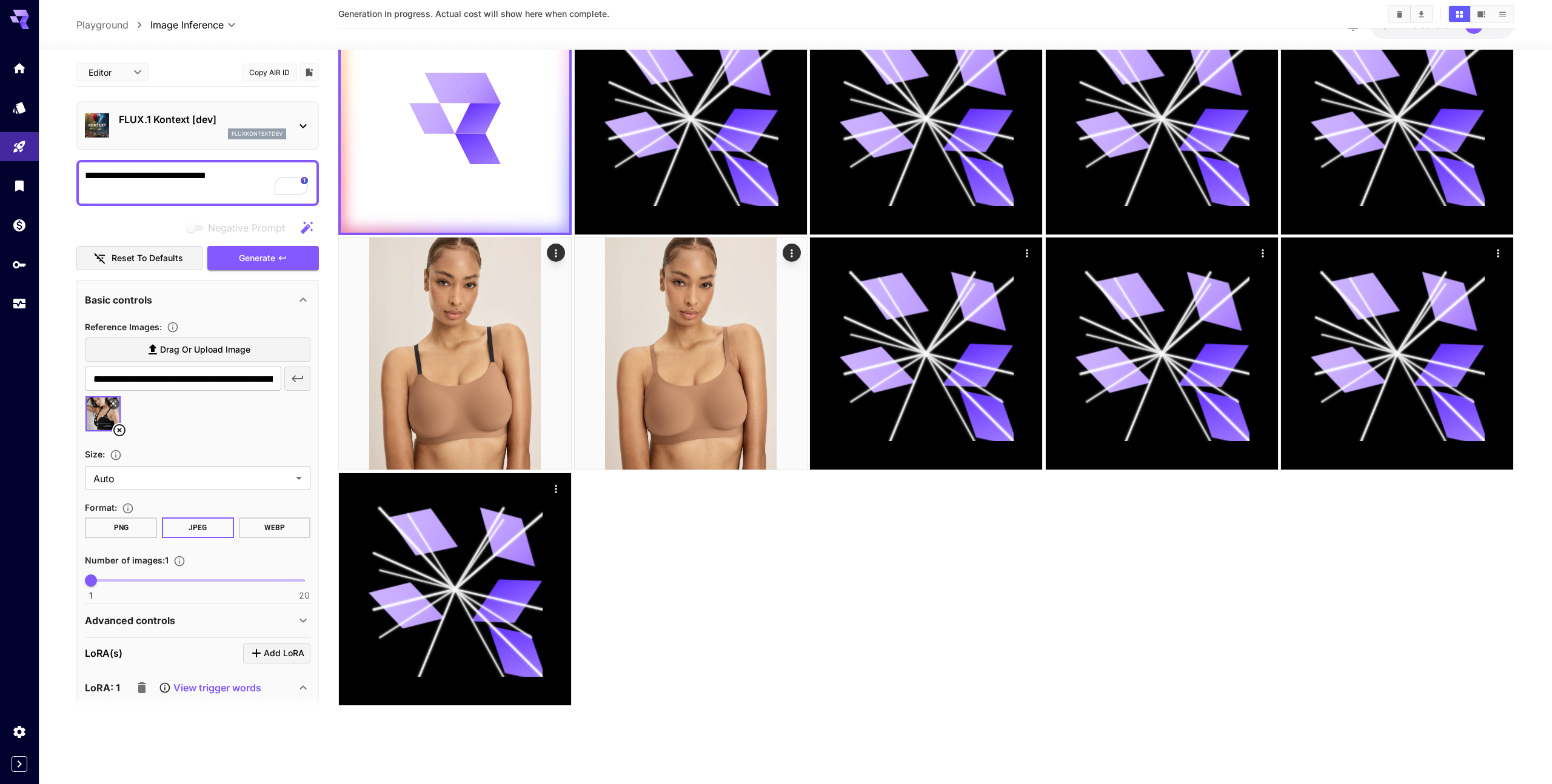
click at [667, 590] on div at bounding box center [926, 354] width 1176 height 704
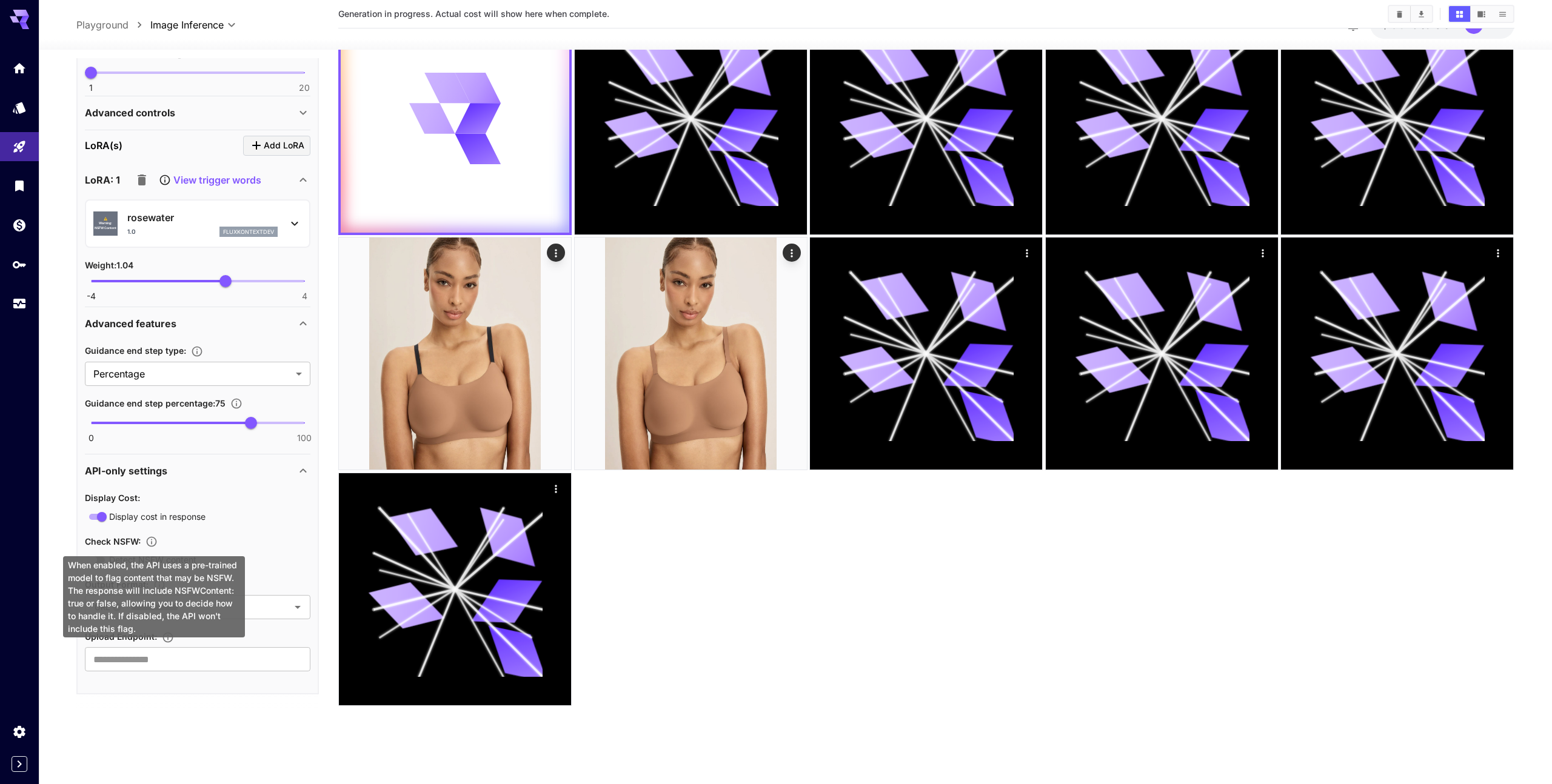
click at [153, 542] on icon "When enabled, the API uses a pre-trained model to flag content that may be NSFW…" at bounding box center [151, 542] width 12 height 12
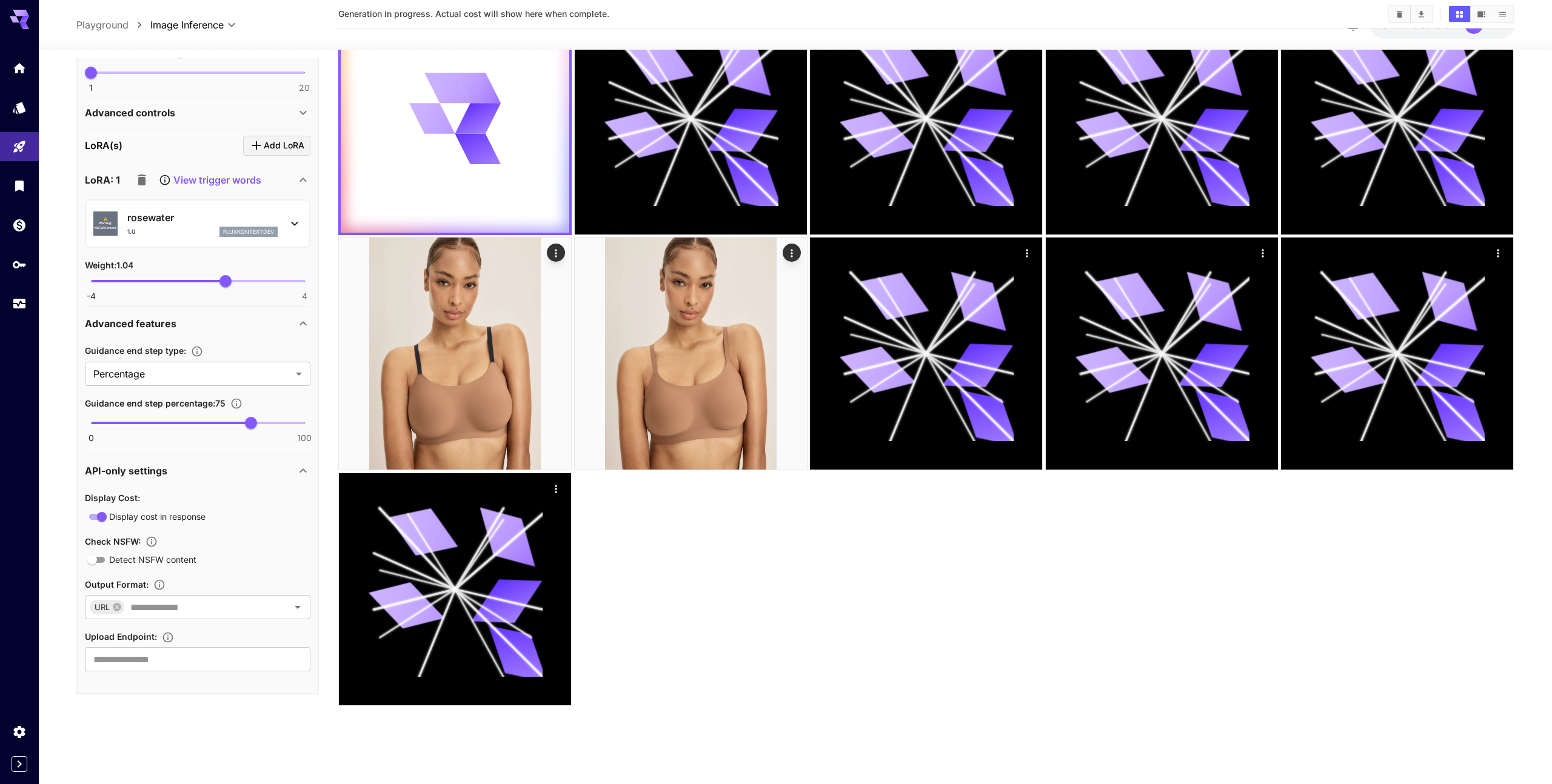
click at [755, 644] on div at bounding box center [926, 354] width 1176 height 704
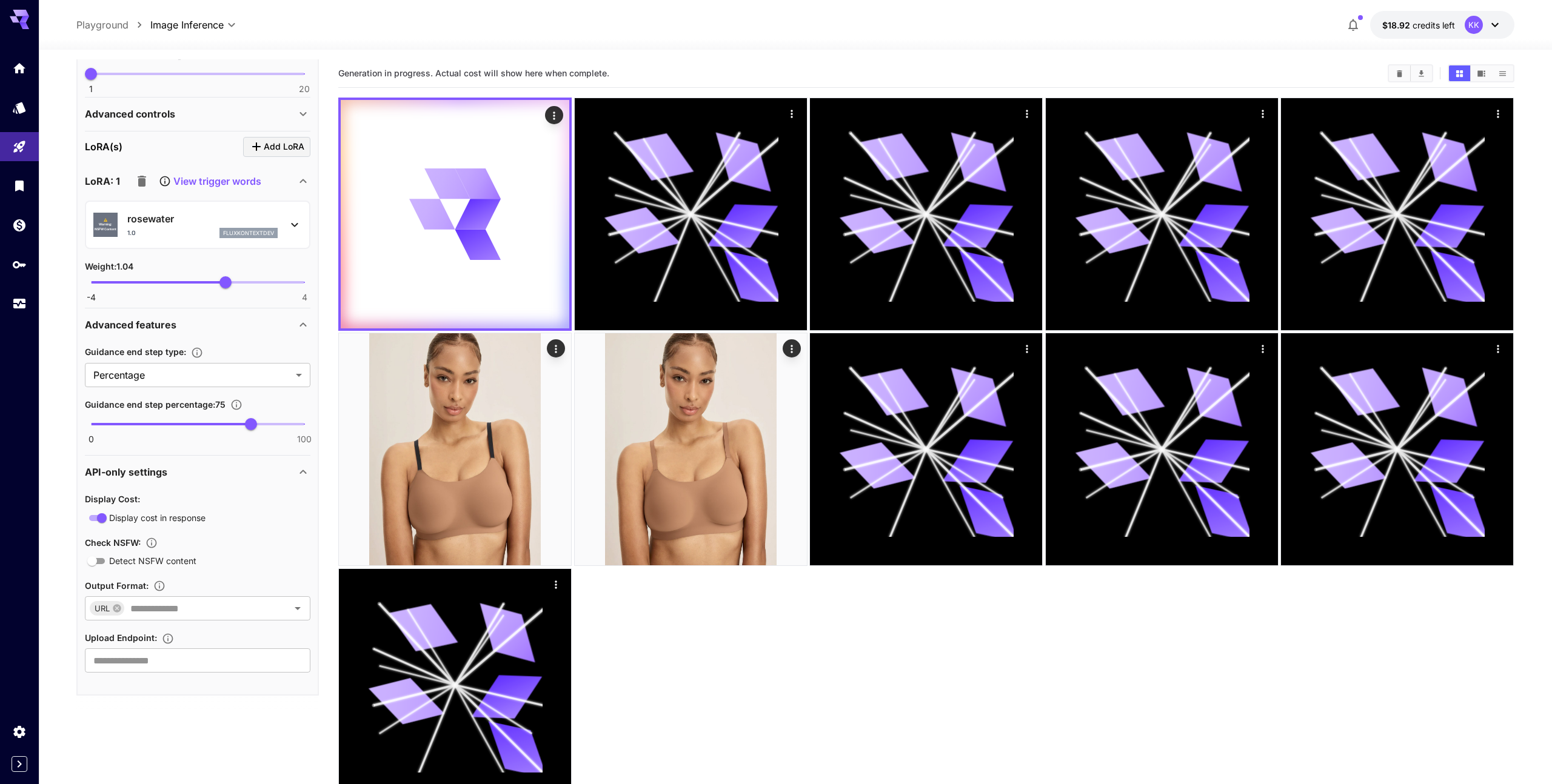
click at [127, 541] on span "Check NSFW :" at bounding box center [113, 543] width 56 height 10
click at [302, 471] on icon at bounding box center [304, 472] width 7 height 4
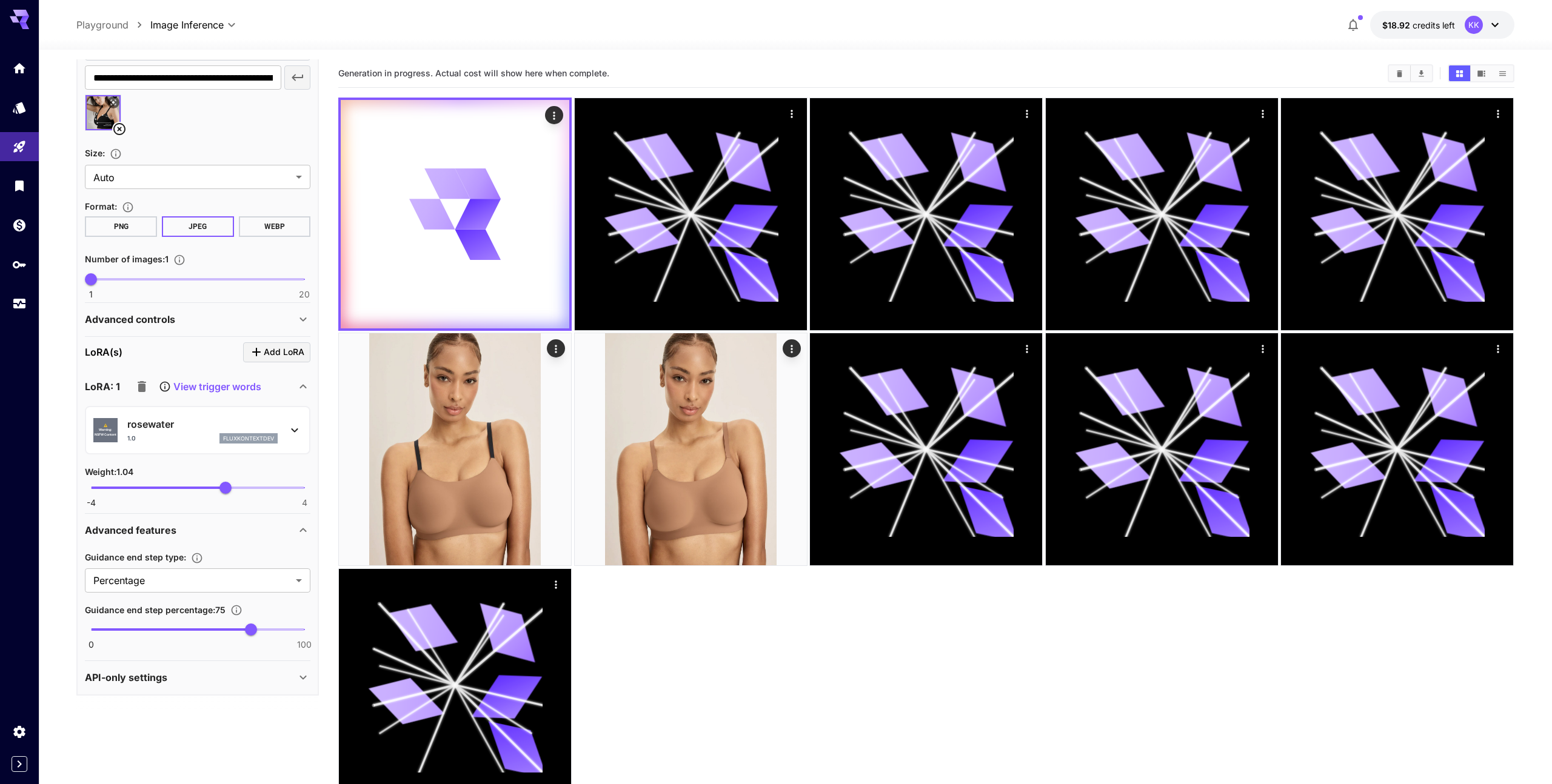
scroll to position [302, 0]
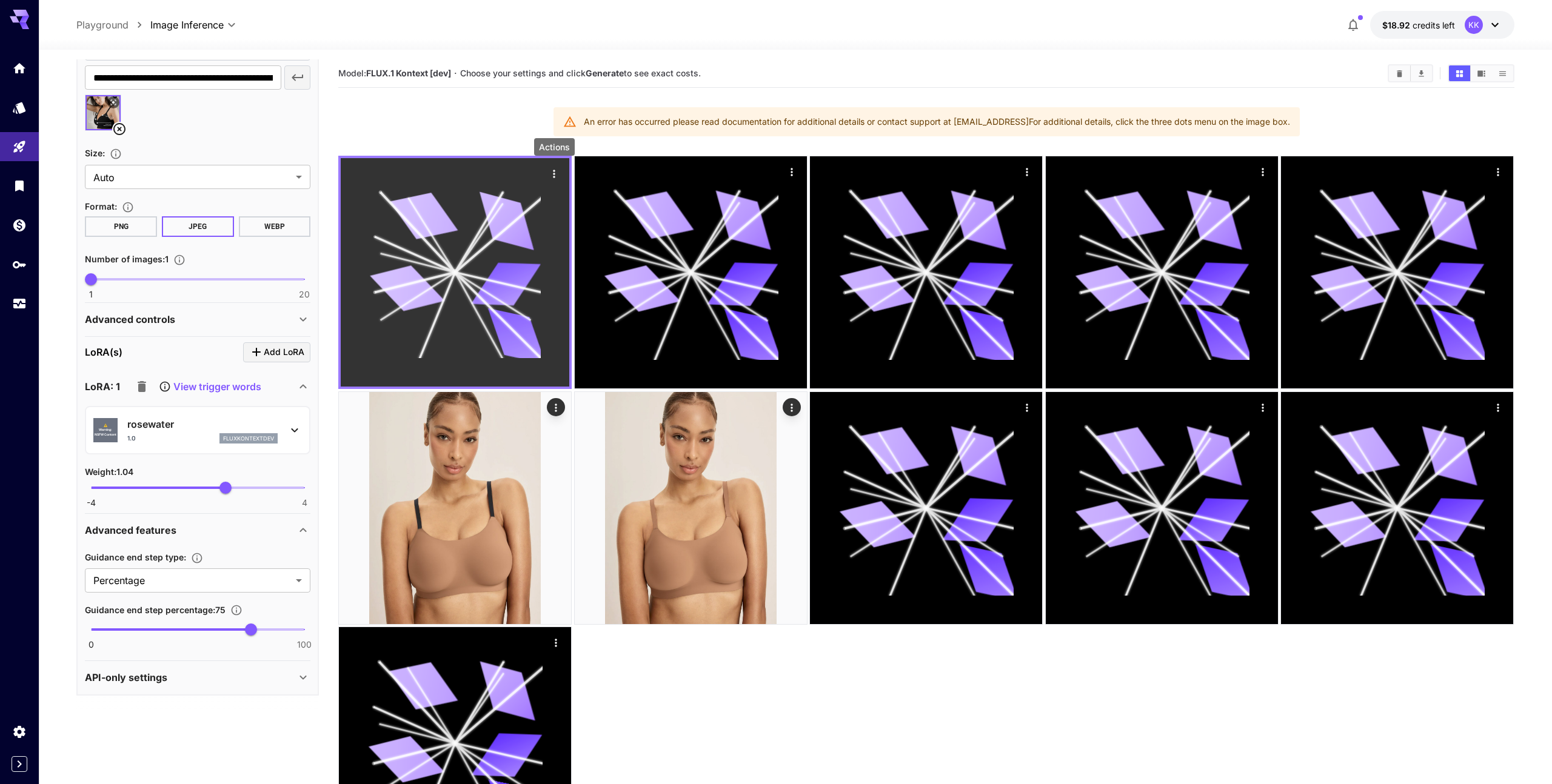
click at [550, 176] on icon "Actions" at bounding box center [555, 174] width 12 height 12
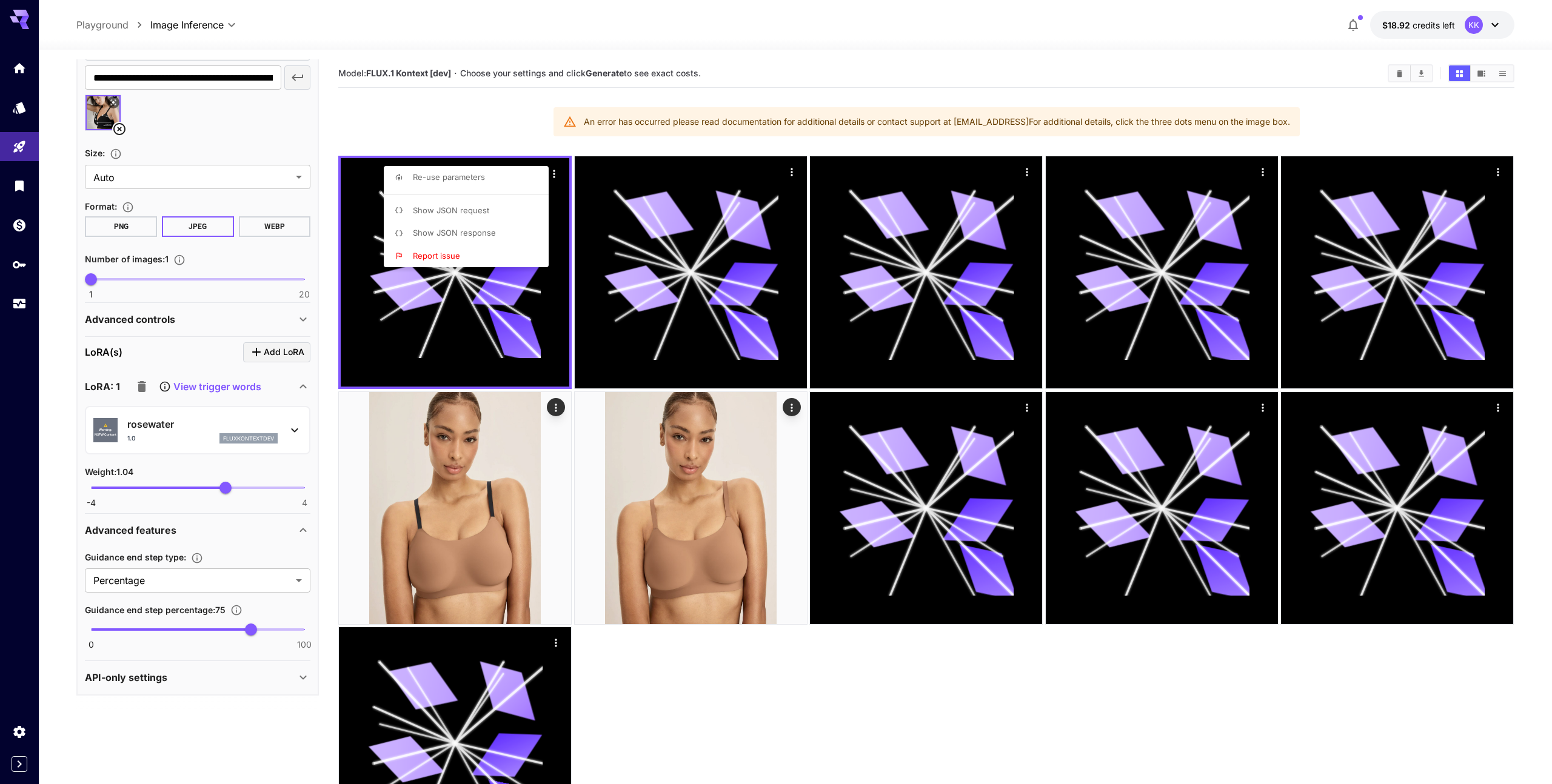
click at [483, 134] on div at bounding box center [776, 392] width 1552 height 784
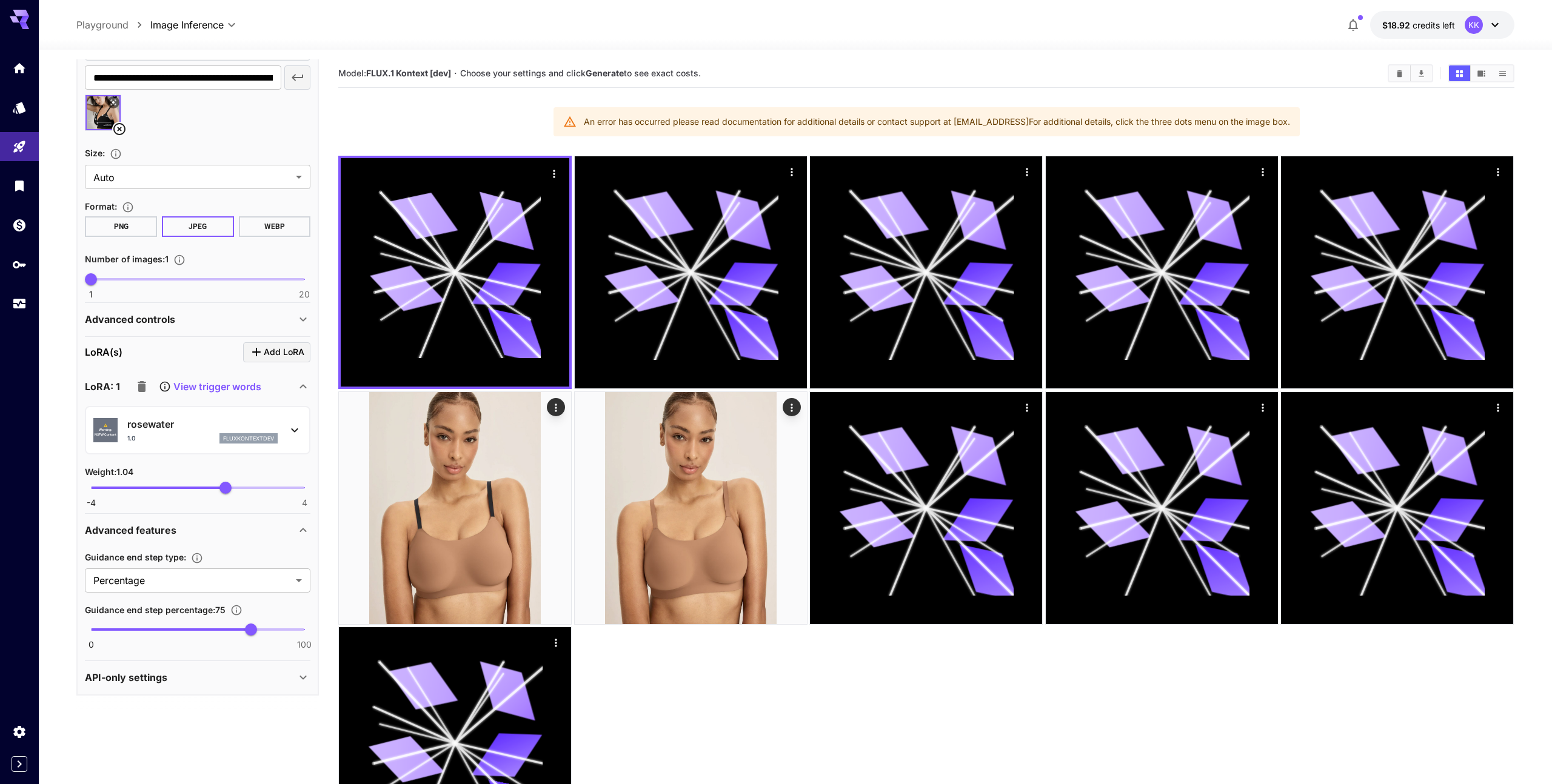
click at [117, 120] on img at bounding box center [103, 113] width 35 height 35
click at [117, 127] on icon at bounding box center [120, 129] width 12 height 12
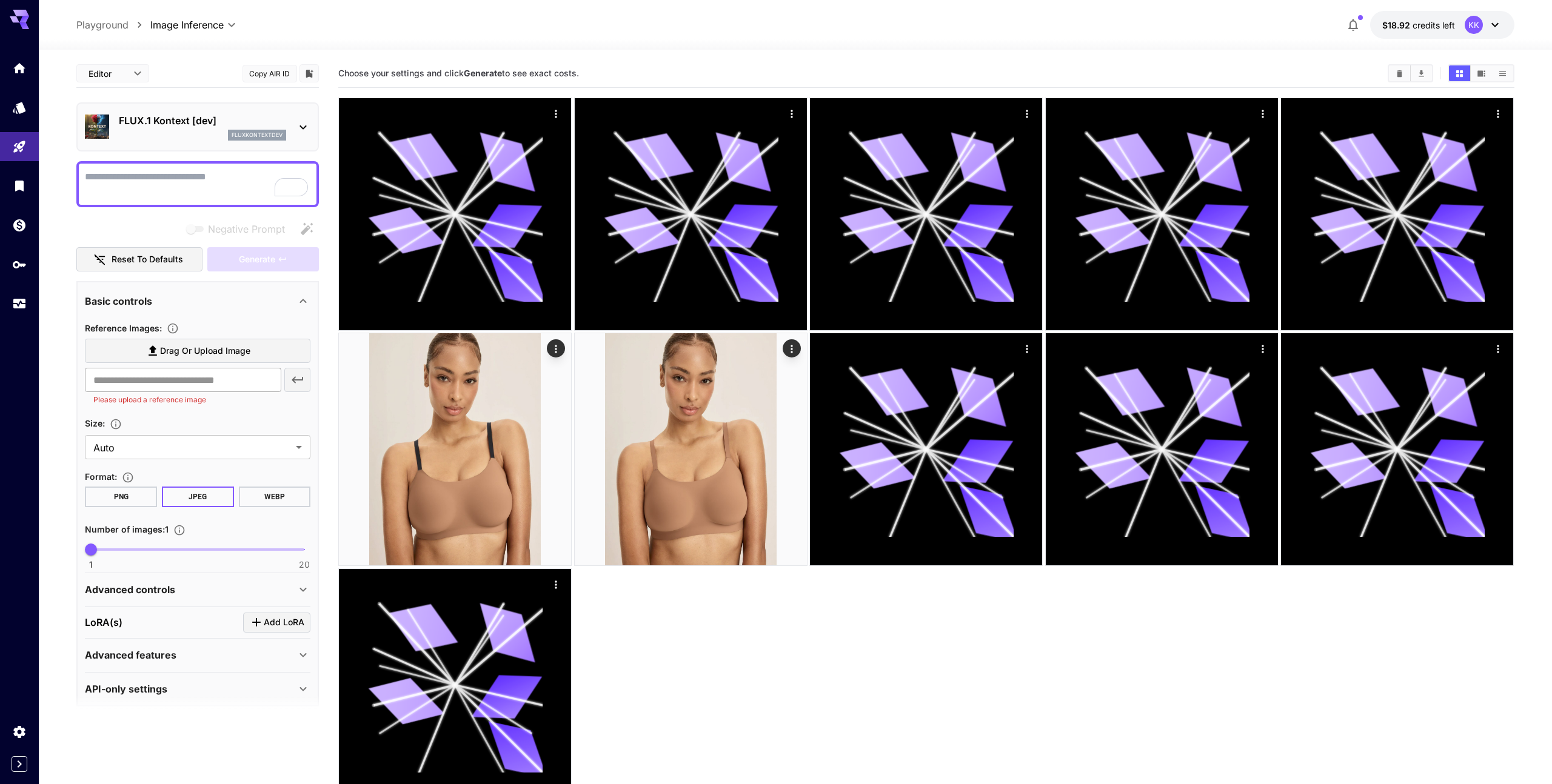
click at [193, 389] on input "text" at bounding box center [183, 380] width 196 height 24
click at [223, 356] on span "Drag or upload image" at bounding box center [205, 351] width 91 height 15
click at [0, 0] on input "Drag or upload image" at bounding box center [0, 0] width 0 height 0
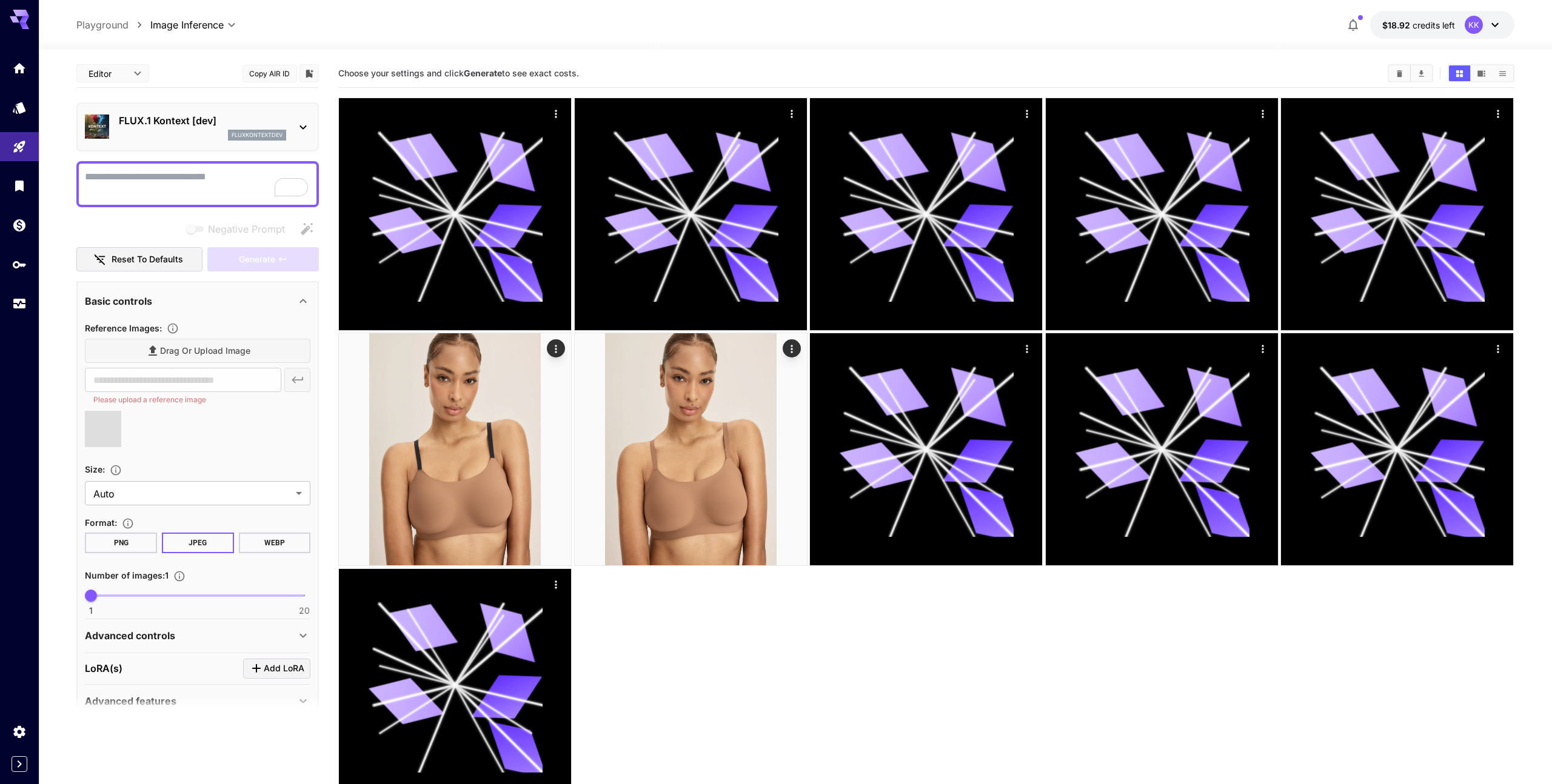
click at [171, 202] on div at bounding box center [197, 184] width 243 height 46
type input "**********"
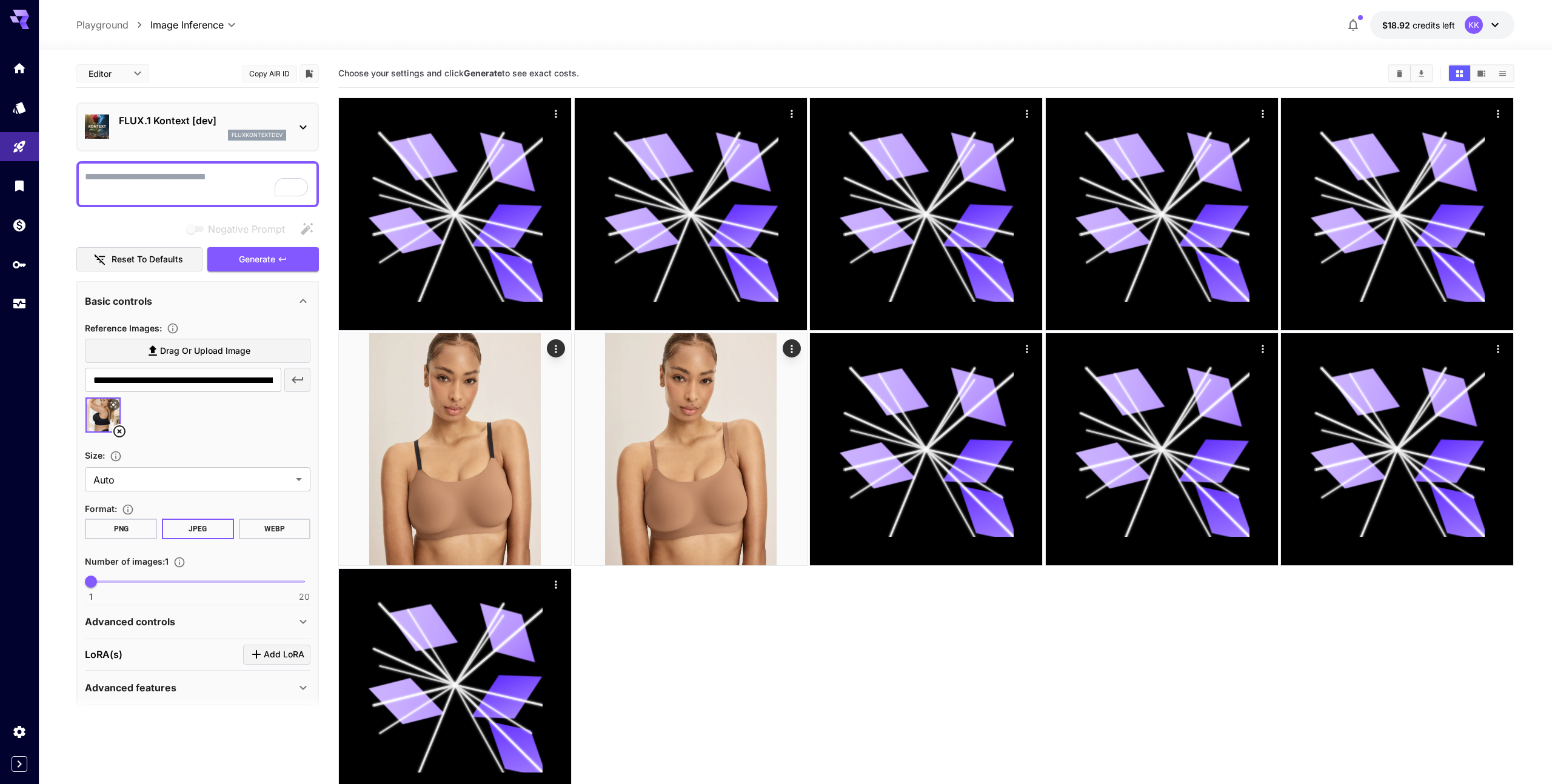
click at [170, 196] on textarea "Negative Prompt" at bounding box center [198, 184] width 225 height 29
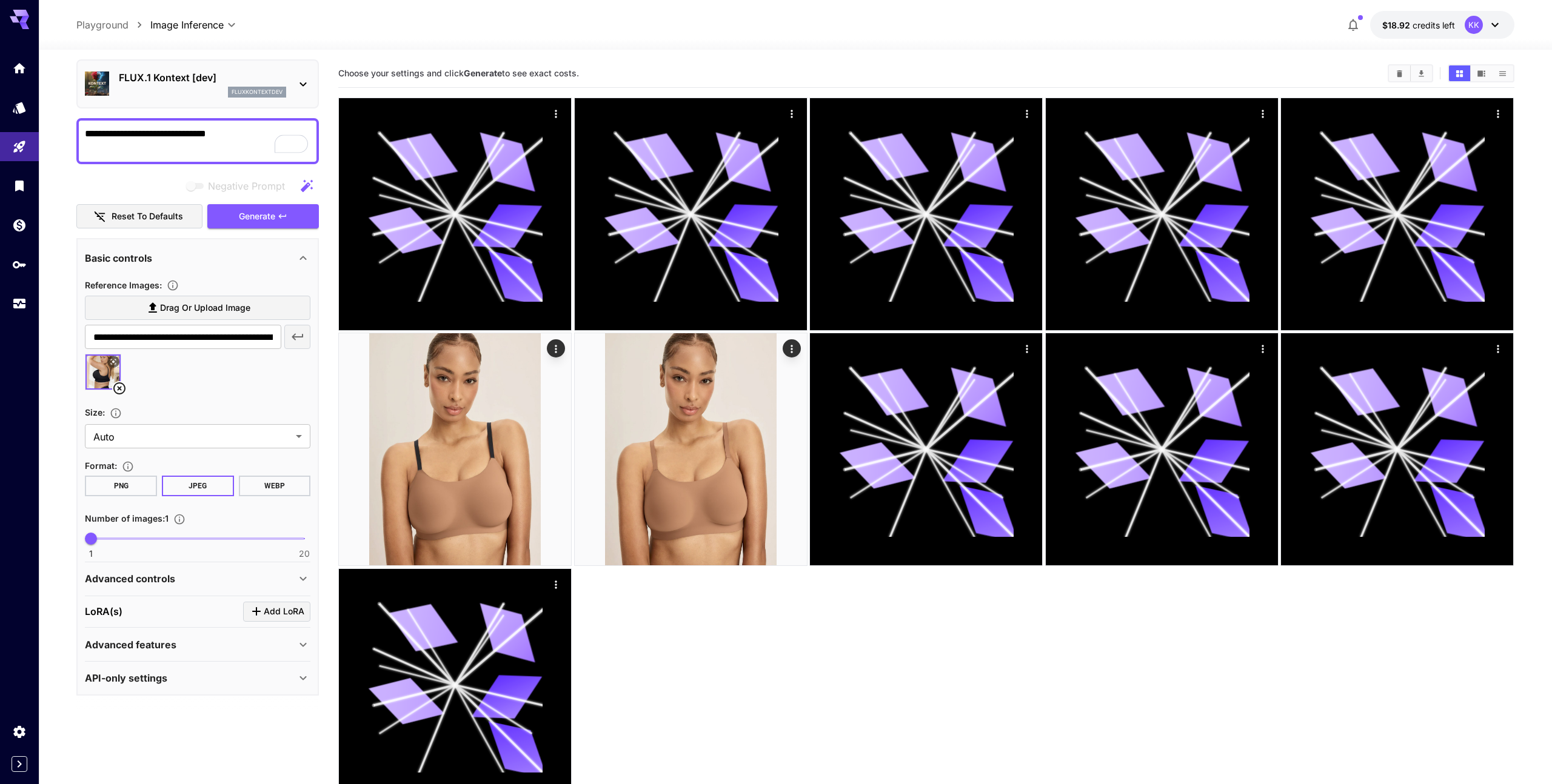
type textarea "**********"
click at [268, 606] on span "Add LoRA" at bounding box center [284, 612] width 41 height 15
click at [155, 693] on p "Select model" at bounding box center [158, 686] width 62 height 15
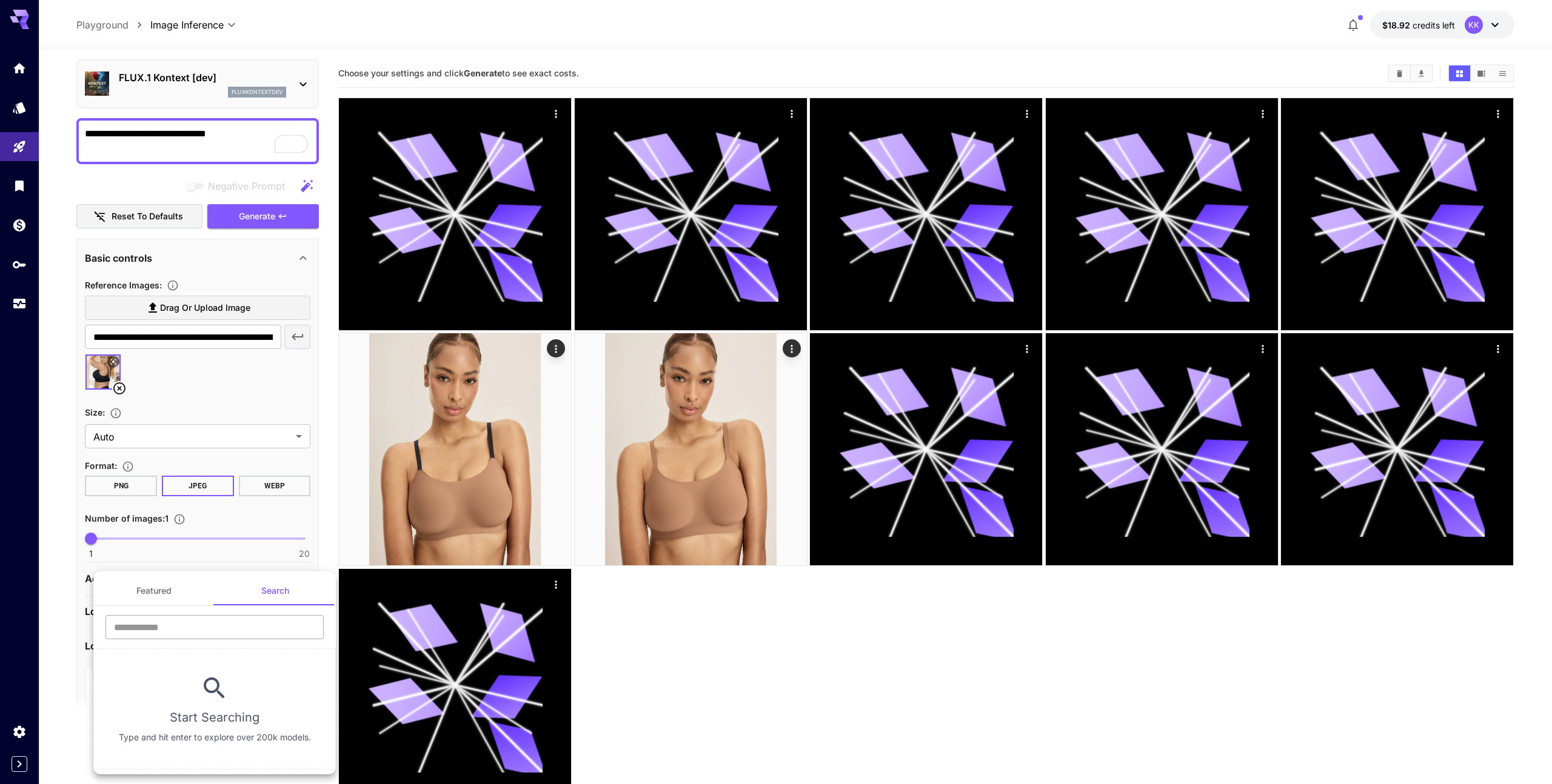
click at [224, 633] on input "text" at bounding box center [215, 627] width 219 height 24
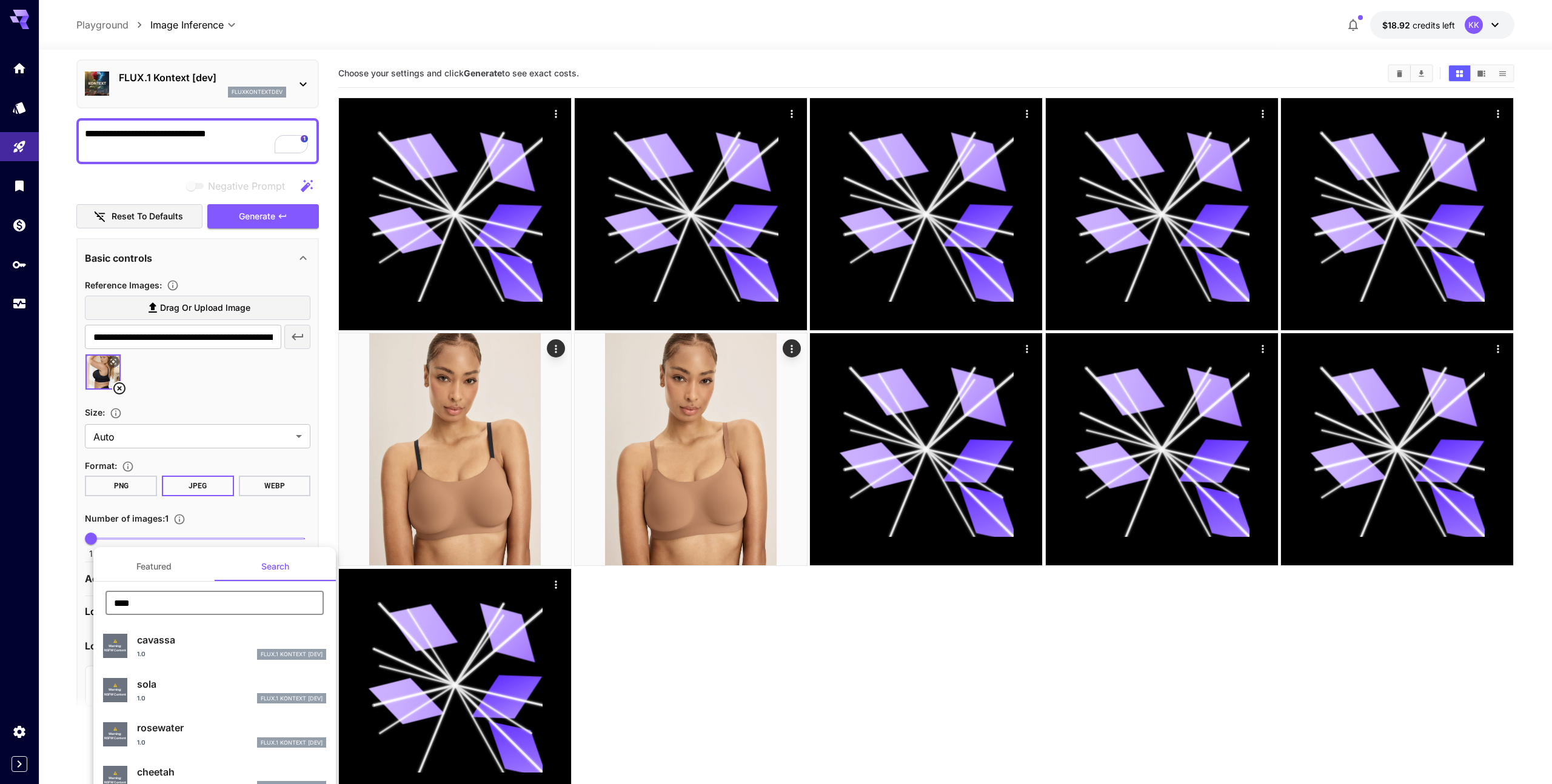
type input "****"
click at [269, 731] on p "rosewater" at bounding box center [231, 727] width 189 height 15
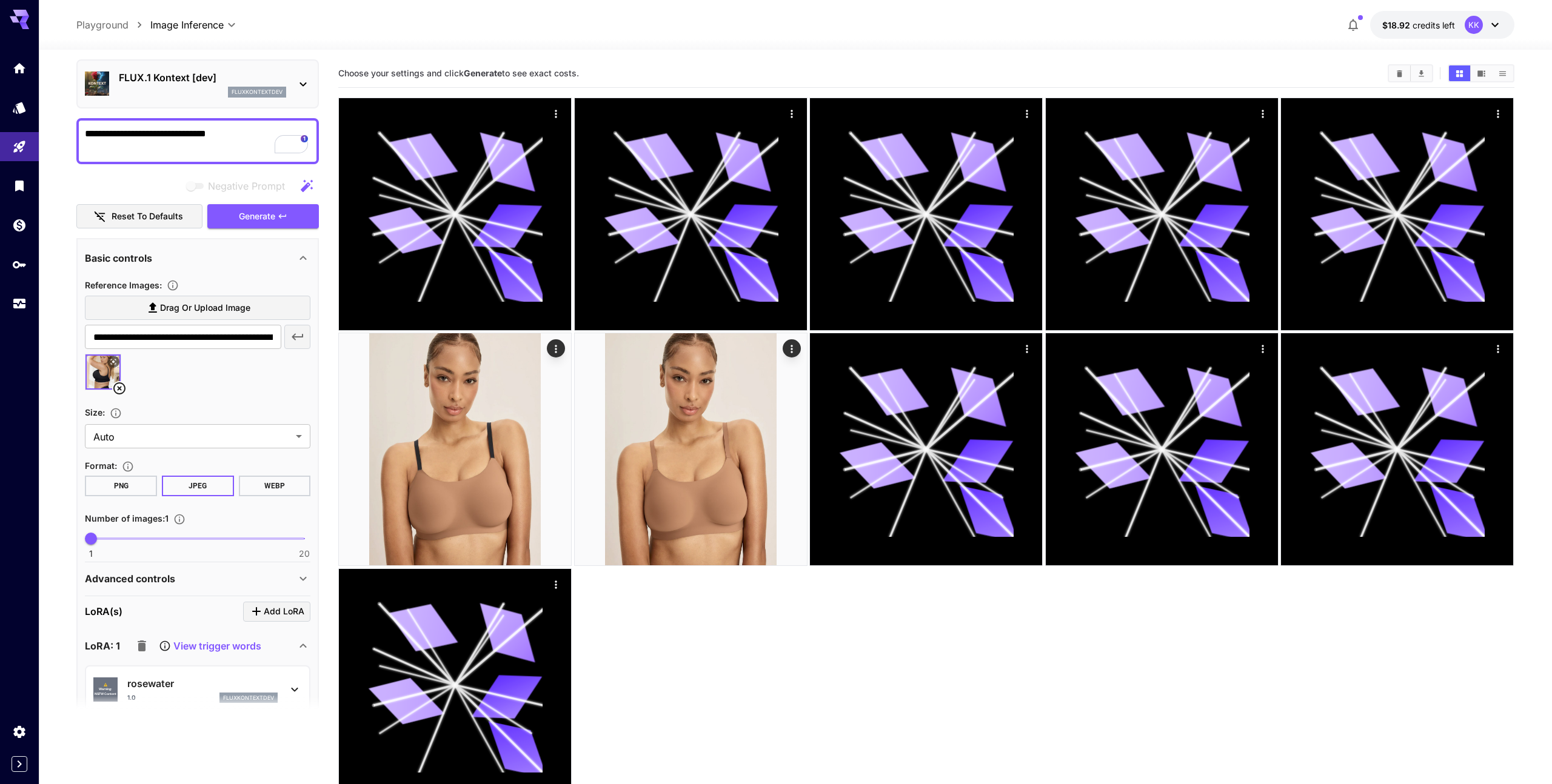
scroll to position [189, 0]
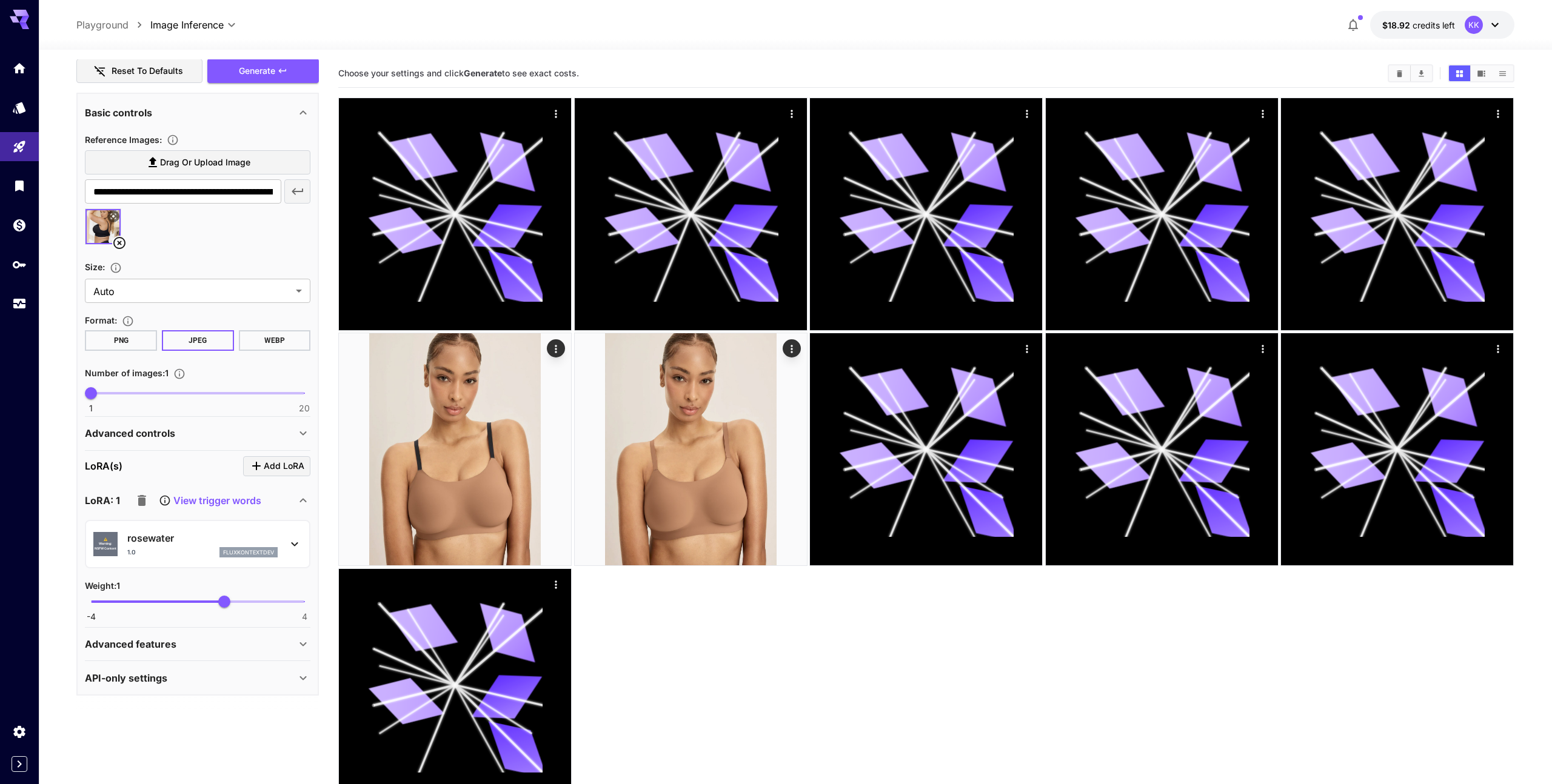
click at [174, 674] on div "API-only settings" at bounding box center [190, 678] width 211 height 15
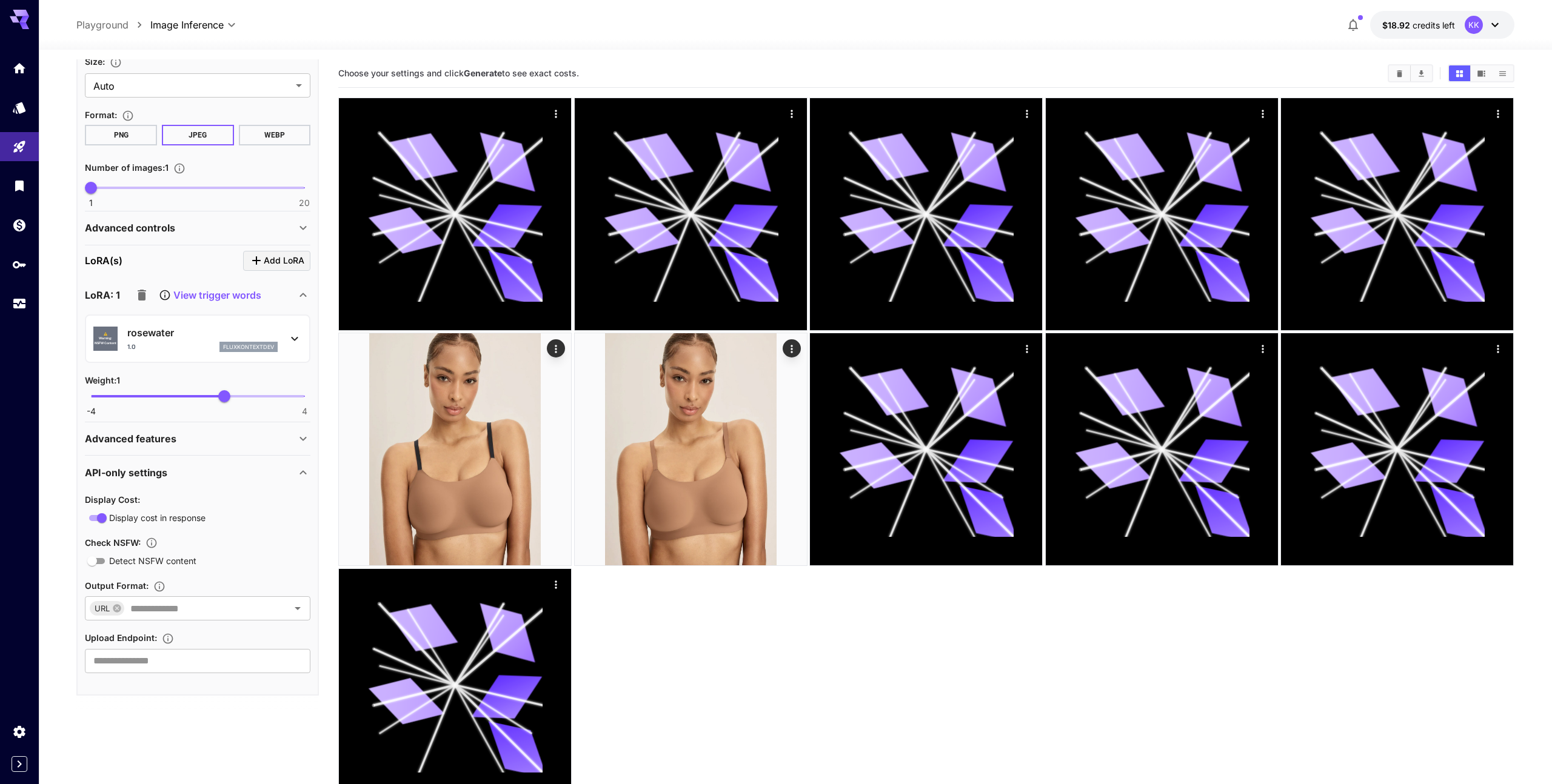
scroll to position [0, 0]
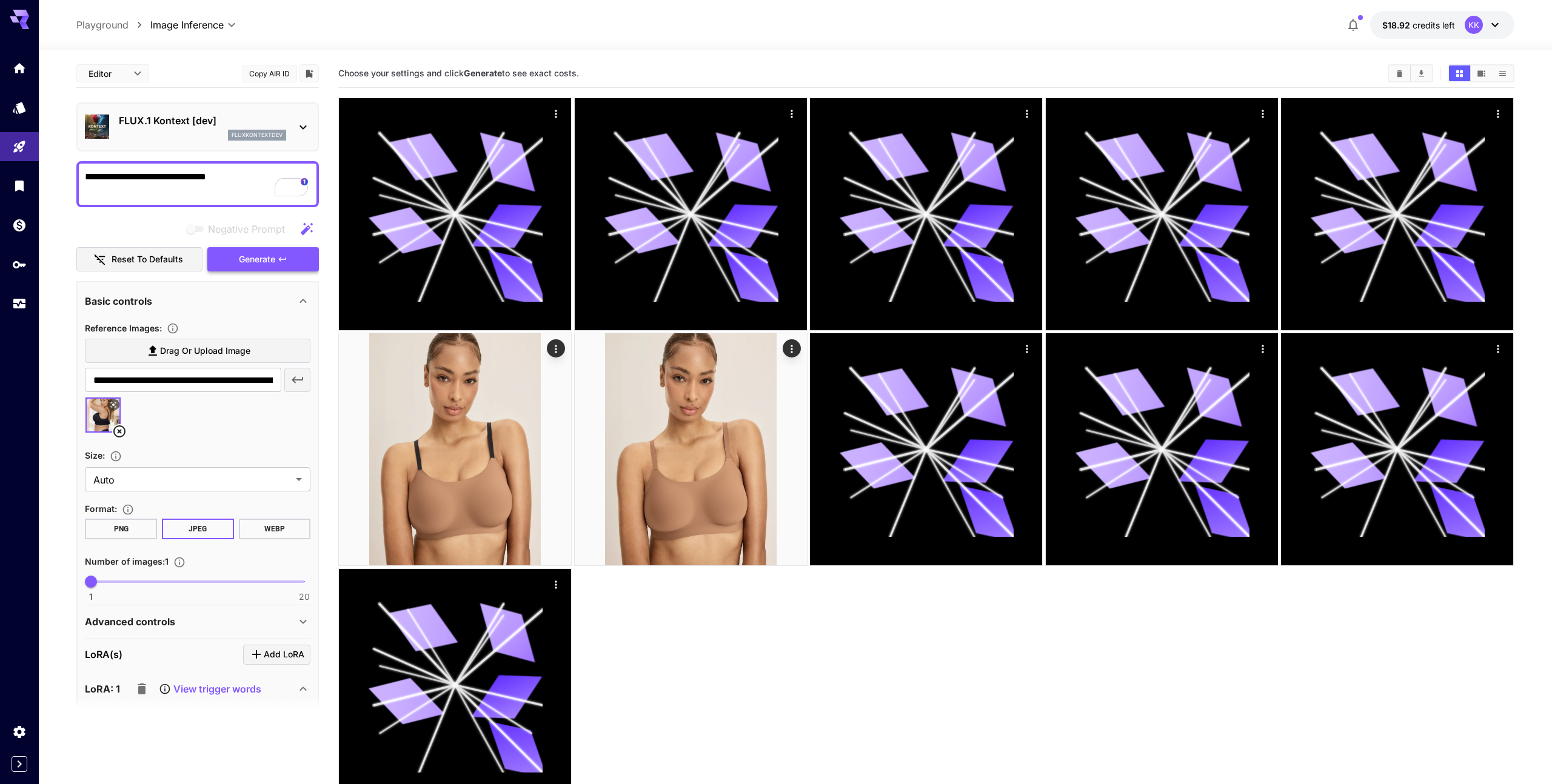
click at [246, 253] on span "Generate" at bounding box center [257, 260] width 37 height 15
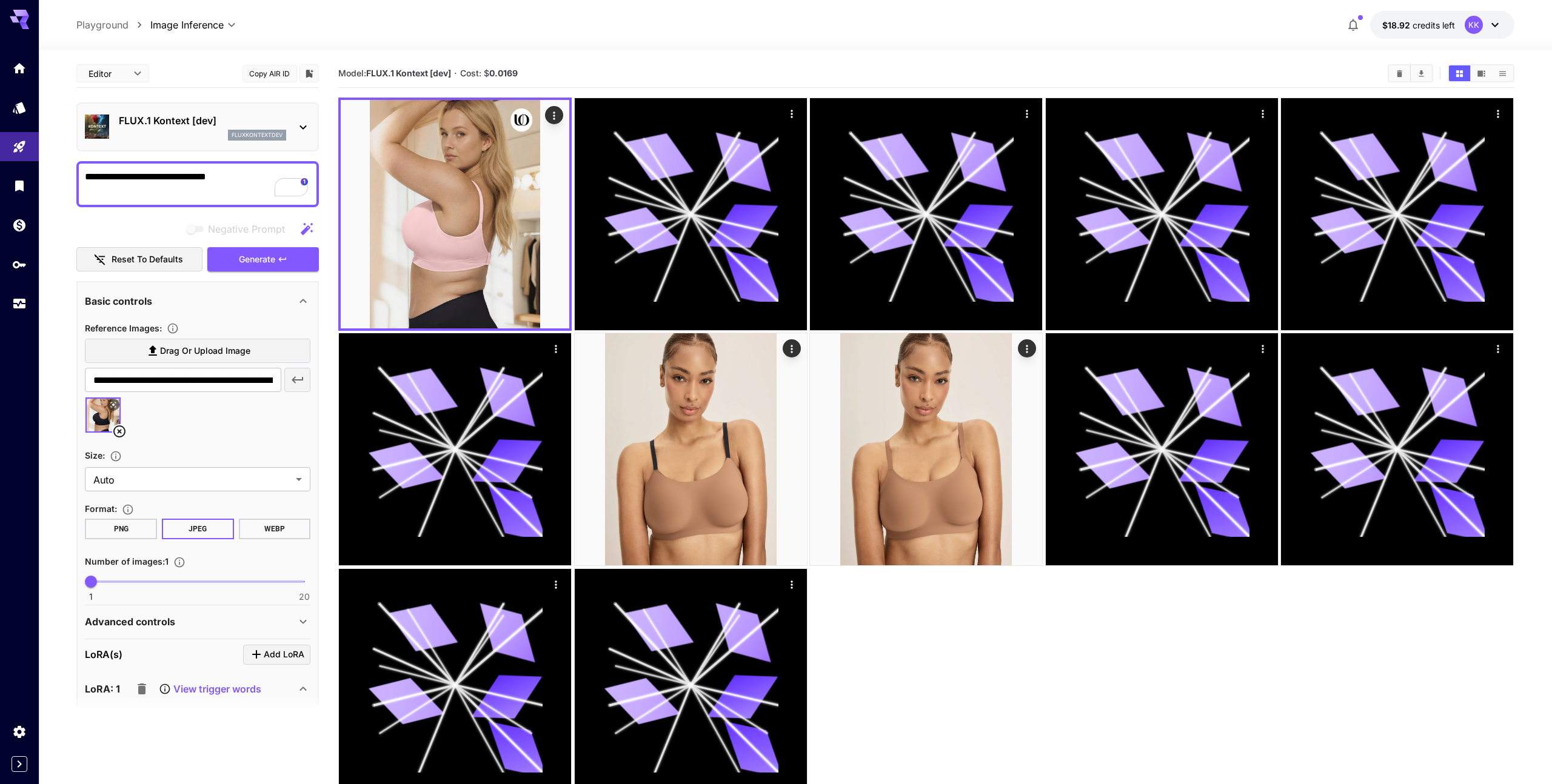
click at [150, 179] on textarea "**********" at bounding box center [198, 184] width 225 height 29
click at [214, 230] on span "Add to dictionary" at bounding box center [219, 232] width 69 height 10
click at [204, 176] on textarea "**********" at bounding box center [198, 184] width 225 height 29
click at [210, 177] on textarea "**********" at bounding box center [198, 184] width 225 height 29
type textarea "**********"
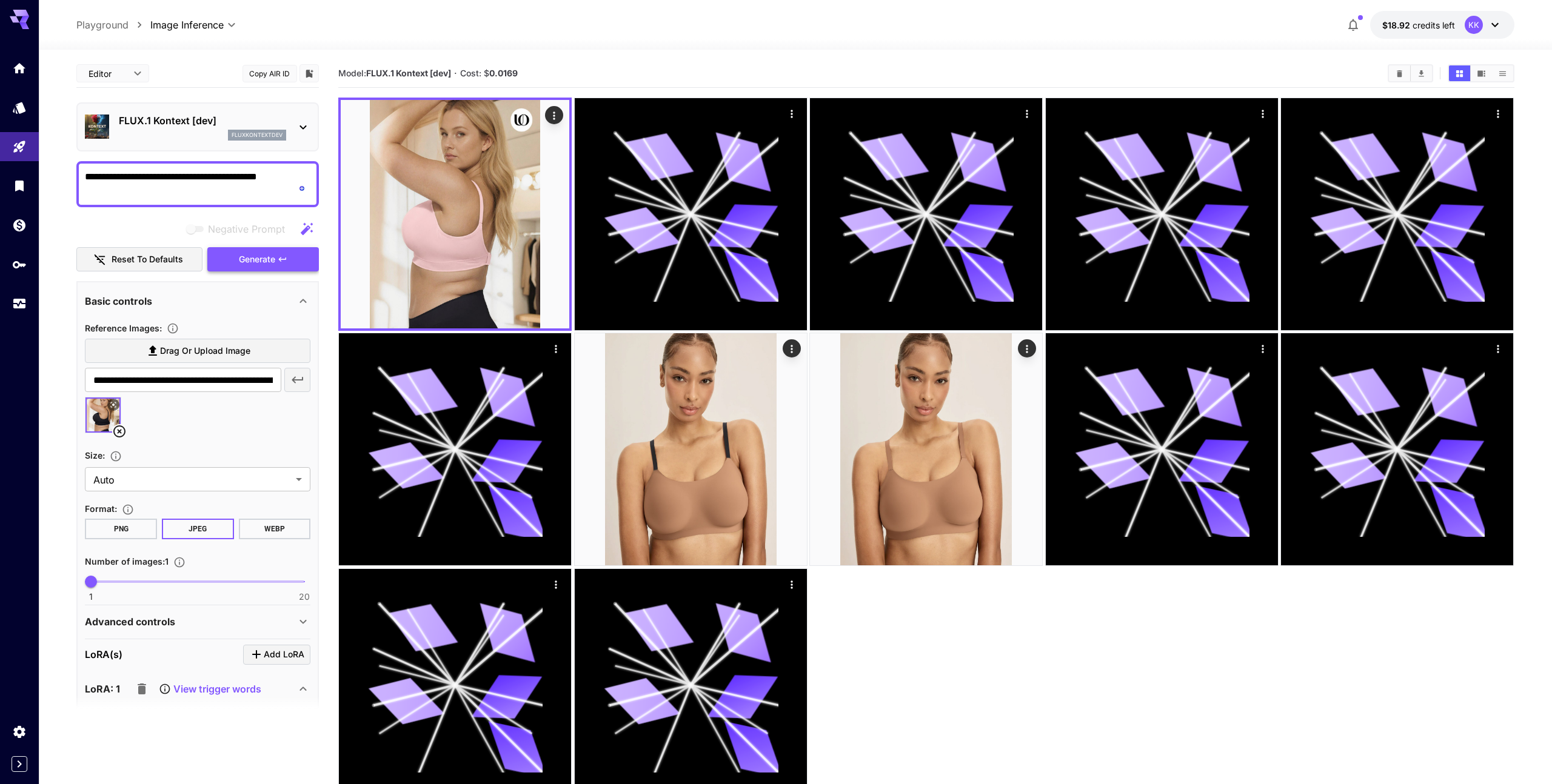
click at [248, 249] on button "Generate" at bounding box center [263, 260] width 111 height 25
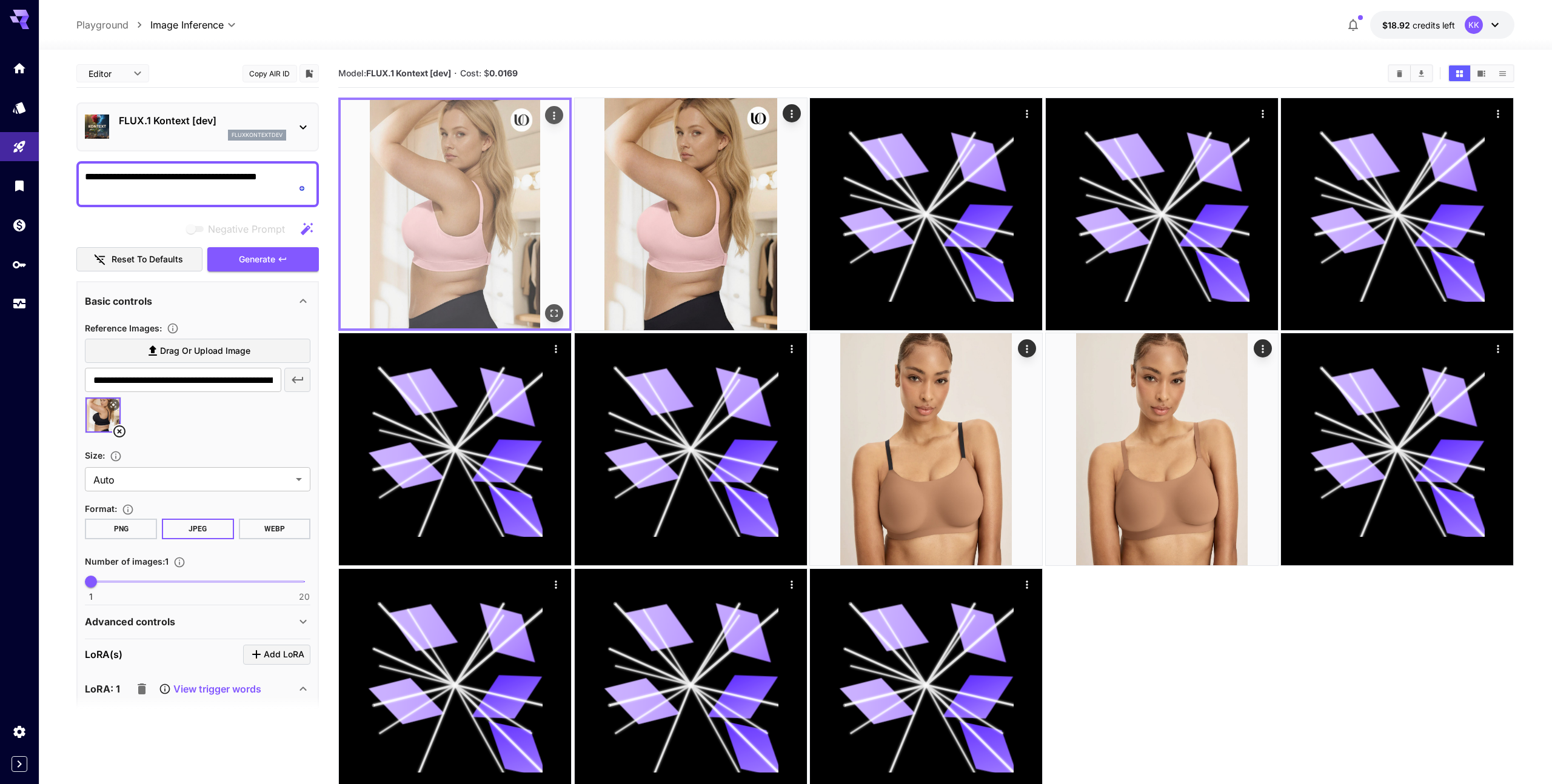
click at [461, 287] on img at bounding box center [455, 214] width 228 height 228
click at [469, 227] on img at bounding box center [455, 214] width 228 height 228
click at [557, 308] on icon "Open in fullscreen" at bounding box center [555, 313] width 12 height 12
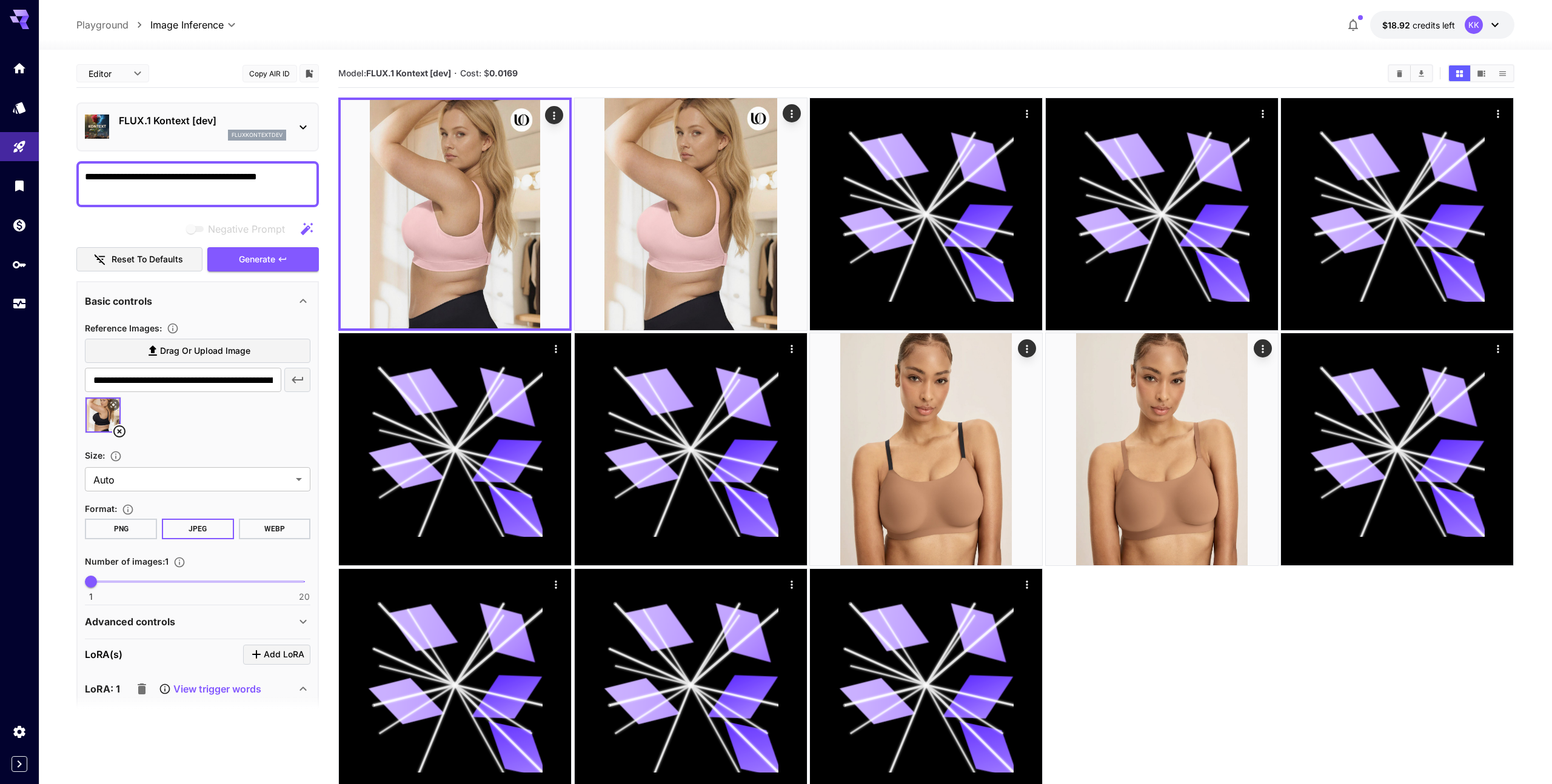
click at [272, 170] on textarea "**********" at bounding box center [198, 184] width 225 height 29
click at [73, 235] on section "**********" at bounding box center [795, 465] width 1513 height 830
